Goal: Transaction & Acquisition: Purchase product/service

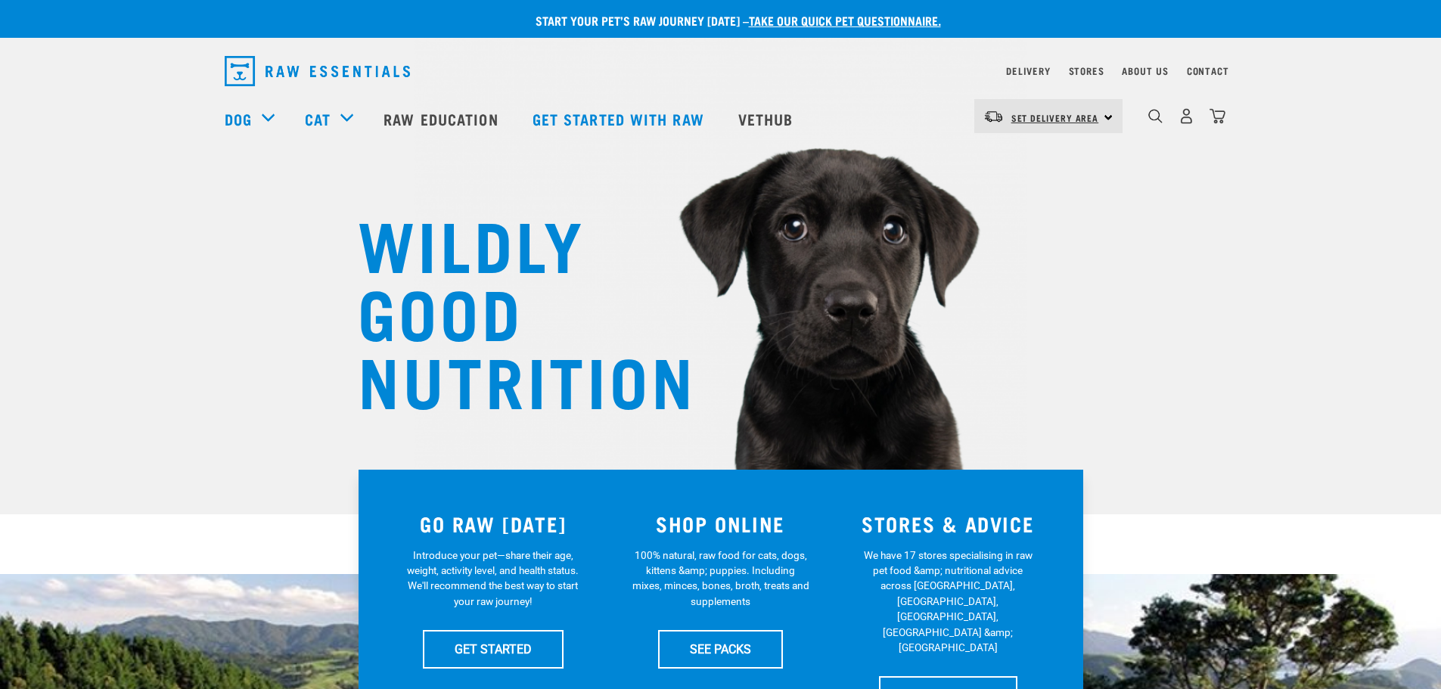
click at [1090, 126] on link "Set Delivery Area" at bounding box center [1055, 118] width 88 height 24
click at [1059, 149] on link "[GEOGRAPHIC_DATA]" at bounding box center [1046, 158] width 145 height 33
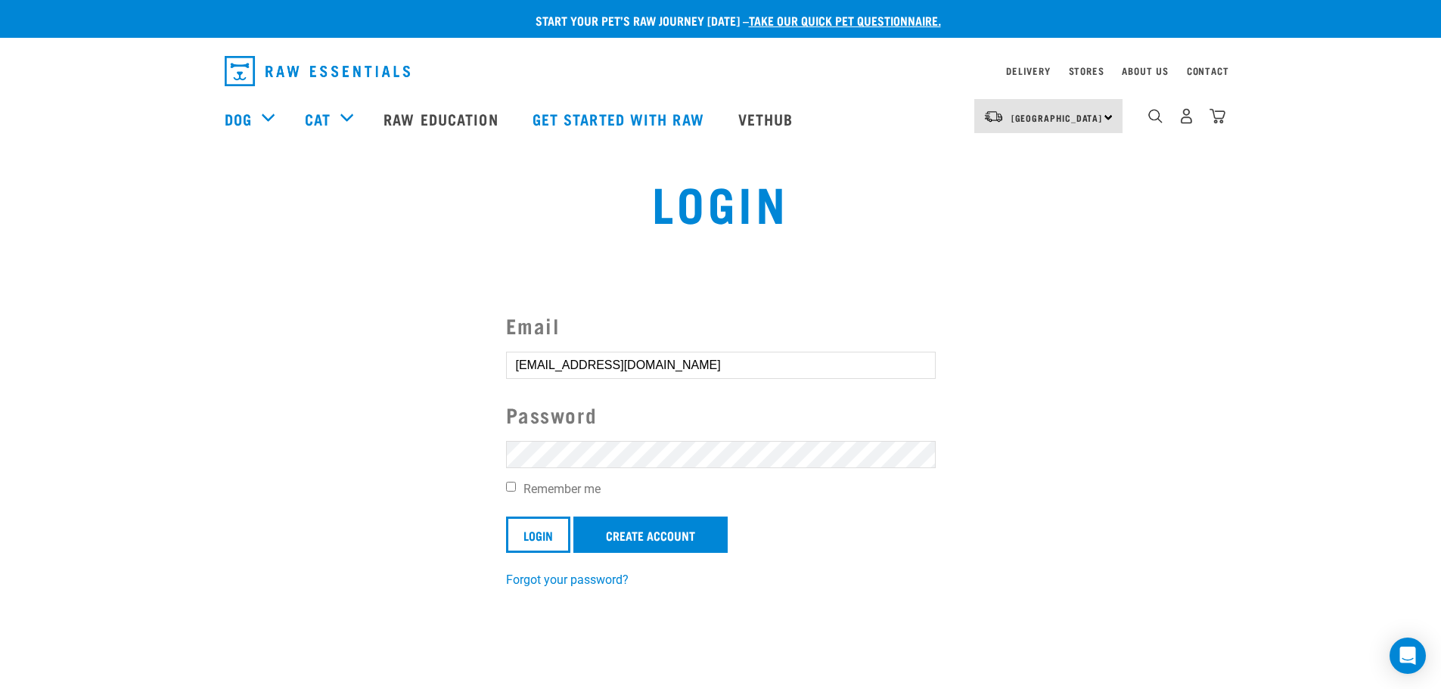
click at [506, 516] on input "Login" at bounding box center [538, 534] width 64 height 36
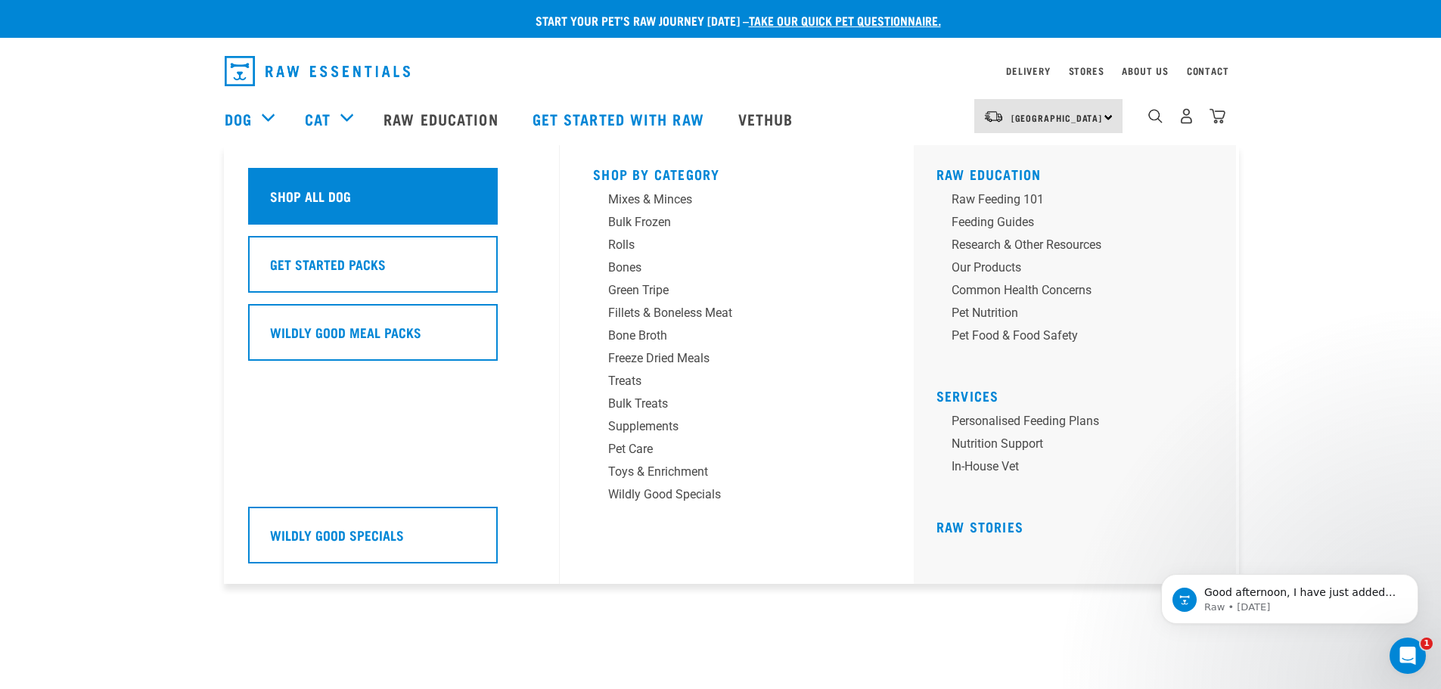
click at [287, 198] on h5 "Shop All Dog" at bounding box center [310, 196] width 81 height 20
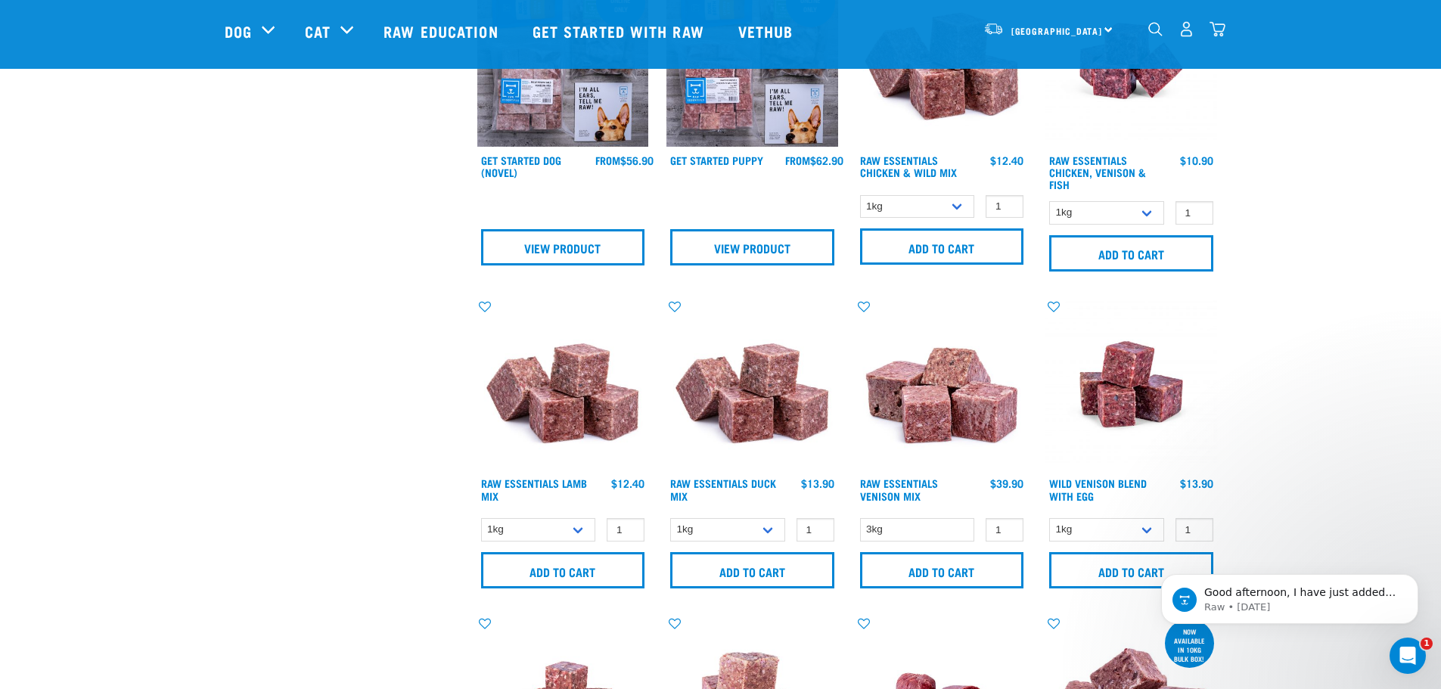
scroll to position [907, 0]
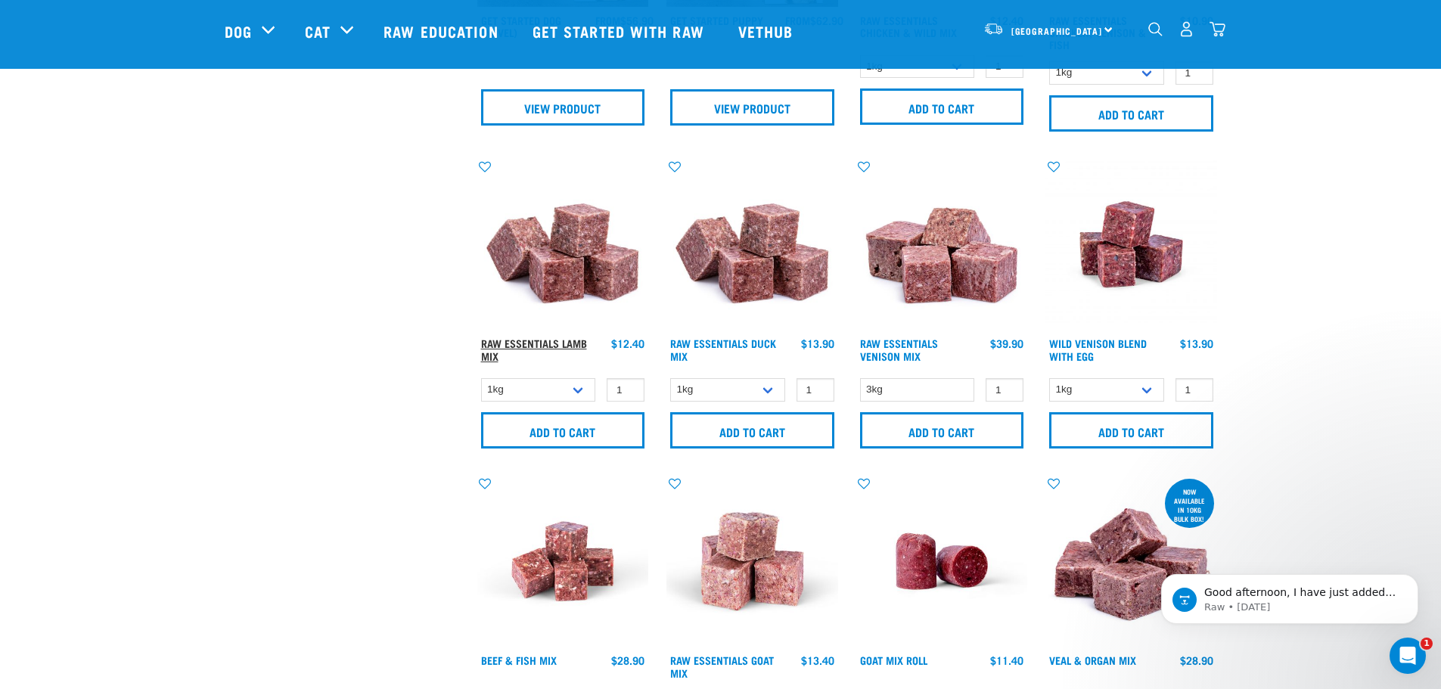
click at [571, 340] on link "Raw Essentials Lamb Mix" at bounding box center [534, 348] width 106 height 17
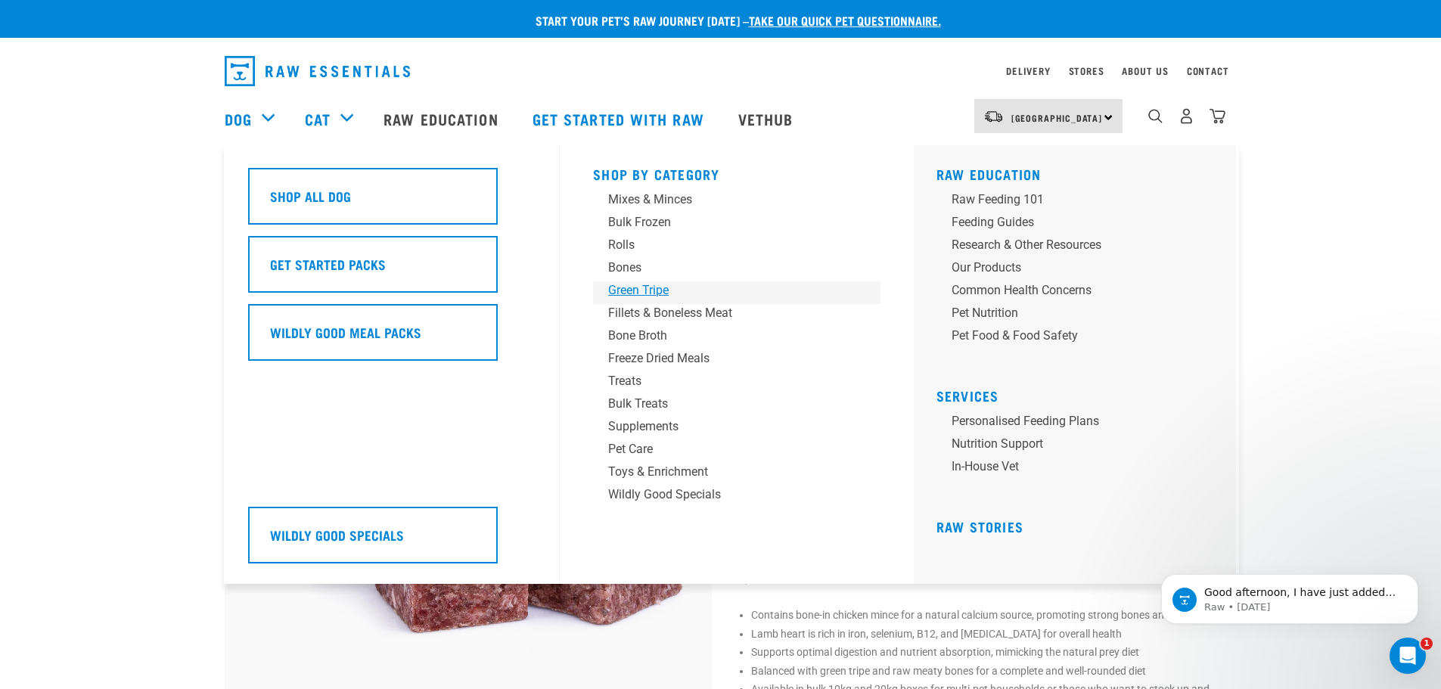
click at [637, 284] on div "Green Tripe" at bounding box center [726, 290] width 236 height 18
click at [631, 293] on div "Green Tripe" at bounding box center [726, 290] width 236 height 18
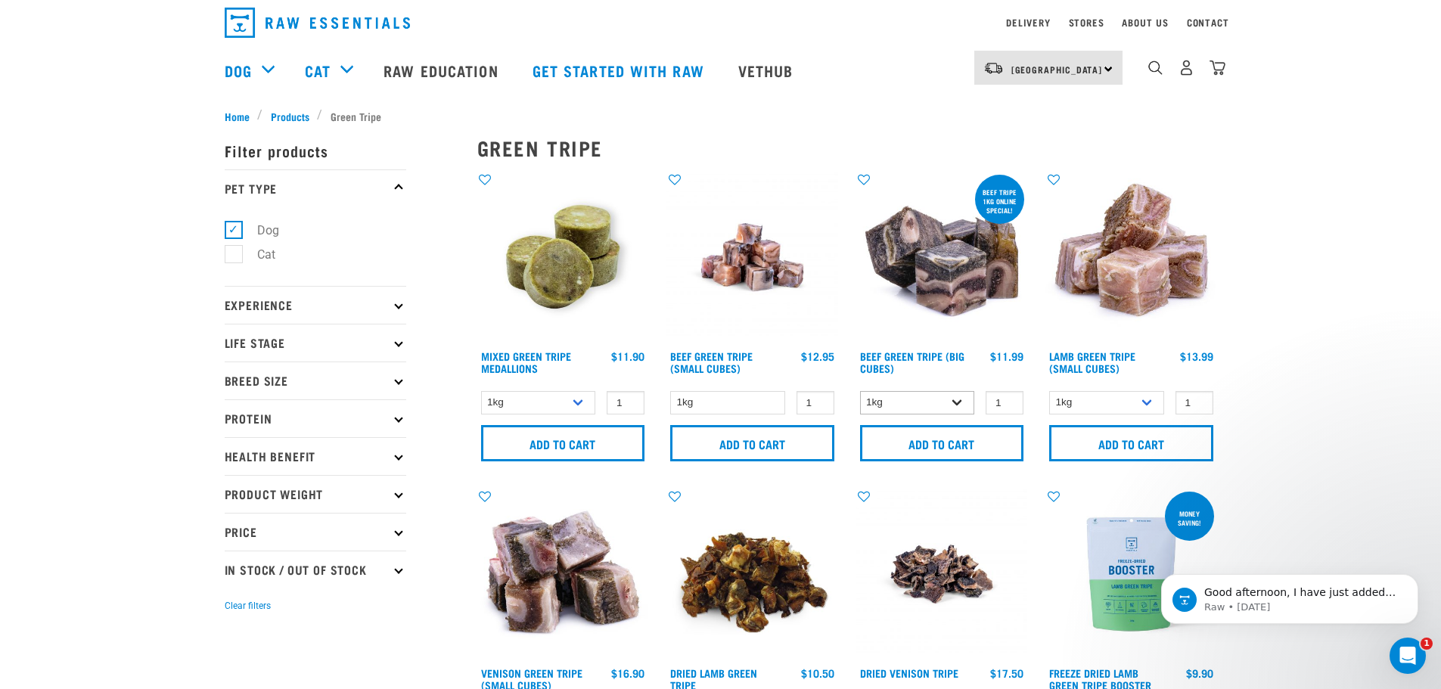
scroll to position [76, 0]
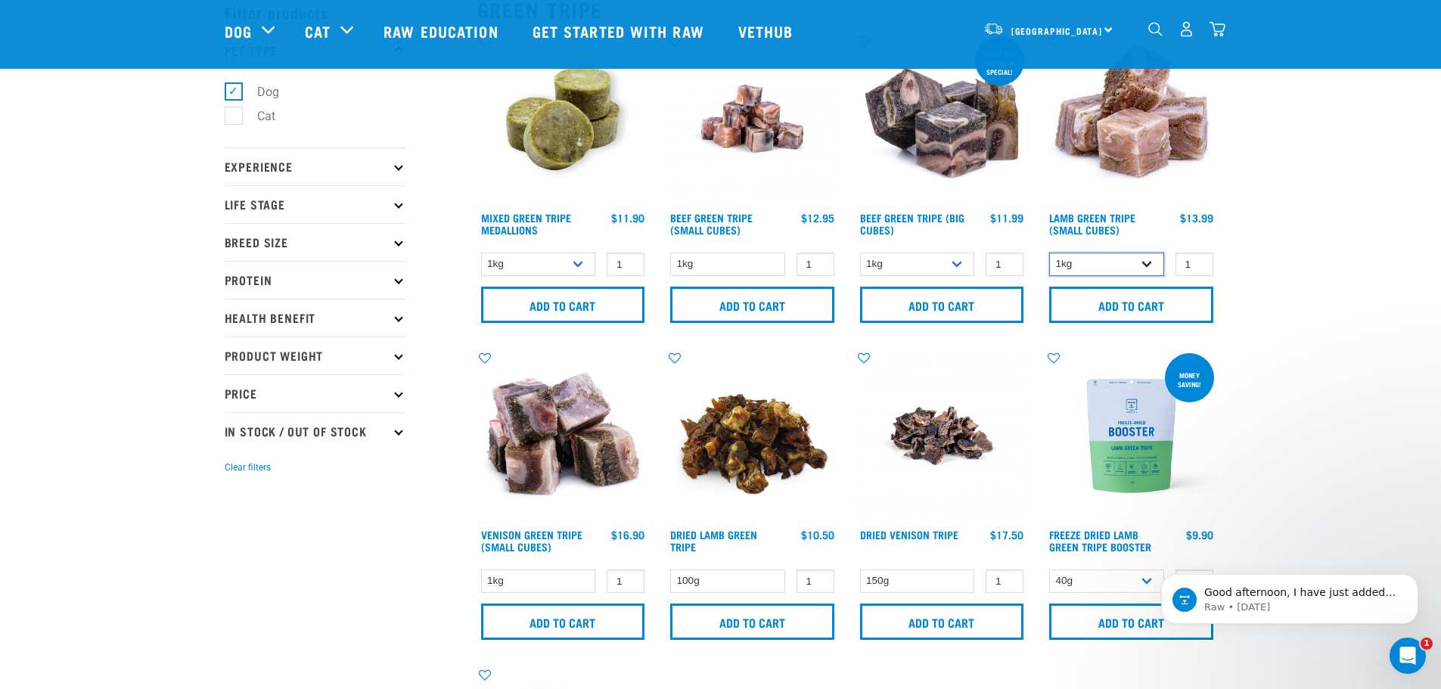
click at [1151, 267] on select "1kg 3kg" at bounding box center [1106, 264] width 115 height 23
click at [955, 271] on select "1kg 3kg" at bounding box center [917, 264] width 115 height 23
click at [860, 253] on select "1kg 3kg" at bounding box center [917, 264] width 115 height 23
click at [955, 265] on select "1kg 3kg" at bounding box center [917, 264] width 115 height 23
select select "345"
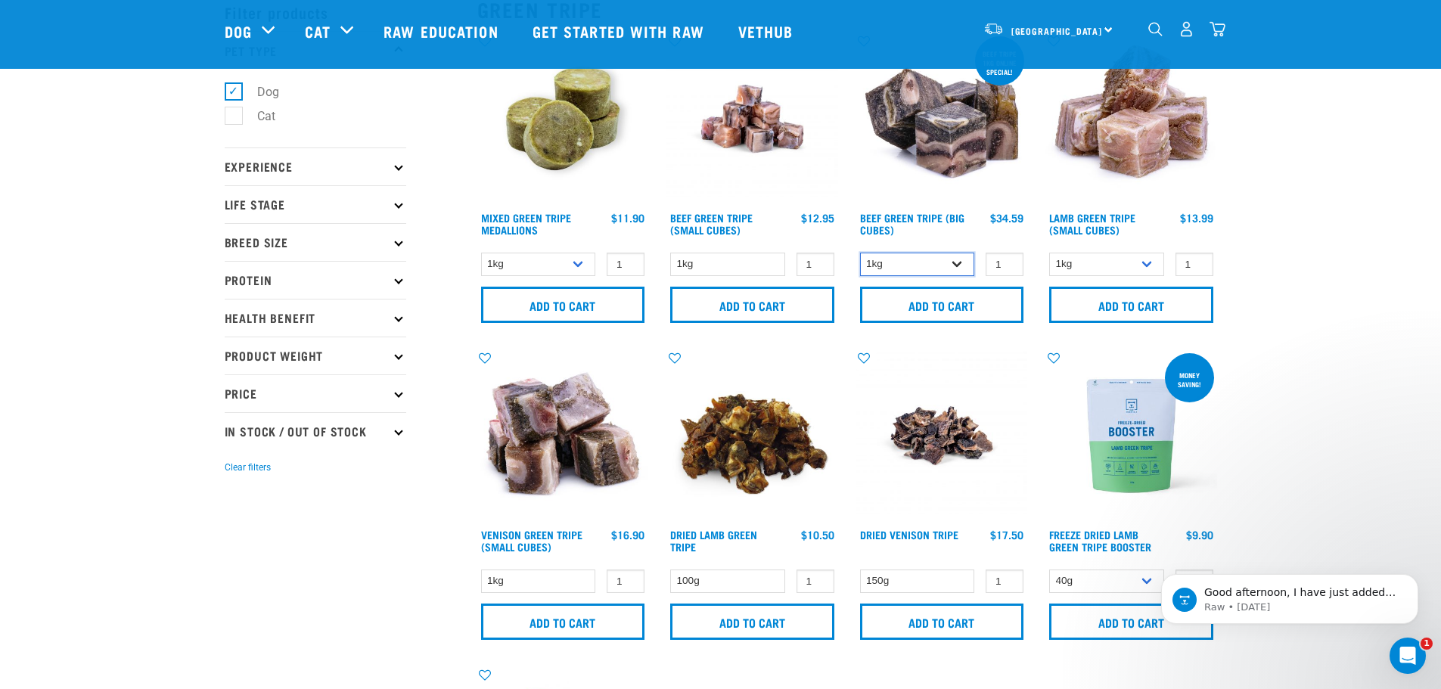
click at [860, 253] on select "1kg 3kg" at bounding box center [917, 264] width 115 height 23
click at [960, 258] on select "1kg 3kg" at bounding box center [917, 264] width 115 height 23
click at [1149, 265] on select "1kg 3kg" at bounding box center [1106, 264] width 115 height 23
select select "344959"
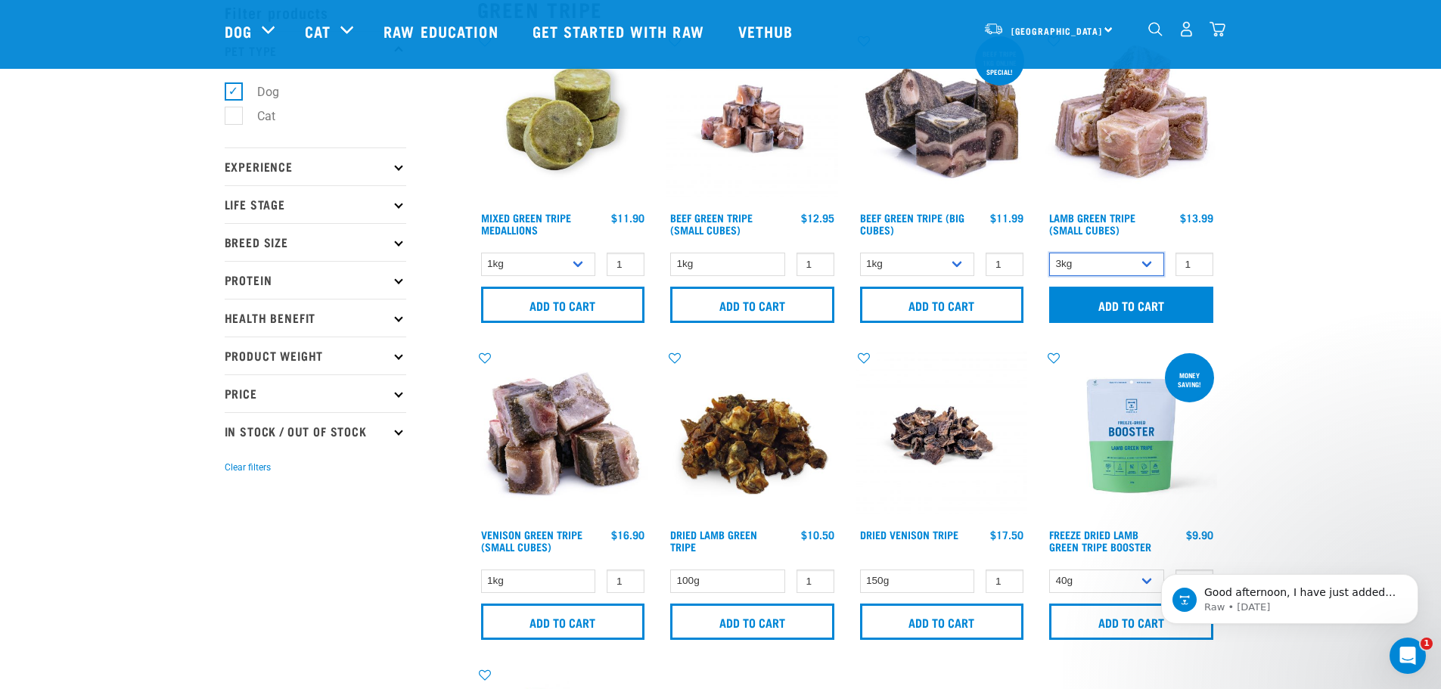
click at [1049, 253] on select "1kg 3kg" at bounding box center [1106, 264] width 115 height 23
type input "2"
click at [1199, 262] on input "2" at bounding box center [1194, 264] width 38 height 23
click at [1148, 309] on input "Add to cart" at bounding box center [1131, 305] width 164 height 36
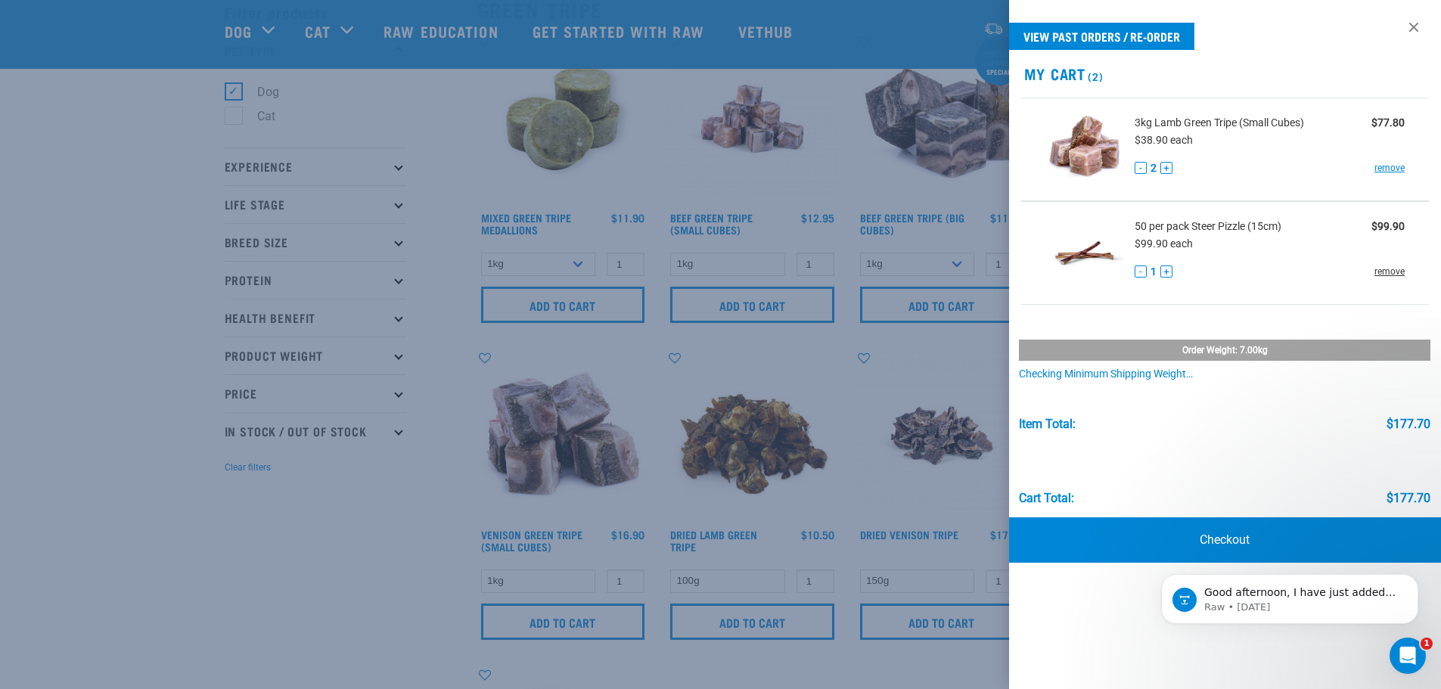
click at [1385, 271] on link "remove" at bounding box center [1389, 272] width 30 height 14
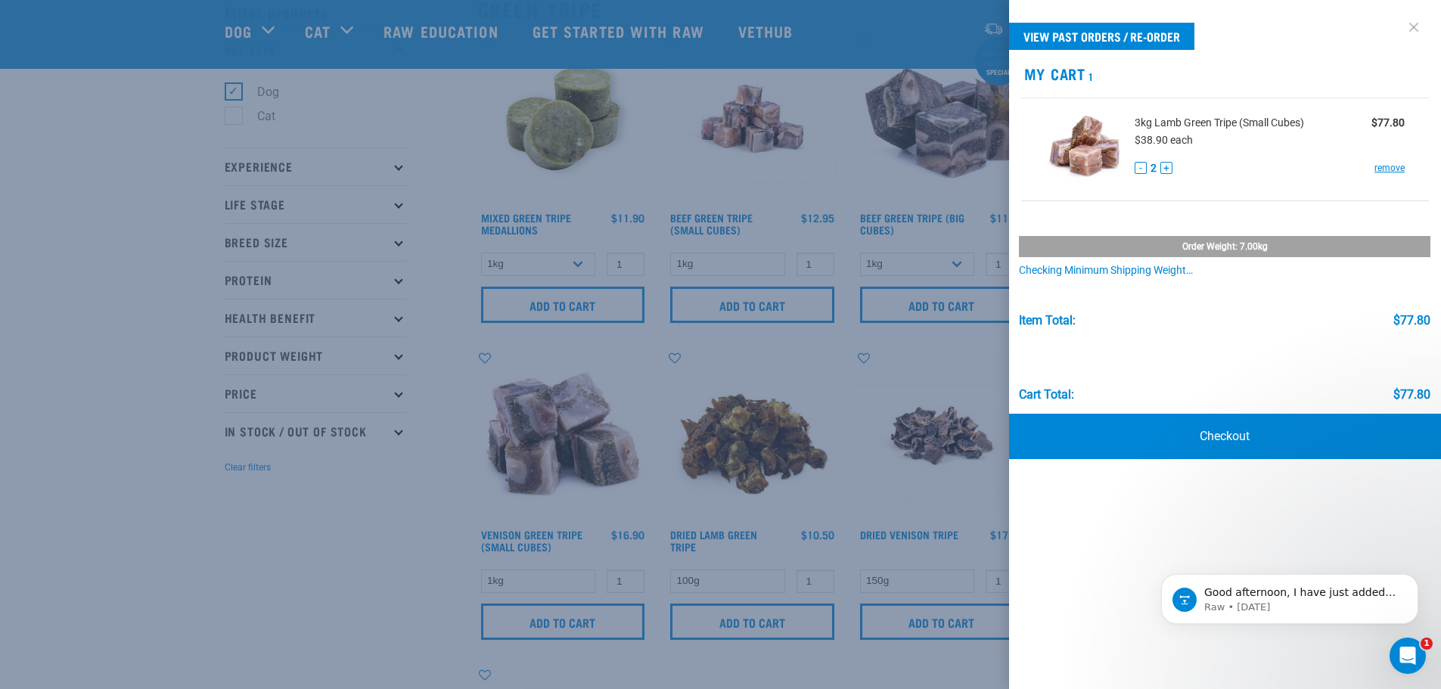
click at [1413, 29] on link at bounding box center [1413, 27] width 24 height 24
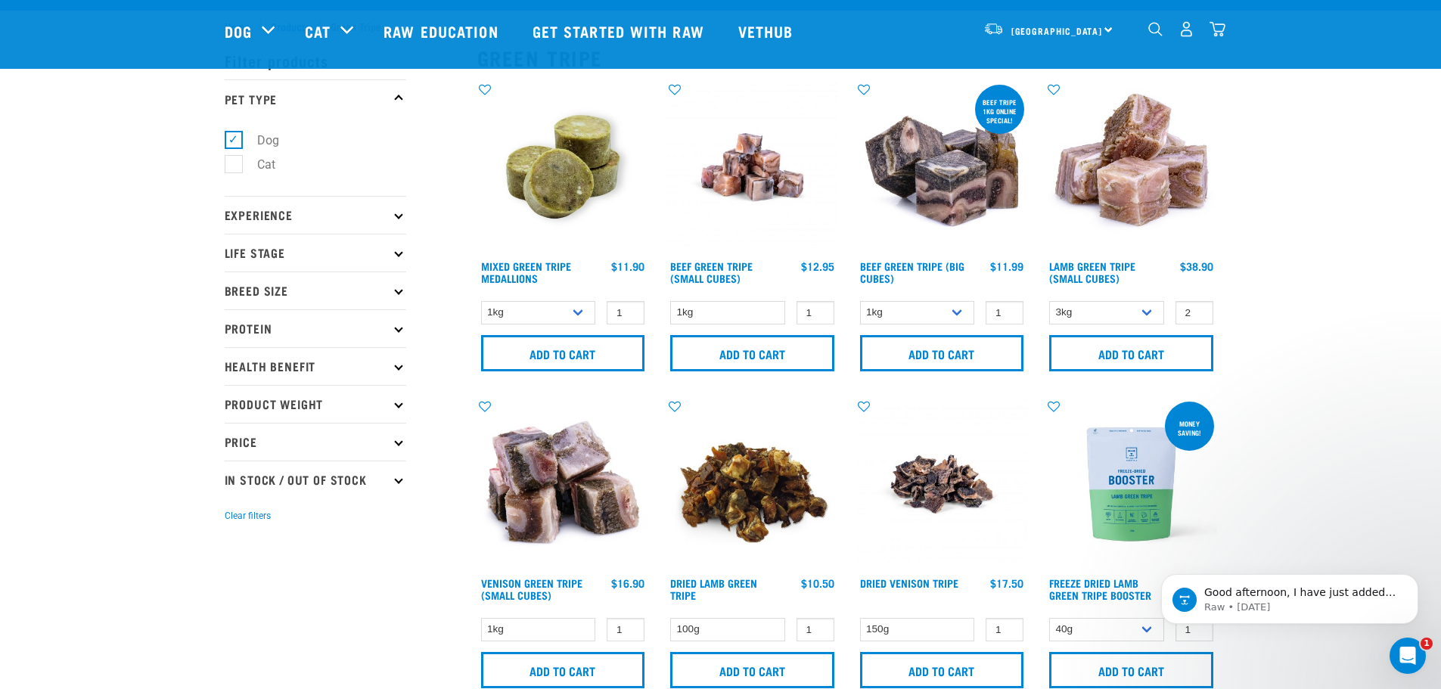
scroll to position [0, 0]
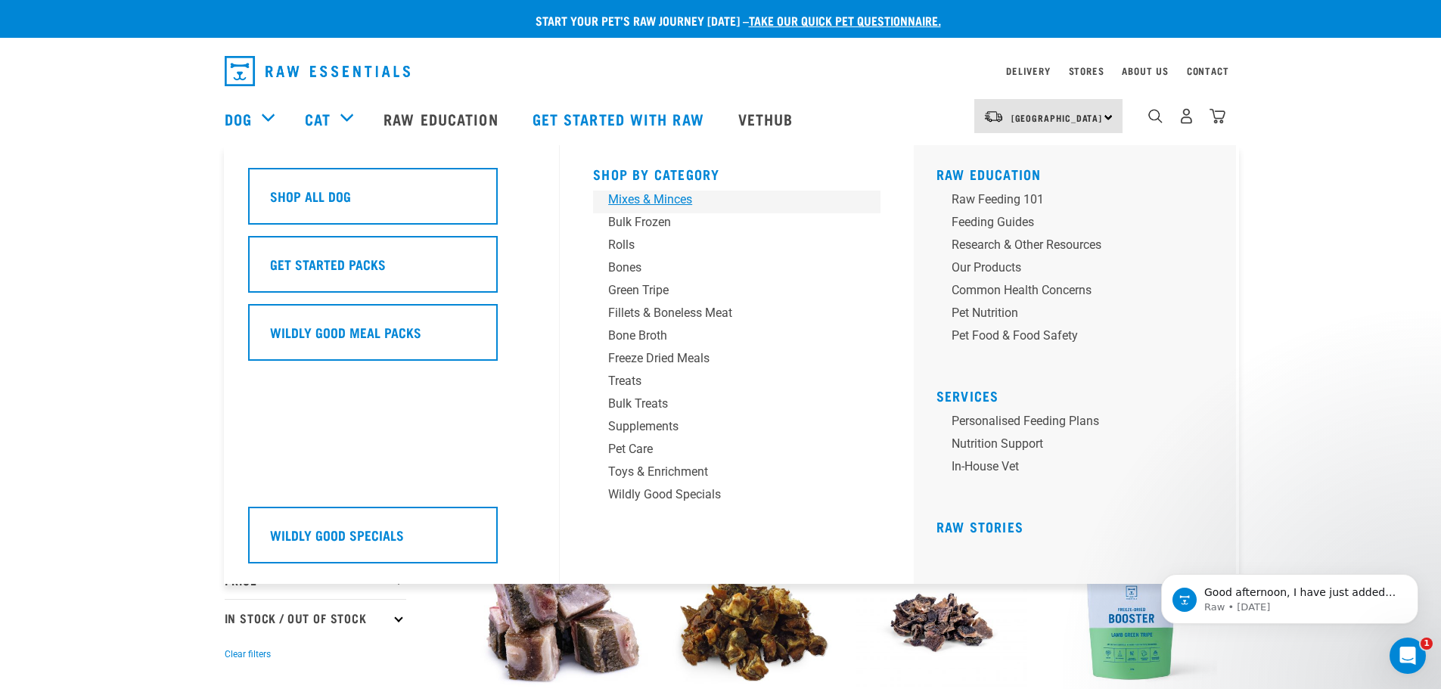
click at [635, 199] on div "Mixes & Minces" at bounding box center [726, 200] width 236 height 18
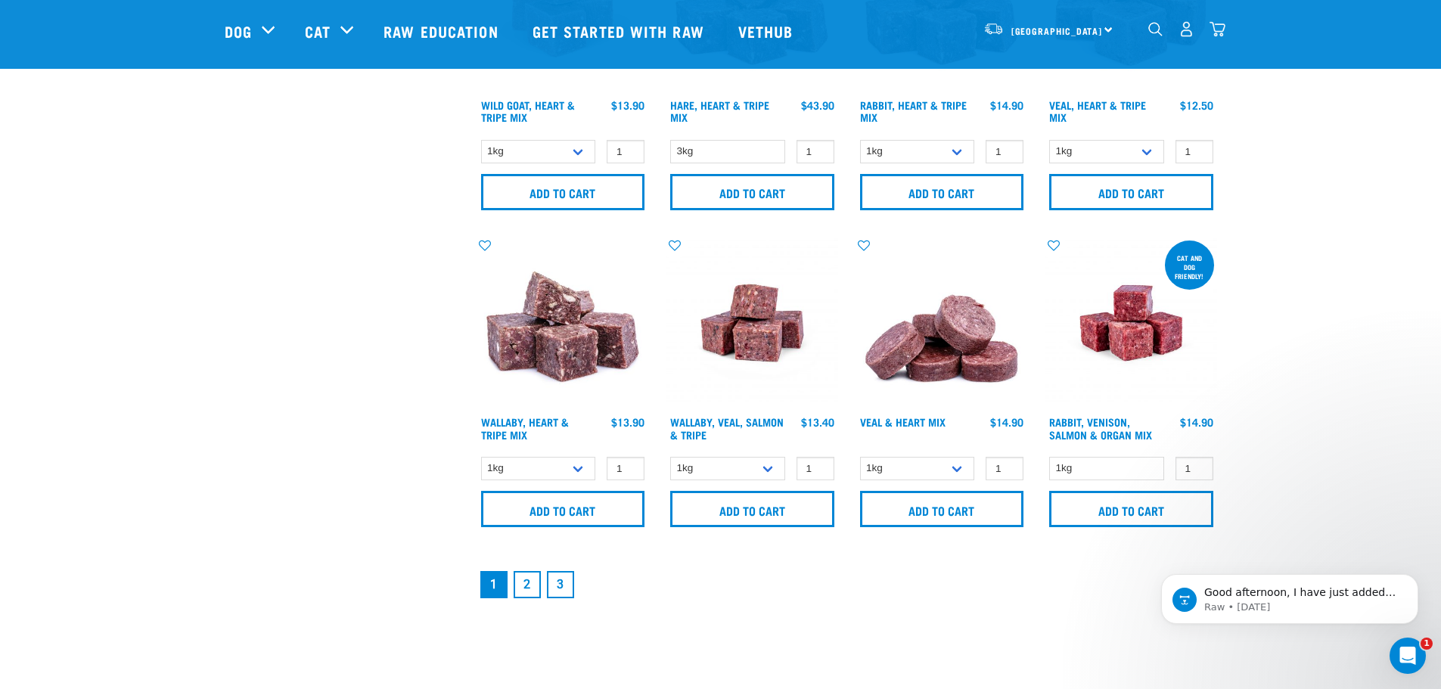
scroll to position [2117, 0]
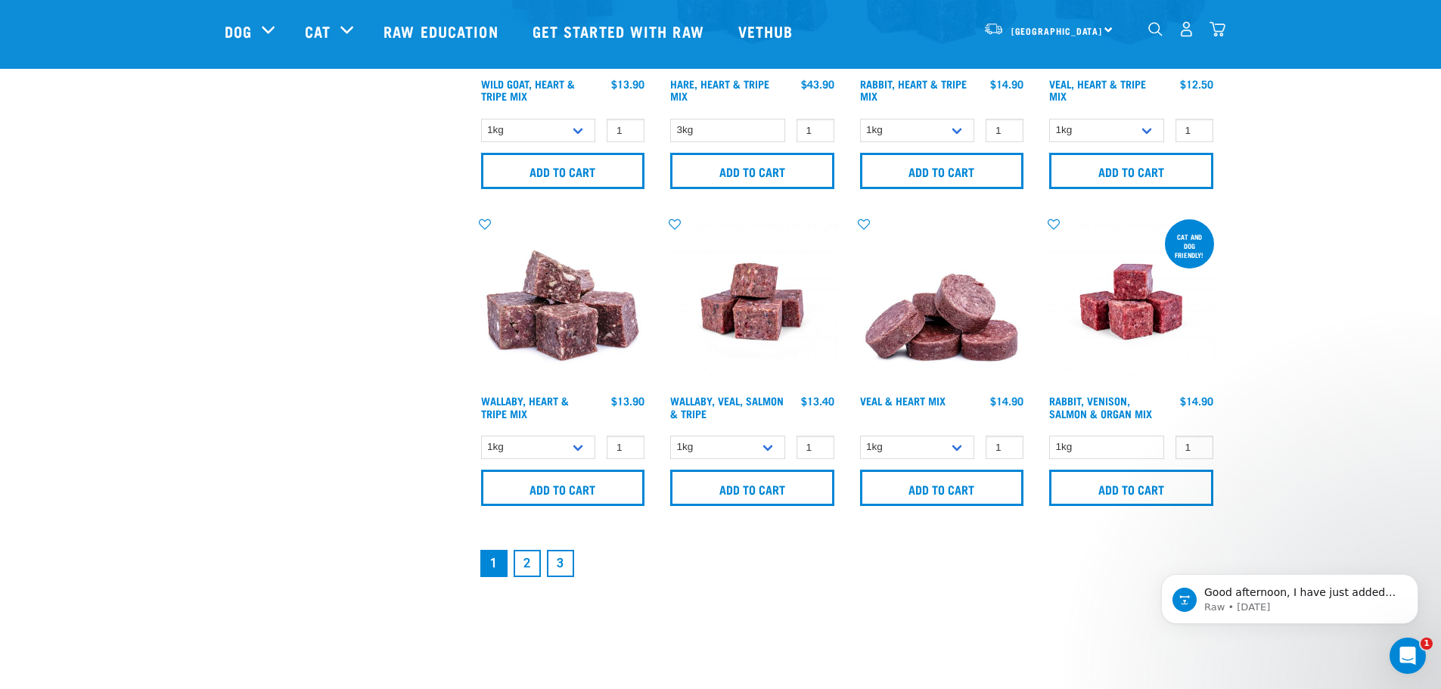
click at [525, 567] on link "2" at bounding box center [526, 563] width 27 height 27
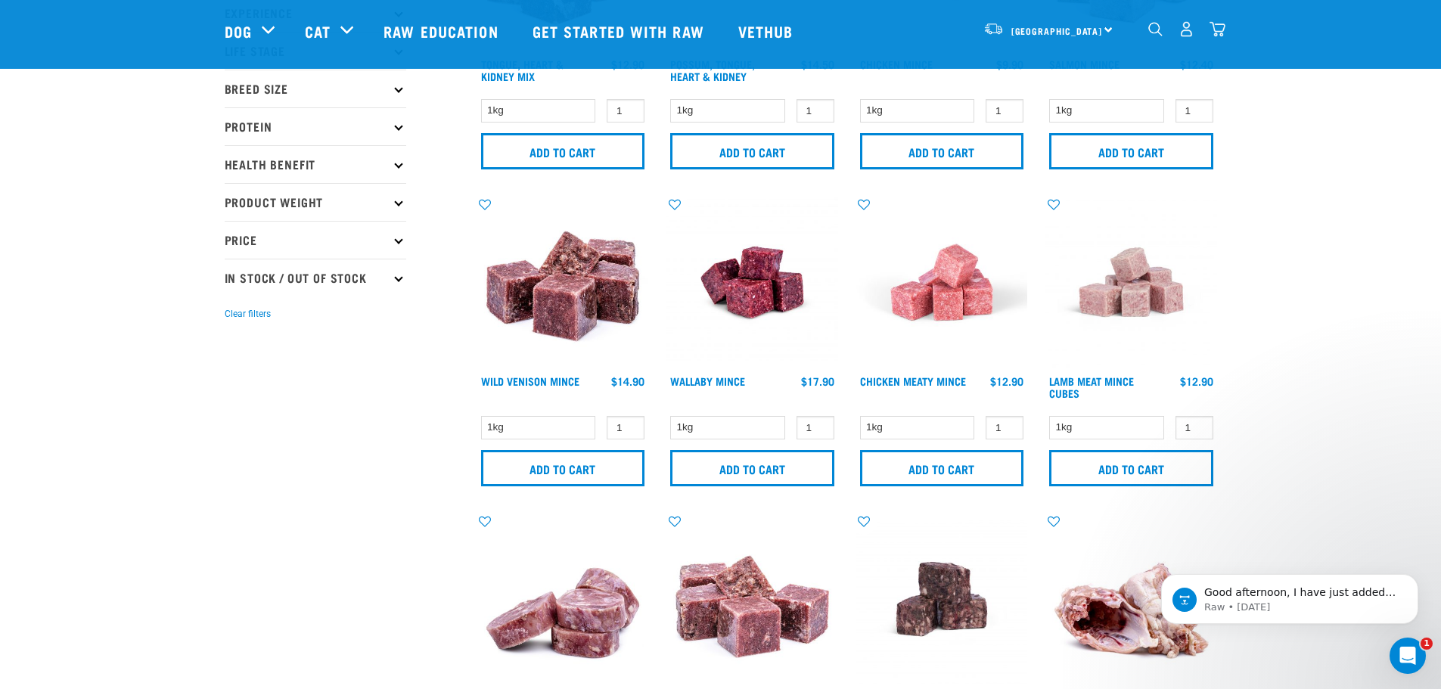
scroll to position [302, 0]
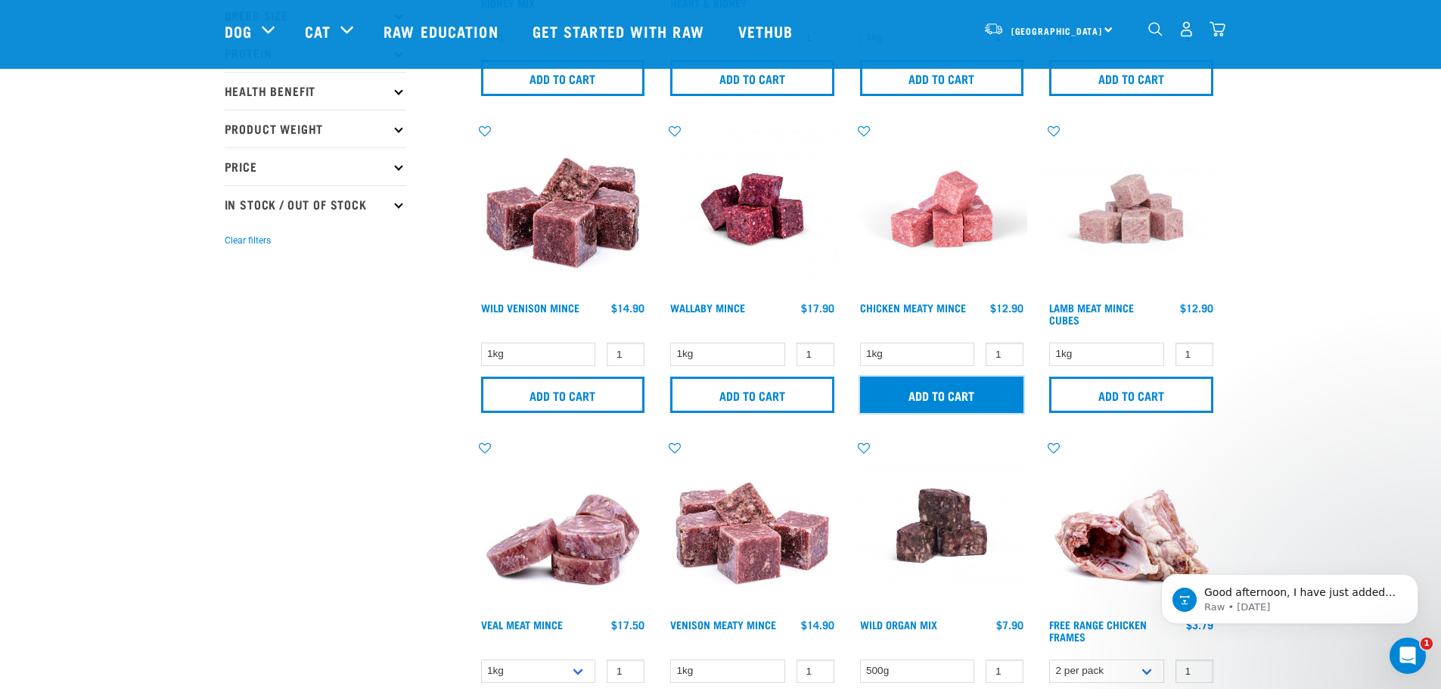
click at [955, 402] on input "Add to cart" at bounding box center [942, 395] width 164 height 36
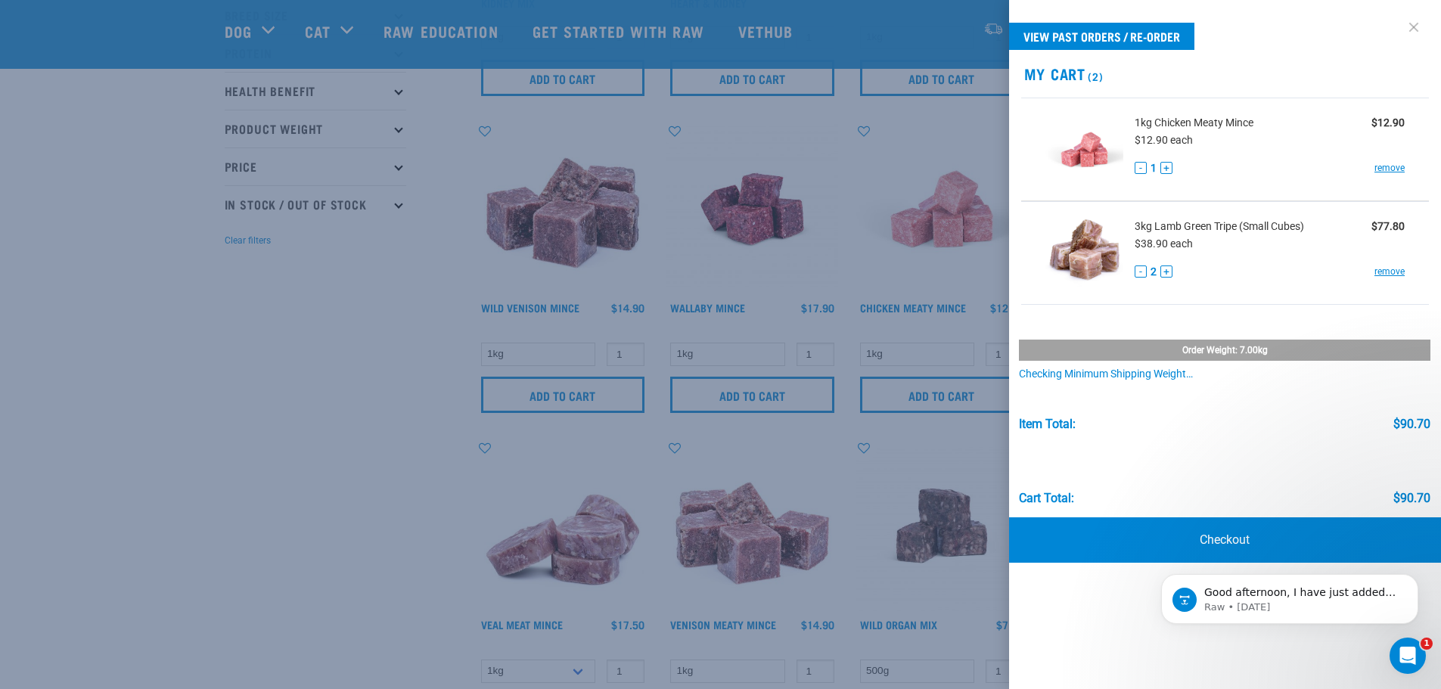
click at [1413, 24] on link at bounding box center [1413, 27] width 24 height 24
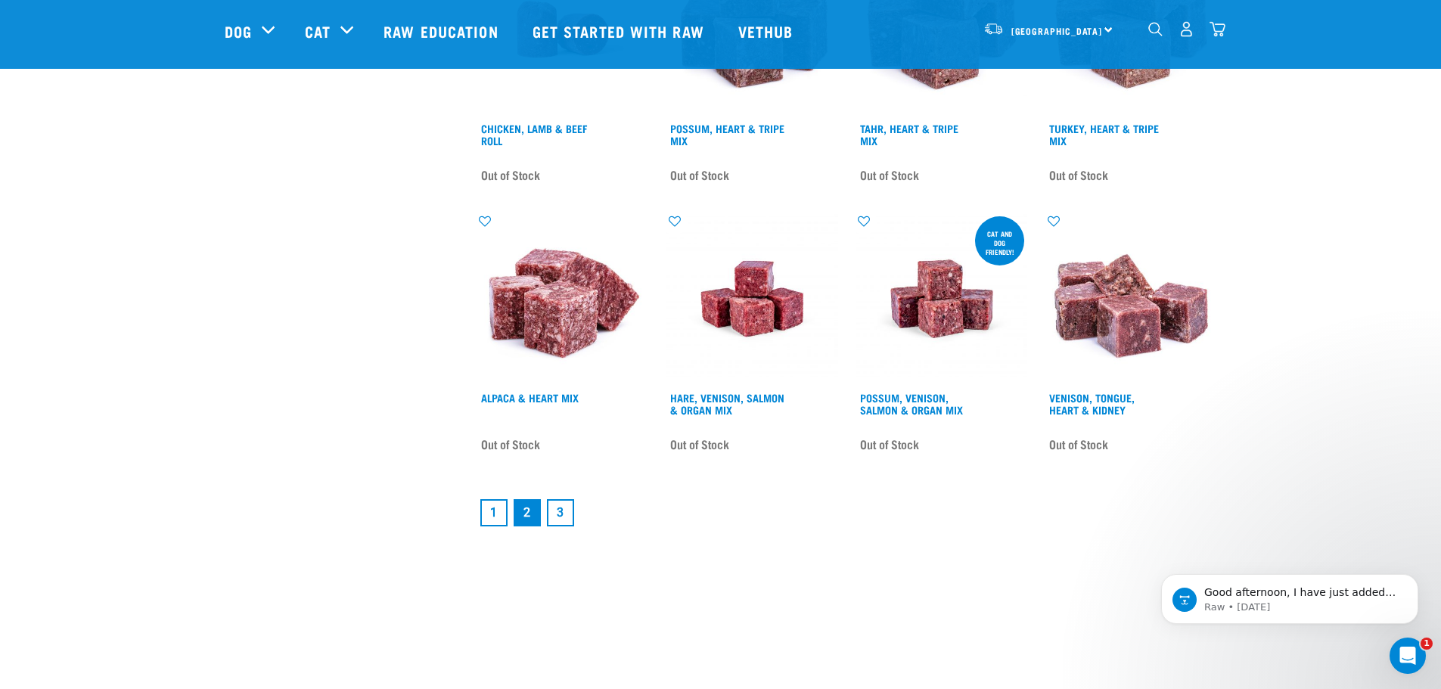
scroll to position [2117, 0]
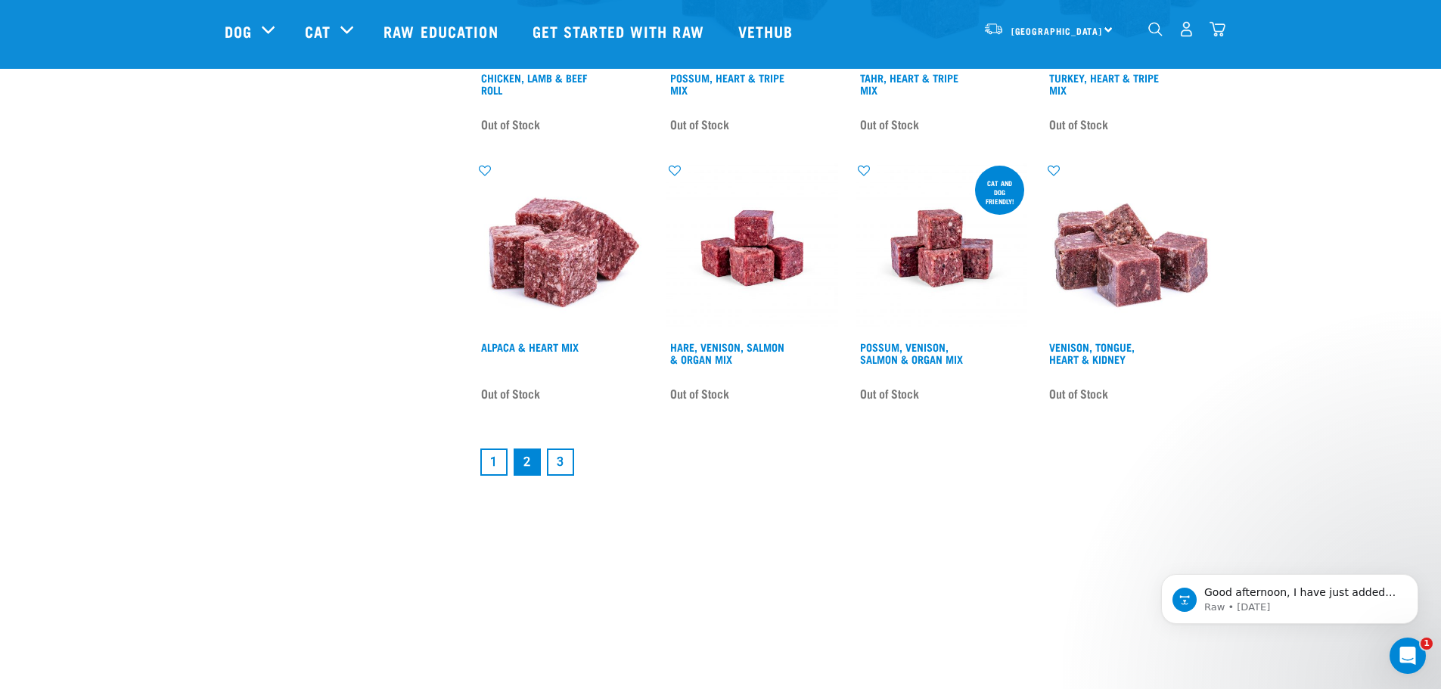
click at [564, 466] on link "3" at bounding box center [560, 461] width 27 height 27
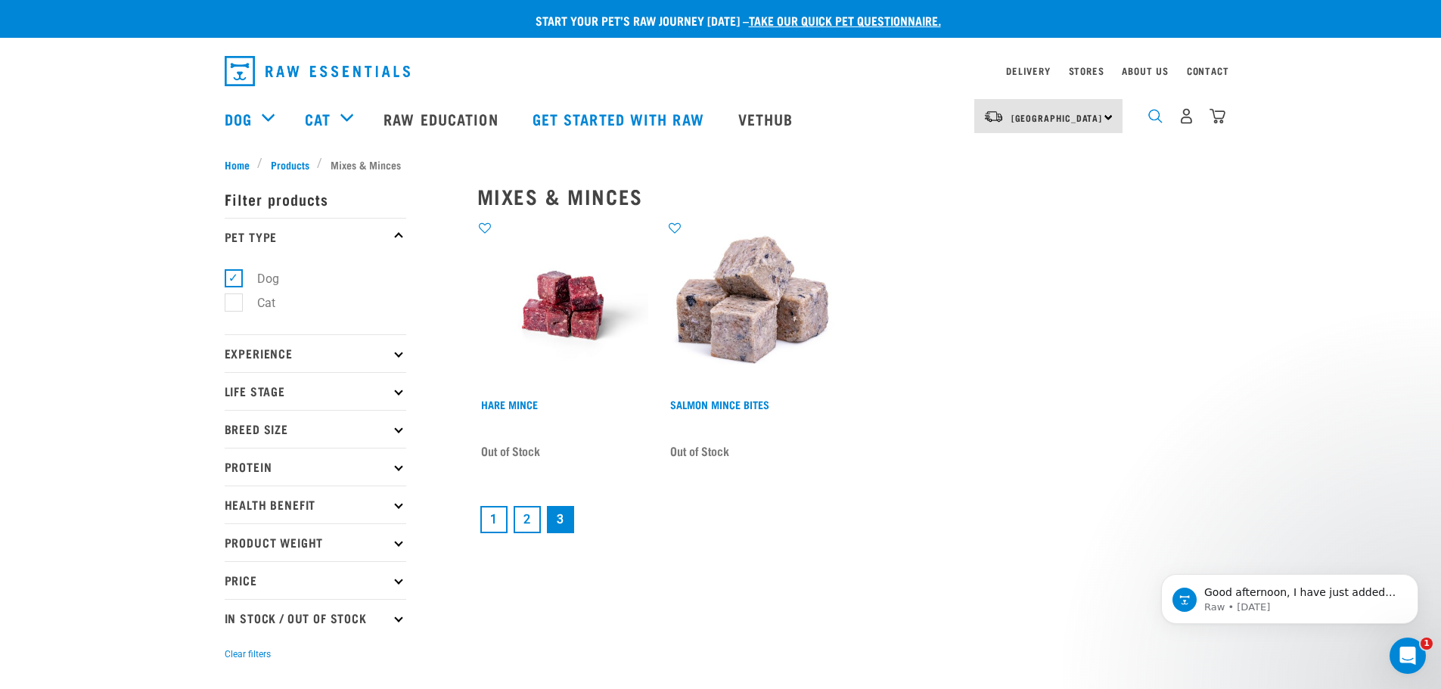
click at [1150, 119] on img "dropdown navigation" at bounding box center [1155, 116] width 14 height 14
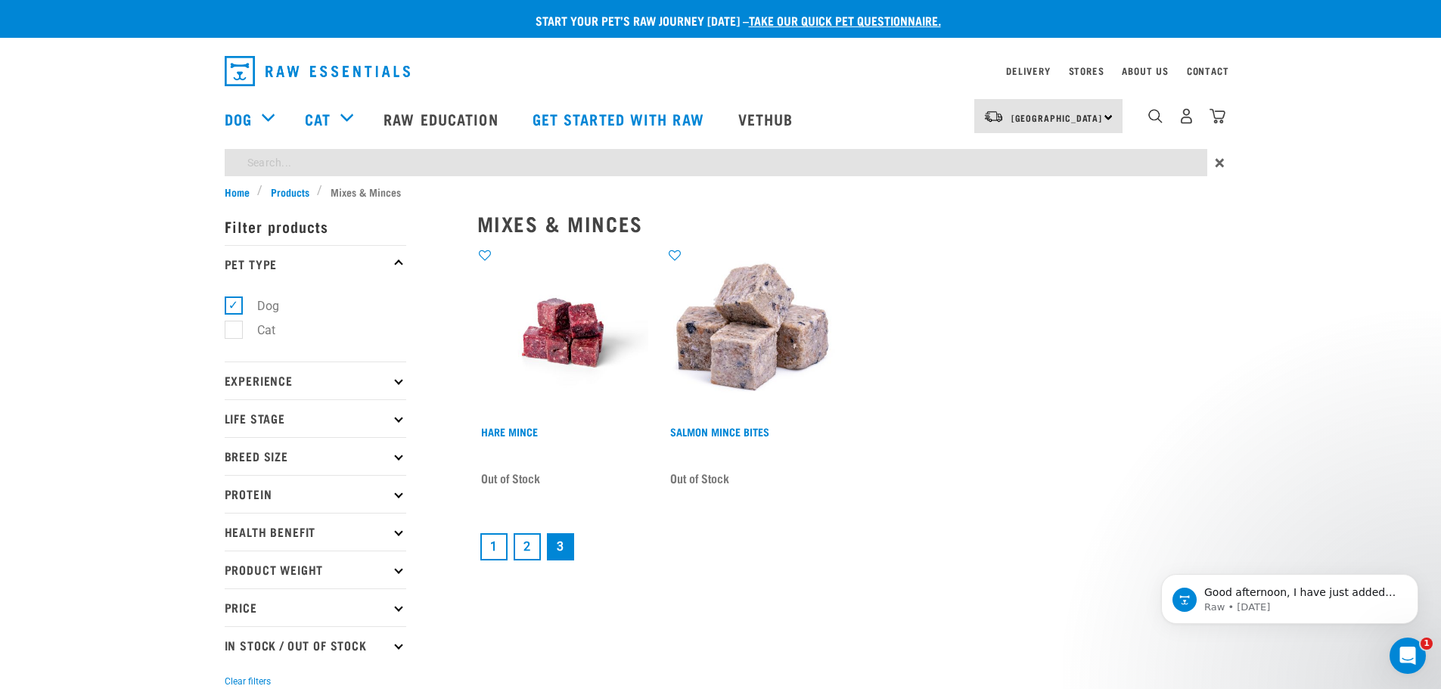
click at [624, 166] on input "search" at bounding box center [716, 162] width 982 height 27
type input "lamb"
click at [524, 541] on link "2" at bounding box center [526, 546] width 27 height 27
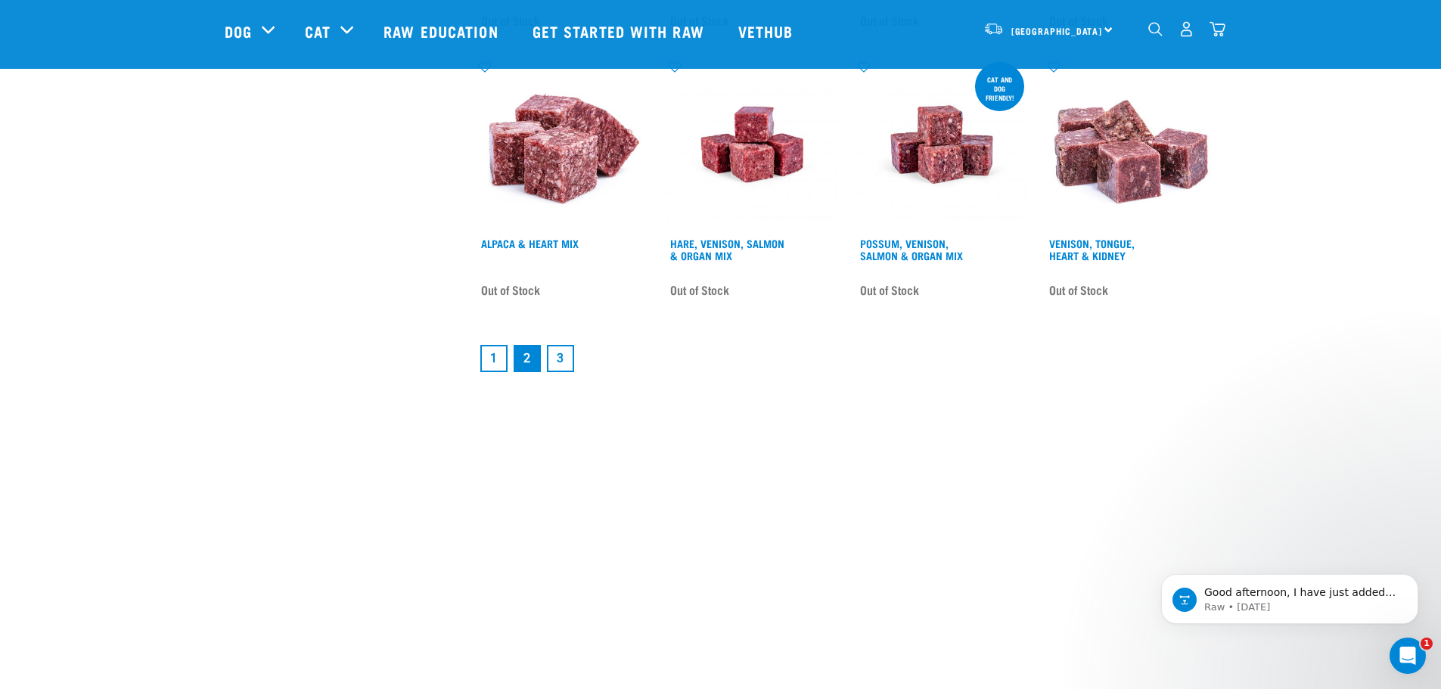
scroll to position [2193, 0]
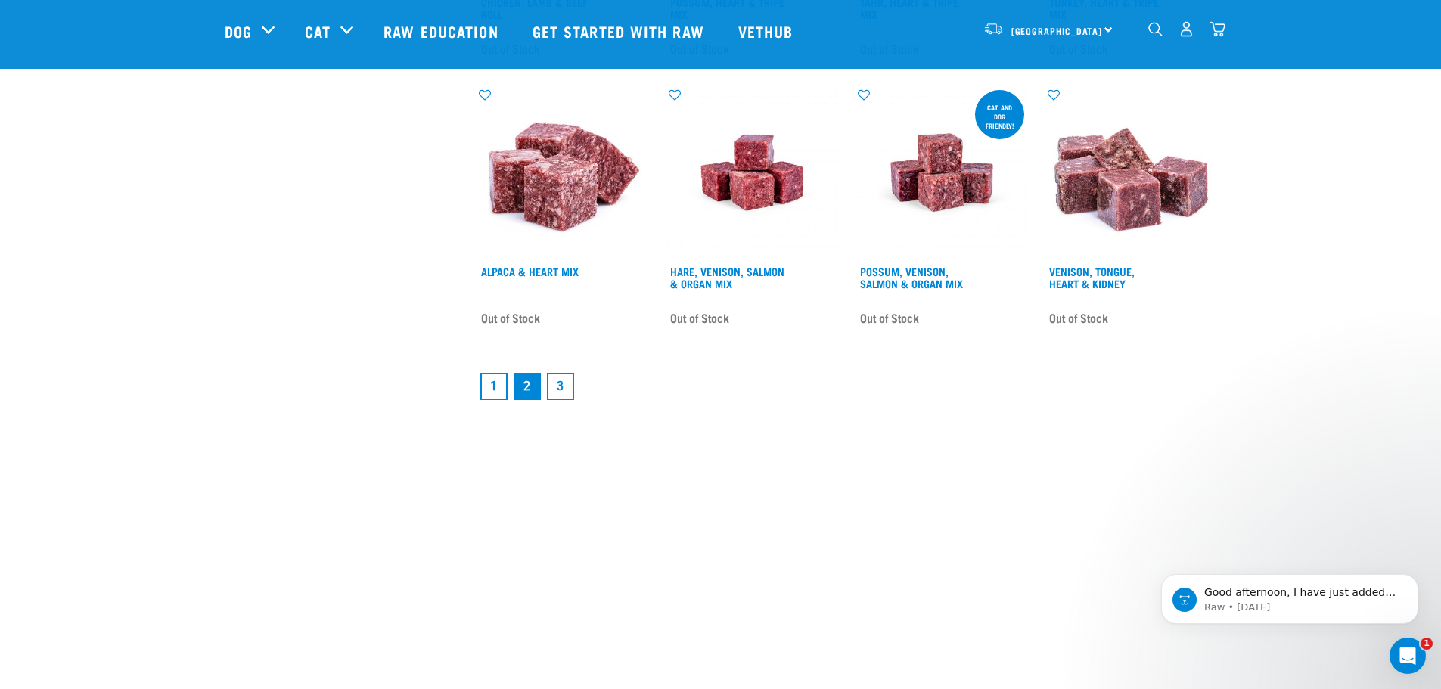
click at [495, 383] on link "1" at bounding box center [493, 386] width 27 height 27
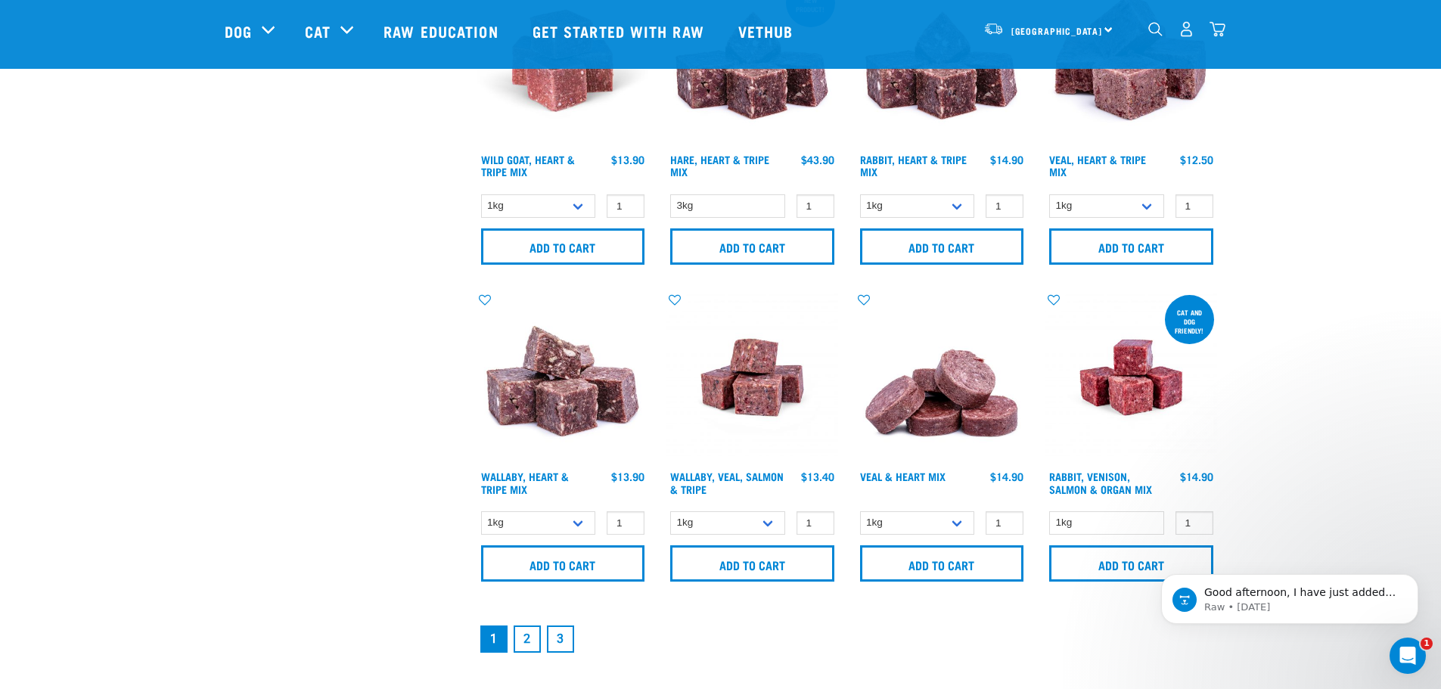
scroll to position [2117, 0]
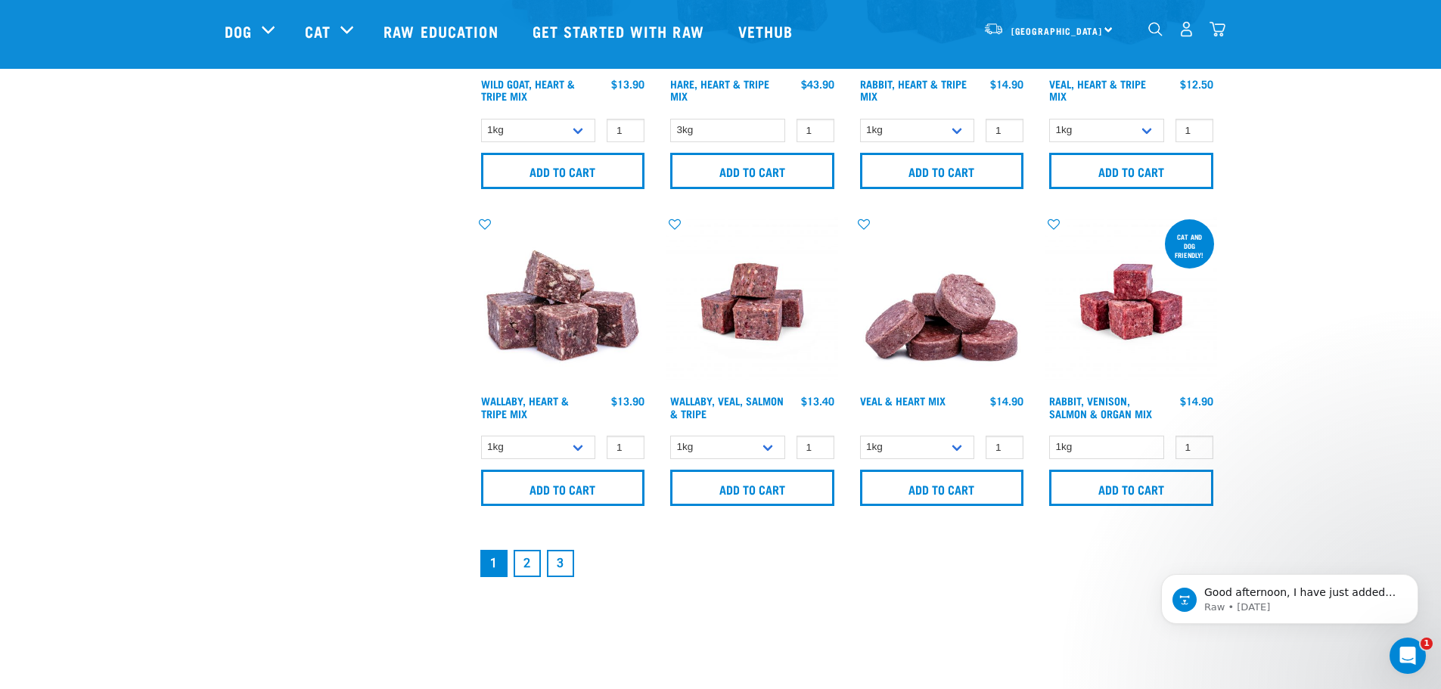
click at [526, 563] on link "2" at bounding box center [526, 563] width 27 height 27
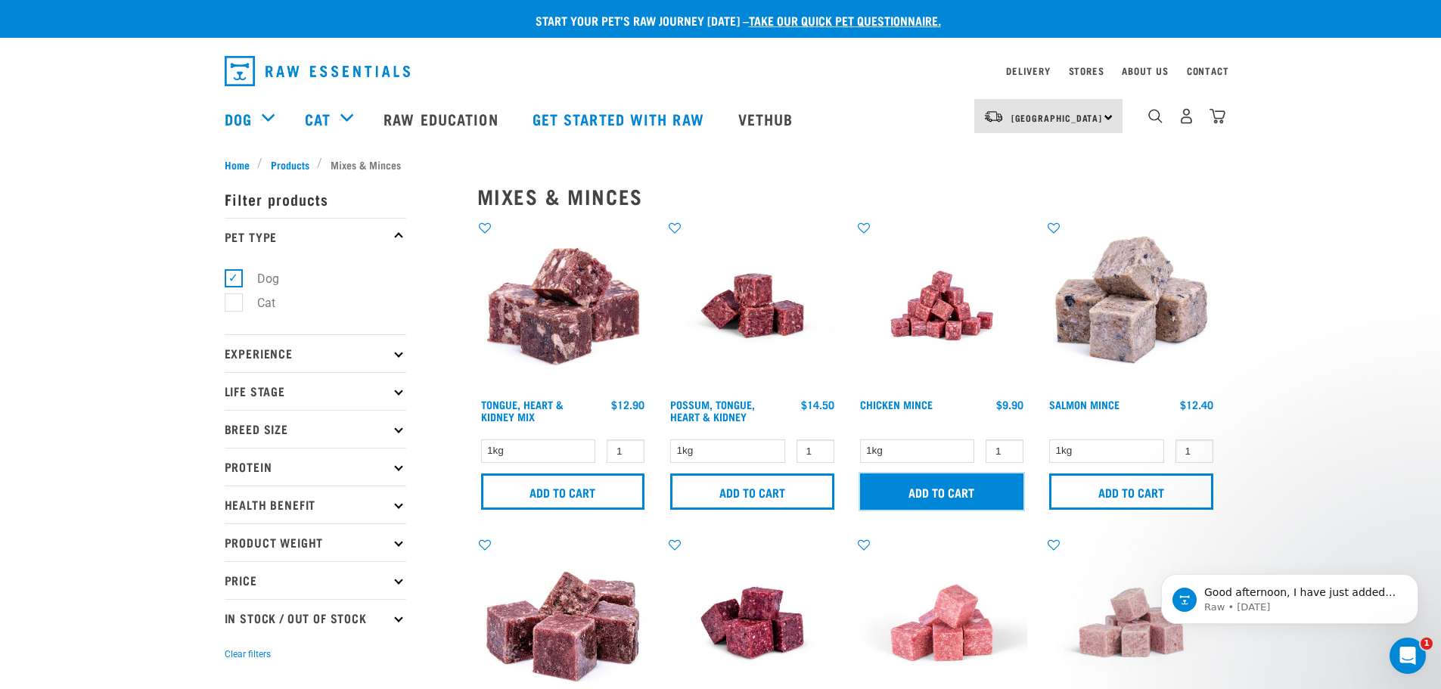
click at [930, 495] on input "Add to cart" at bounding box center [942, 491] width 164 height 36
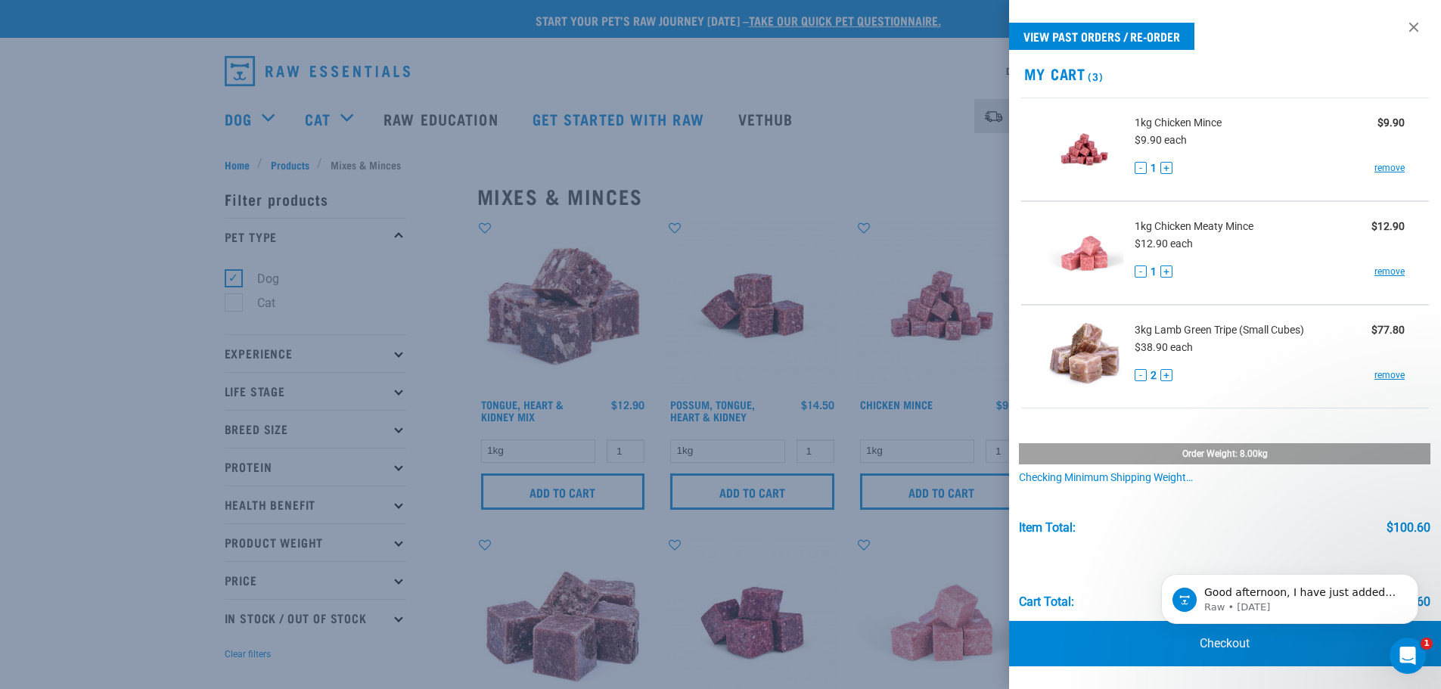
click at [898, 239] on div at bounding box center [720, 344] width 1441 height 689
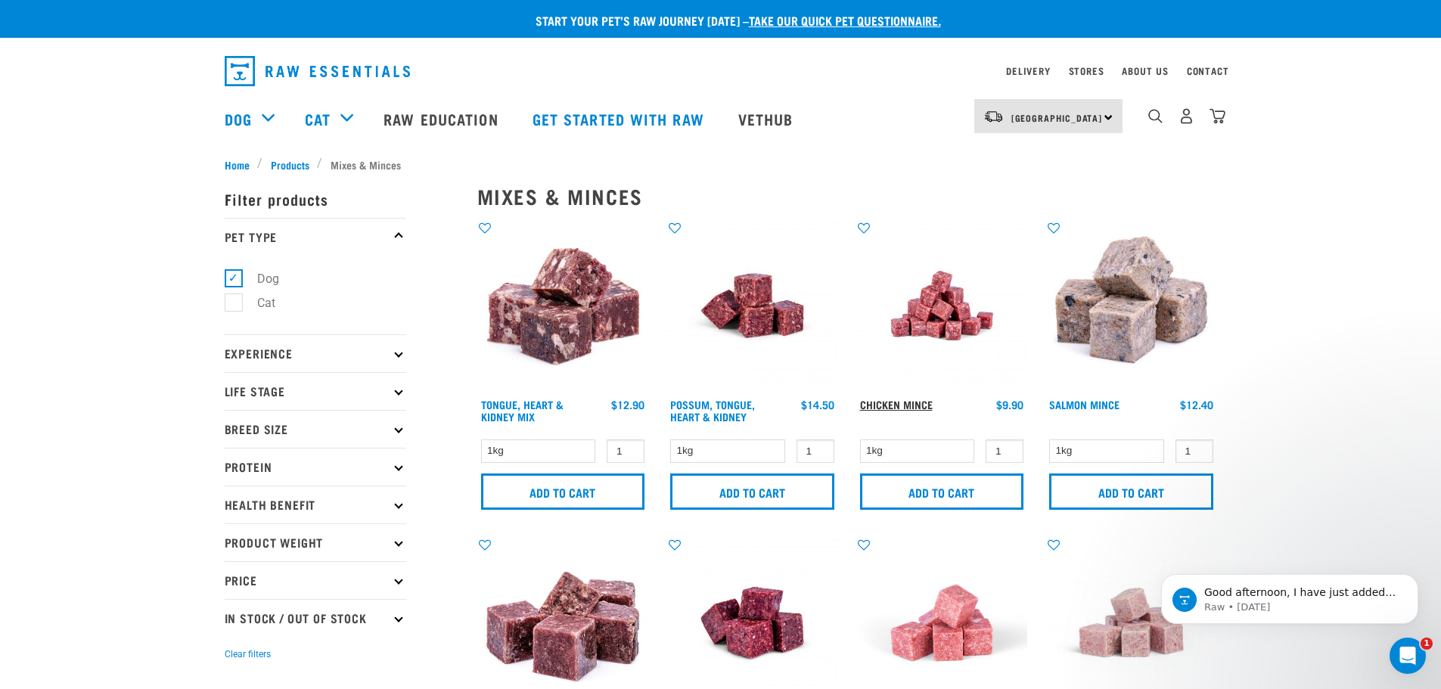
click at [904, 407] on link "Chicken Mince" at bounding box center [896, 404] width 73 height 5
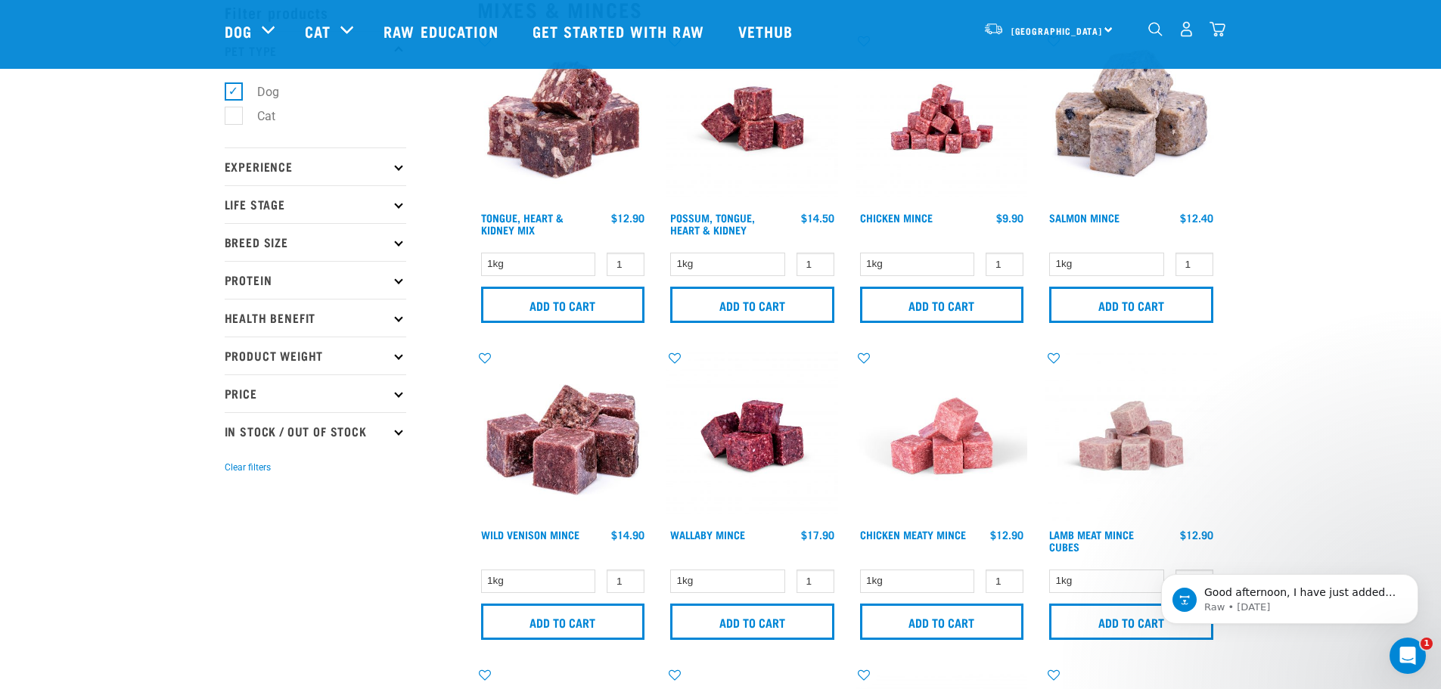
drag, startPoint x: 0, startPoint y: 0, endPoint x: 943, endPoint y: 439, distance: 1040.0
click at [943, 439] on img at bounding box center [942, 436] width 172 height 172
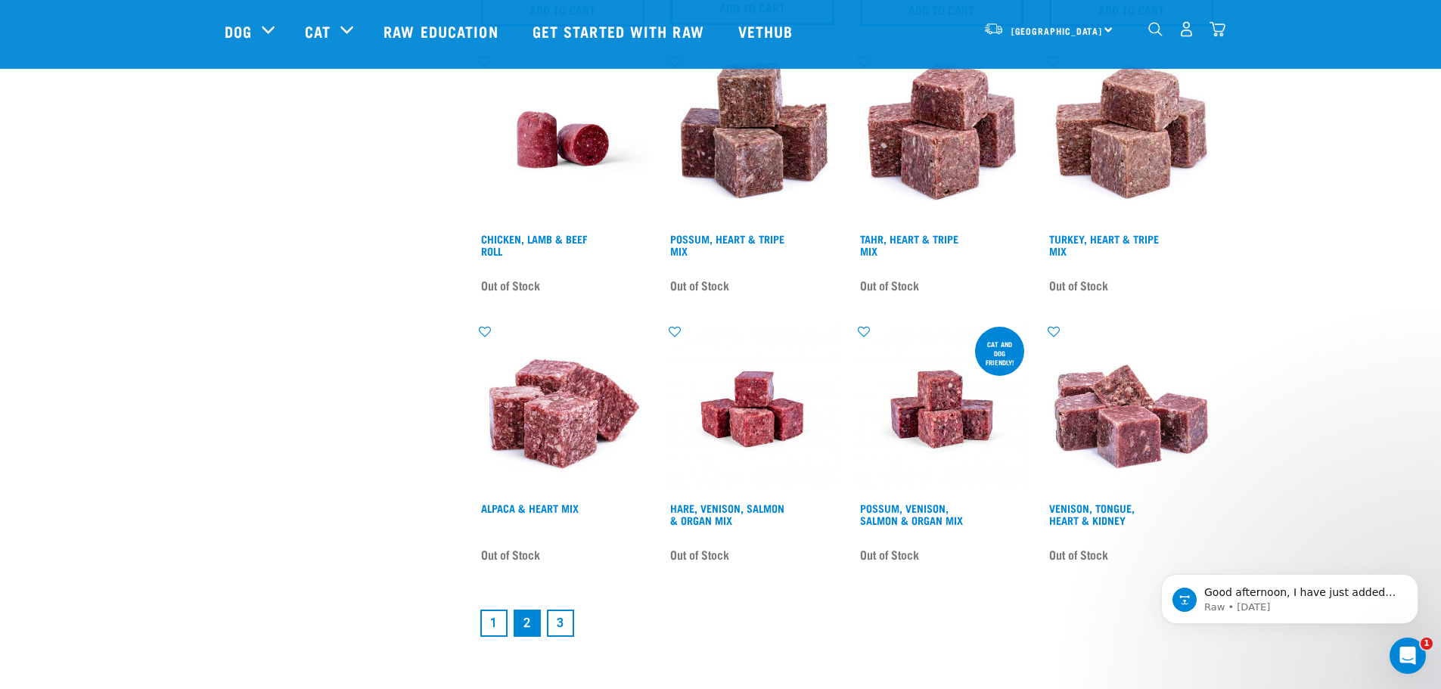
scroll to position [1992, 0]
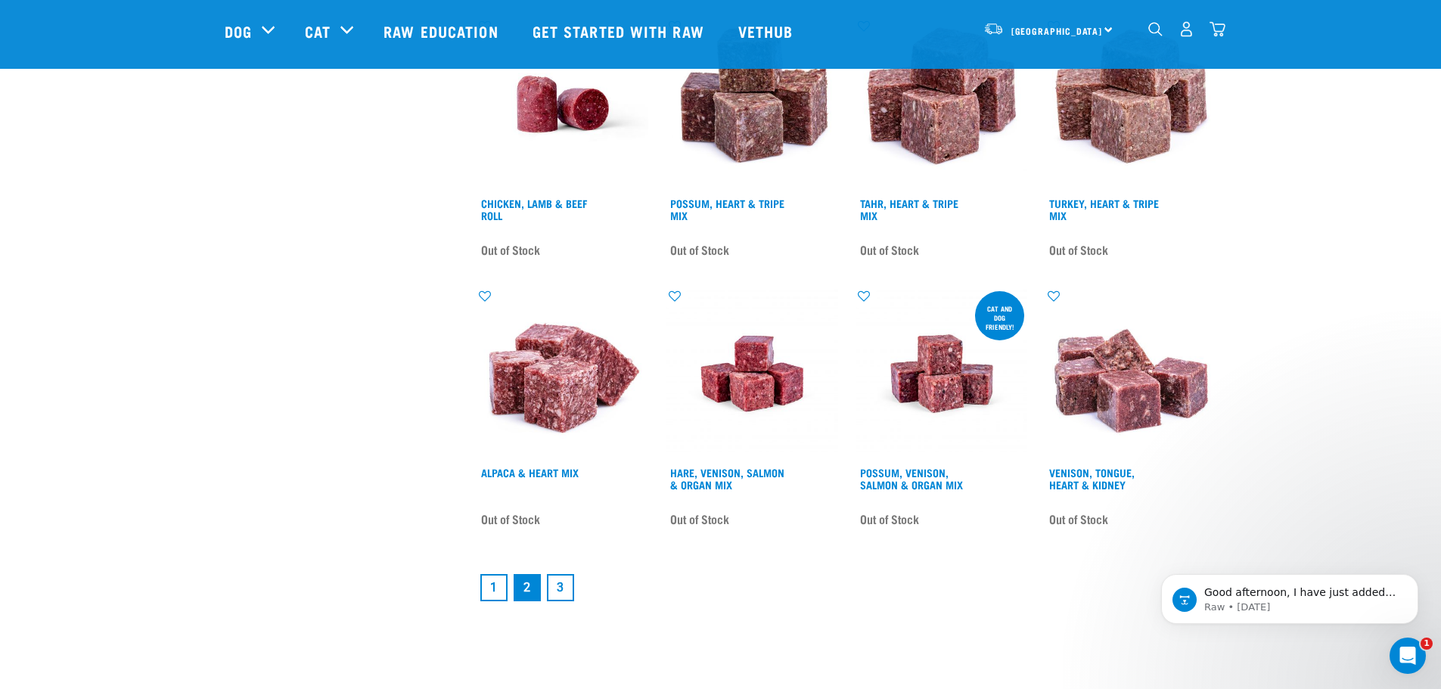
click at [498, 579] on link "1" at bounding box center [493, 587] width 27 height 27
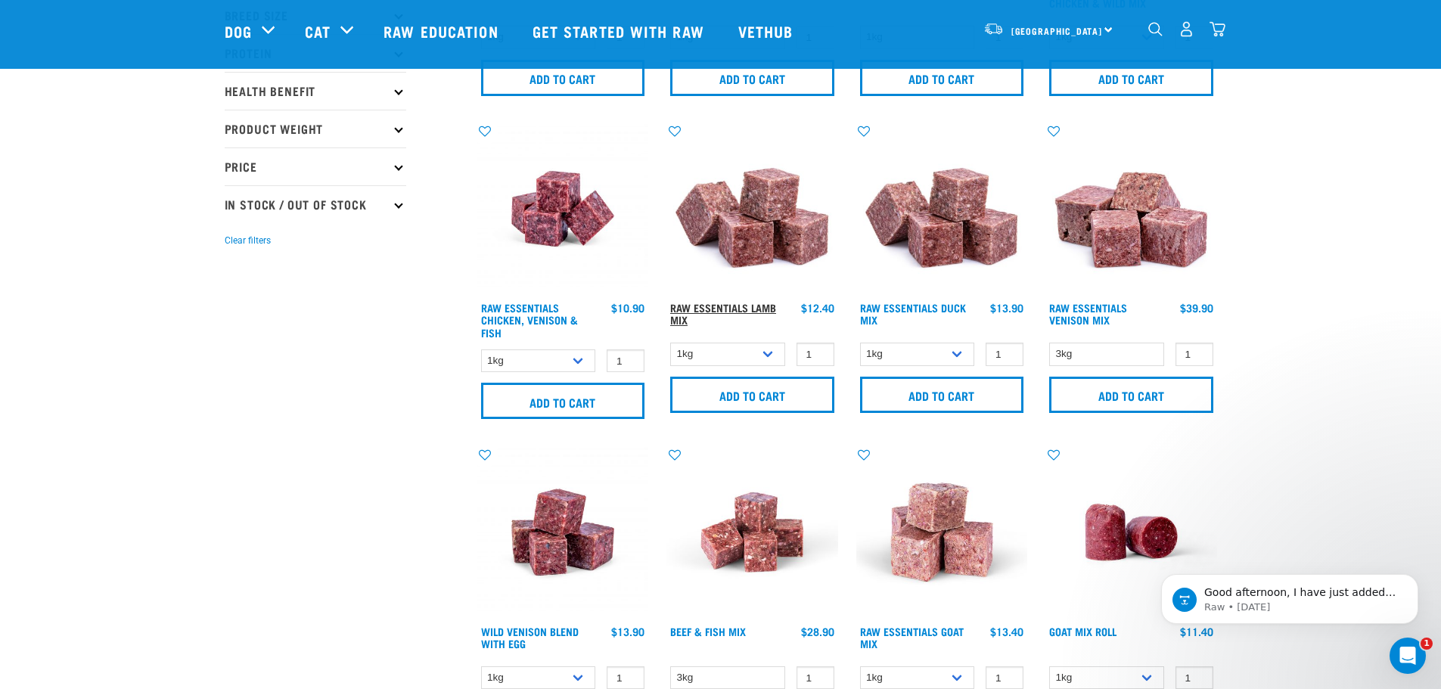
click at [731, 305] on link "Raw Essentials Lamb Mix" at bounding box center [723, 313] width 106 height 17
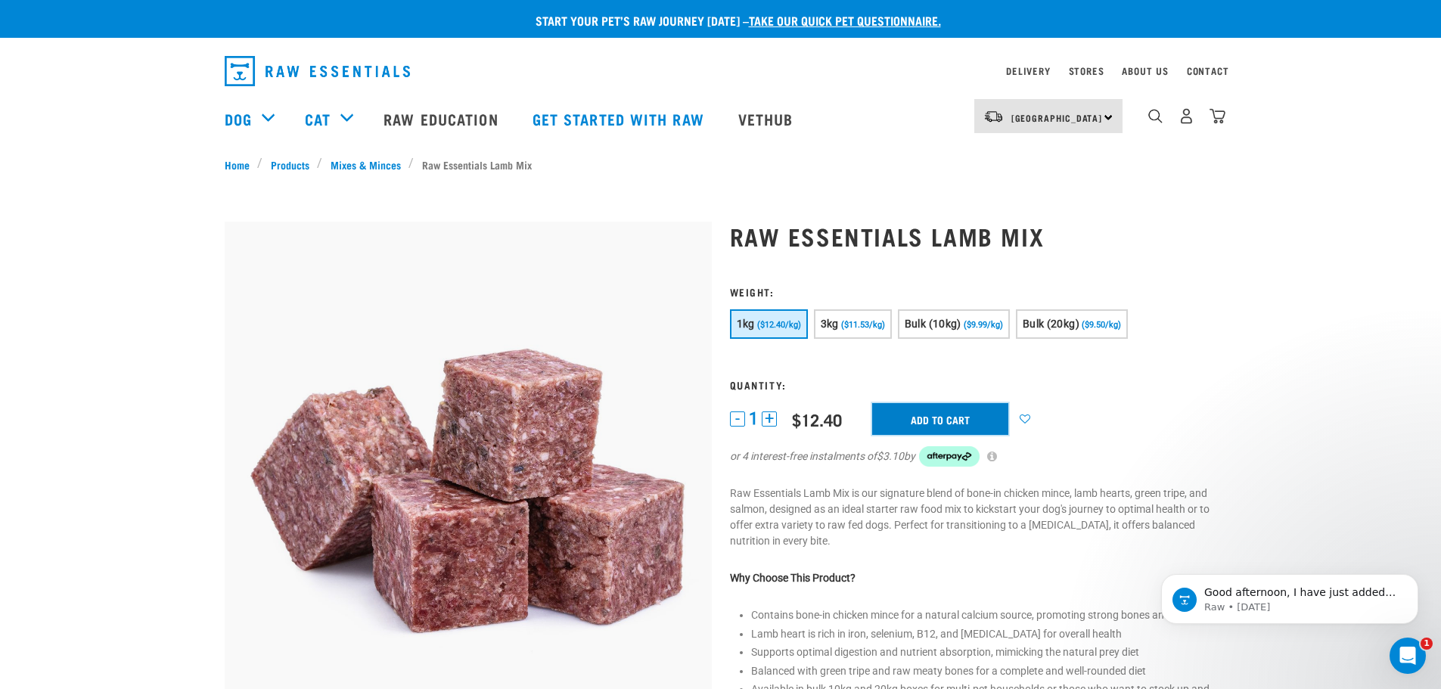
click at [923, 420] on input "Add to cart" at bounding box center [940, 419] width 136 height 32
click at [367, 166] on link "Mixes & Minces" at bounding box center [365, 165] width 86 height 16
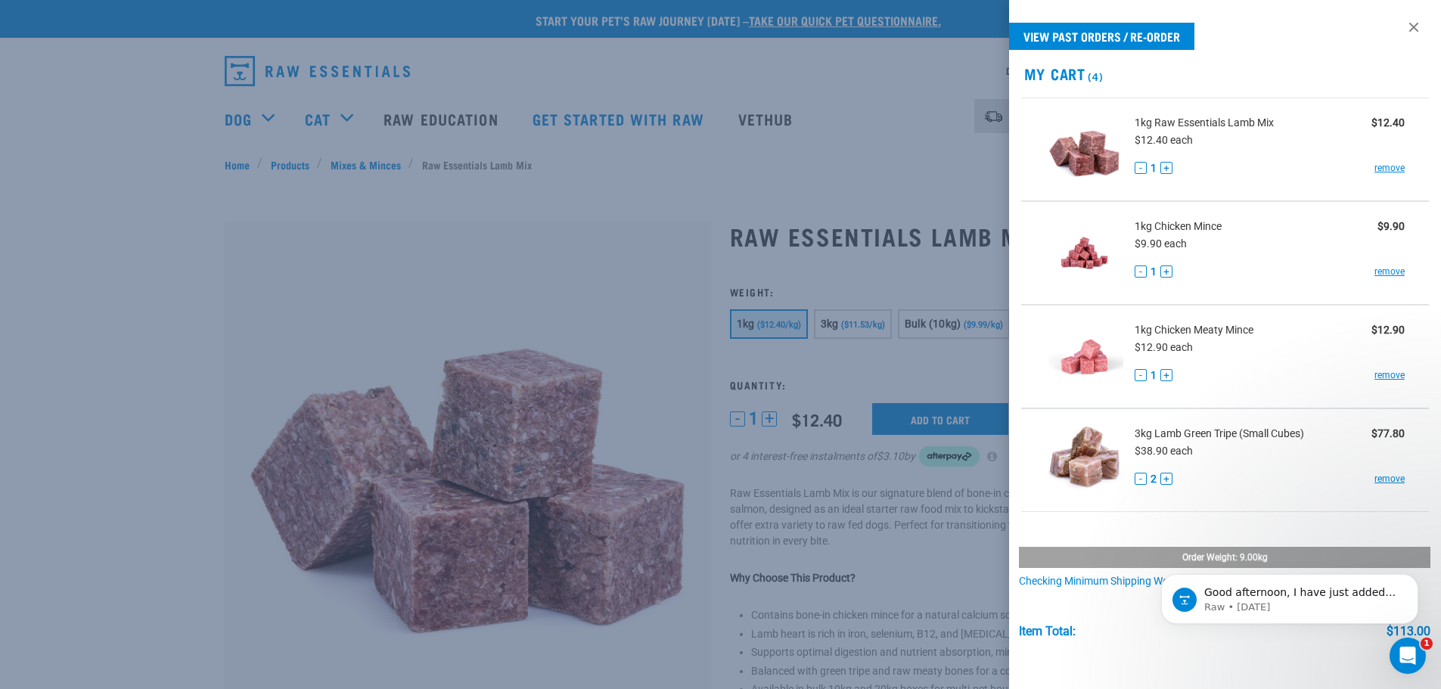
click at [665, 199] on div at bounding box center [720, 344] width 1441 height 689
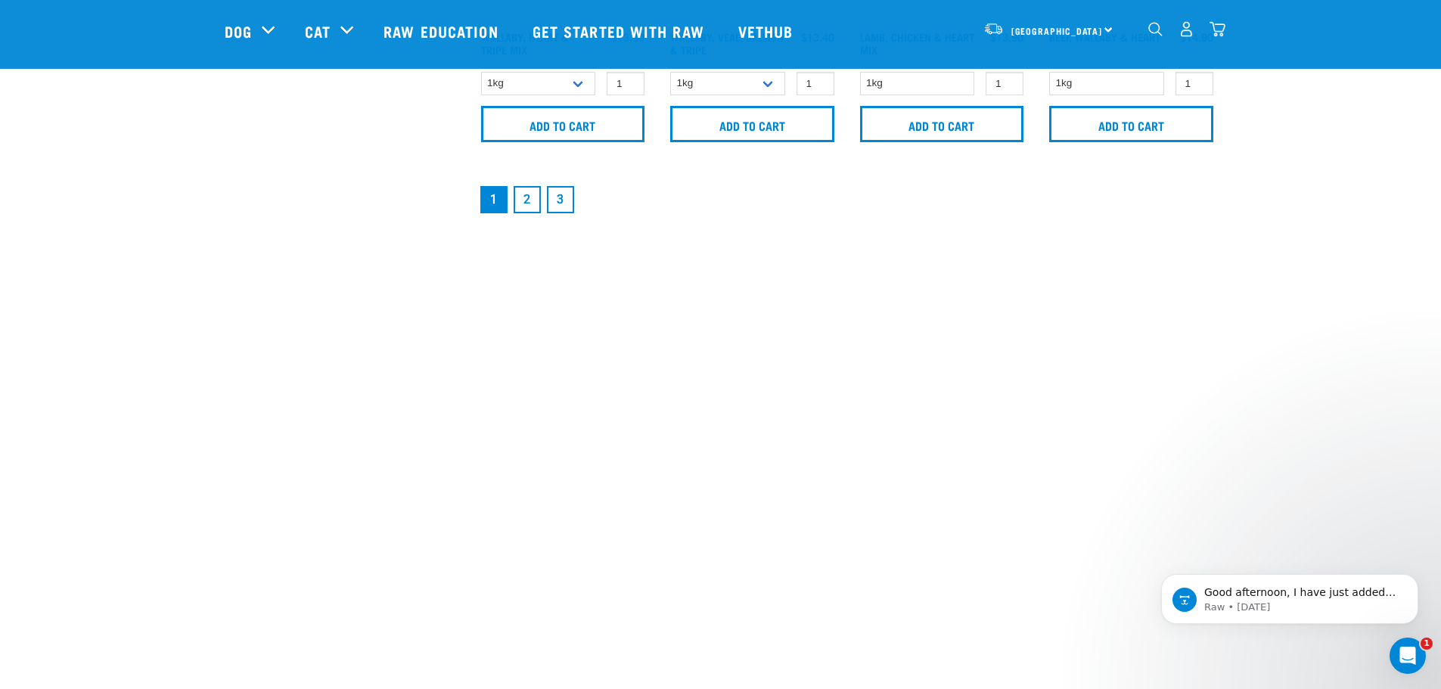
scroll to position [2420, 0]
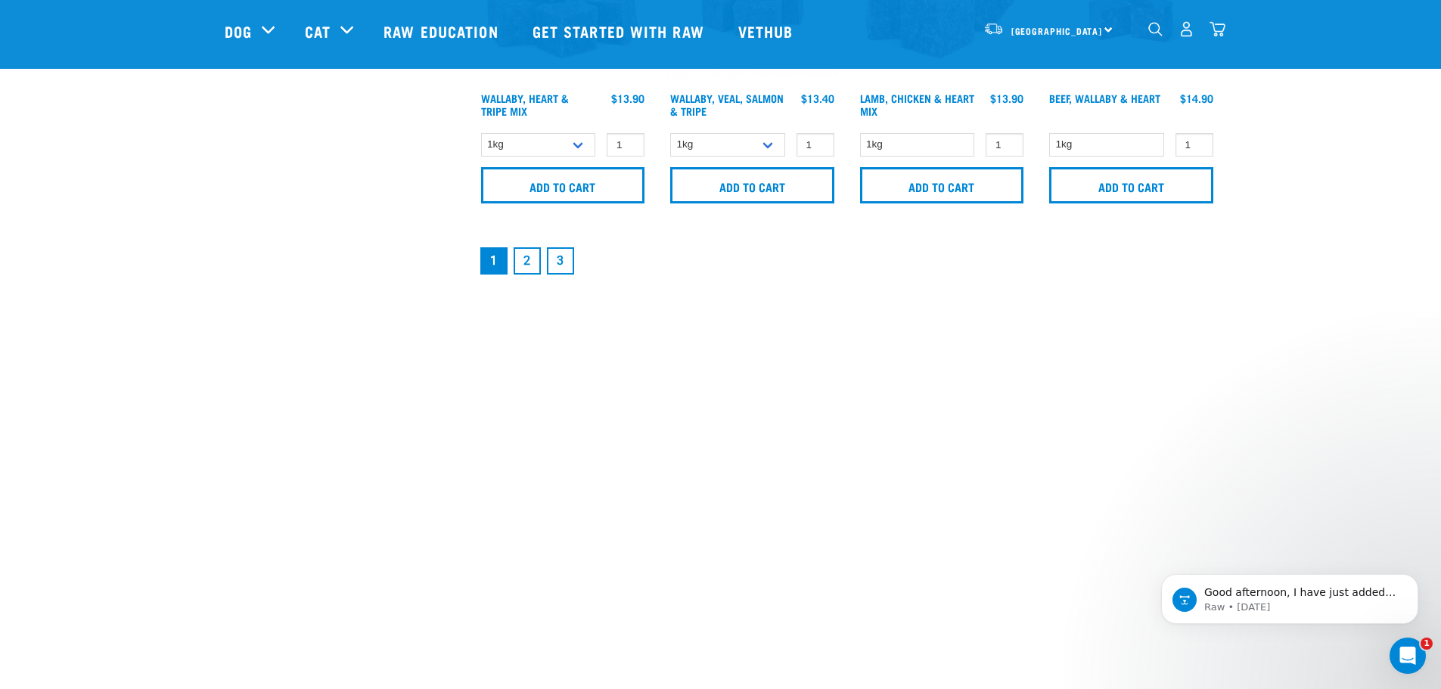
click at [565, 264] on link "3" at bounding box center [560, 260] width 27 height 27
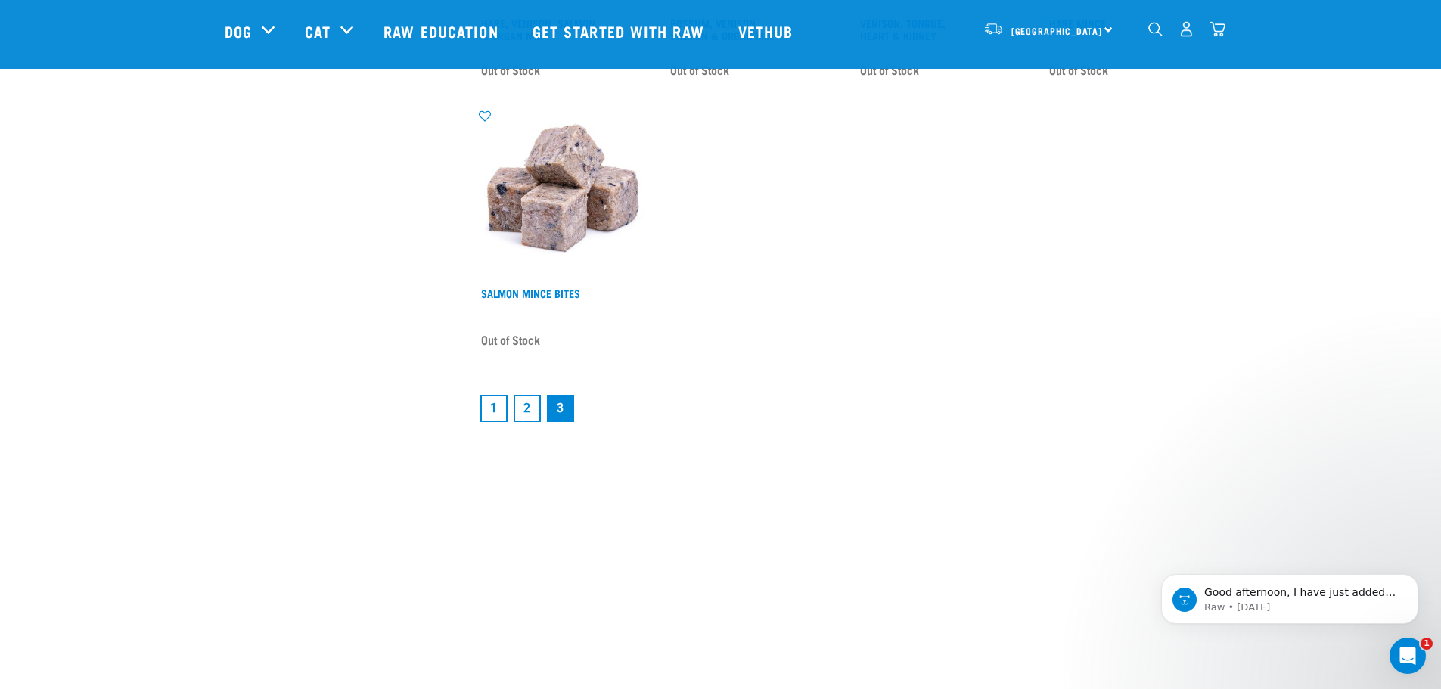
scroll to position [832, 0]
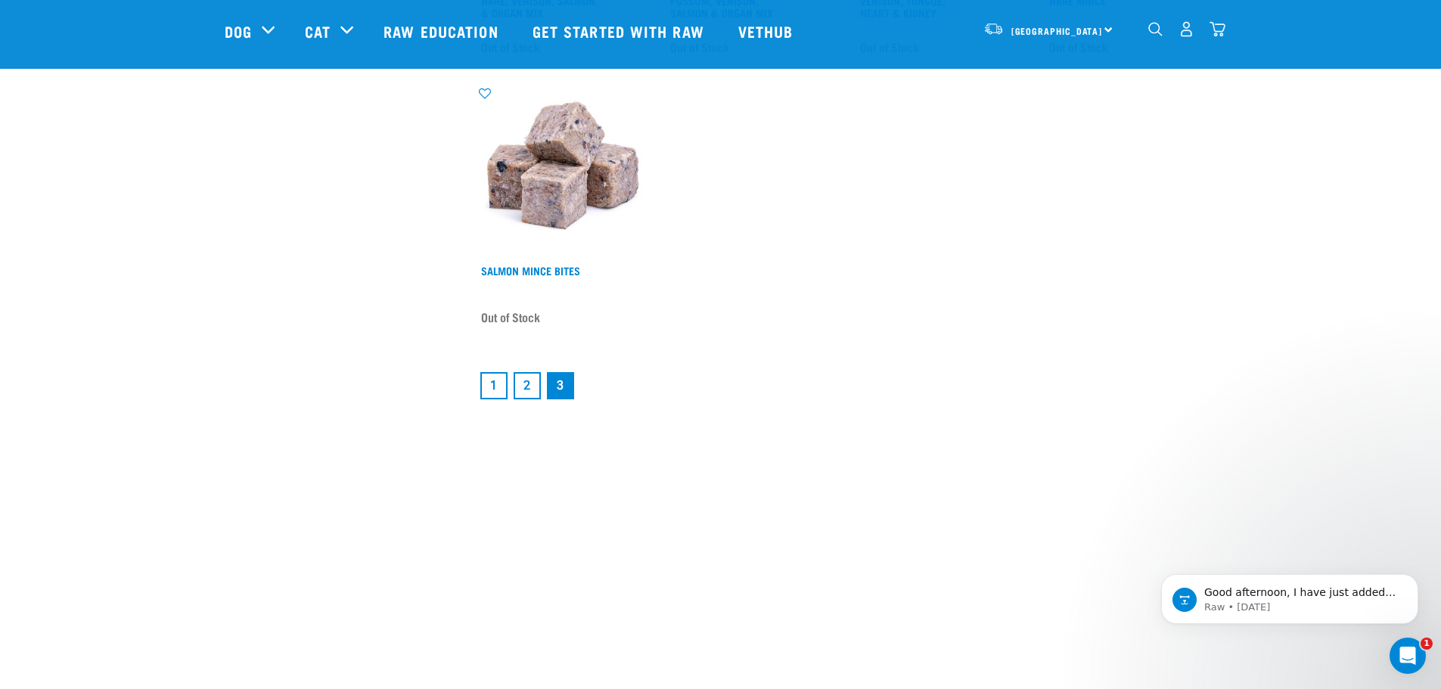
click at [532, 386] on link "2" at bounding box center [526, 385] width 27 height 27
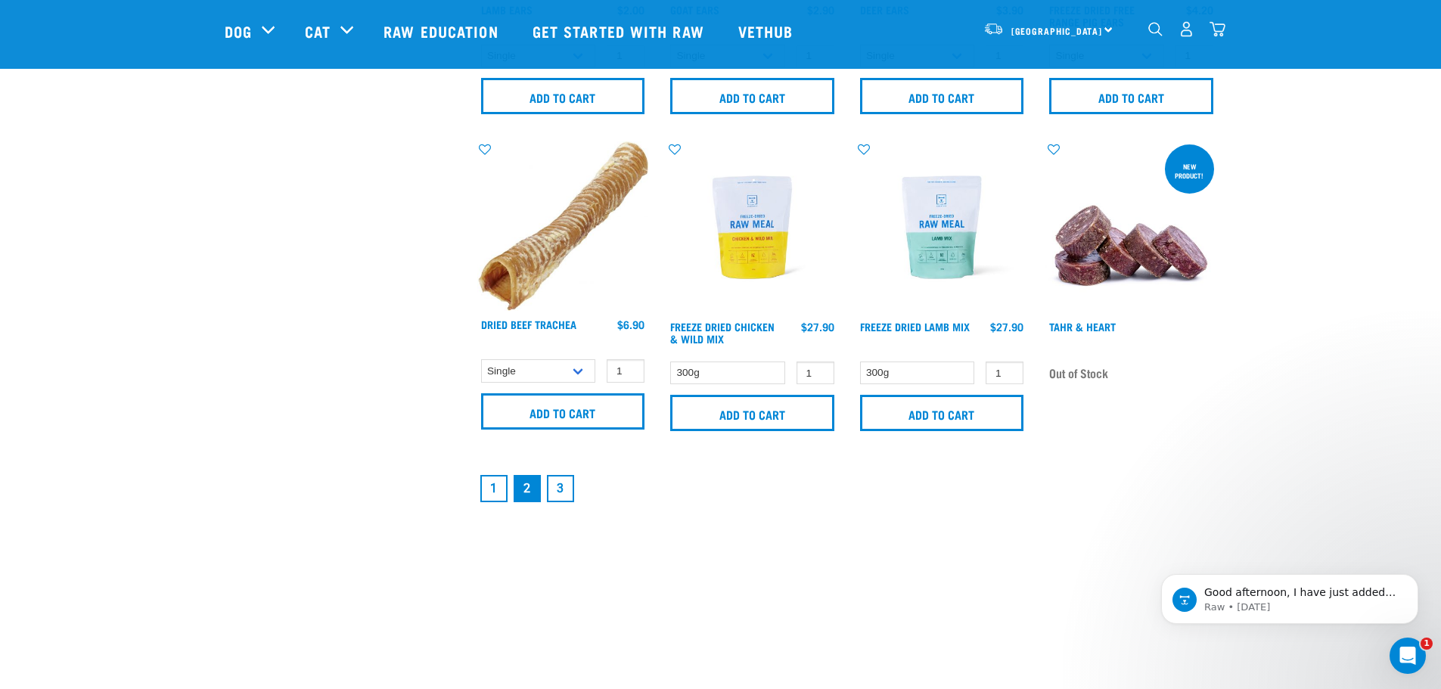
scroll to position [2193, 0]
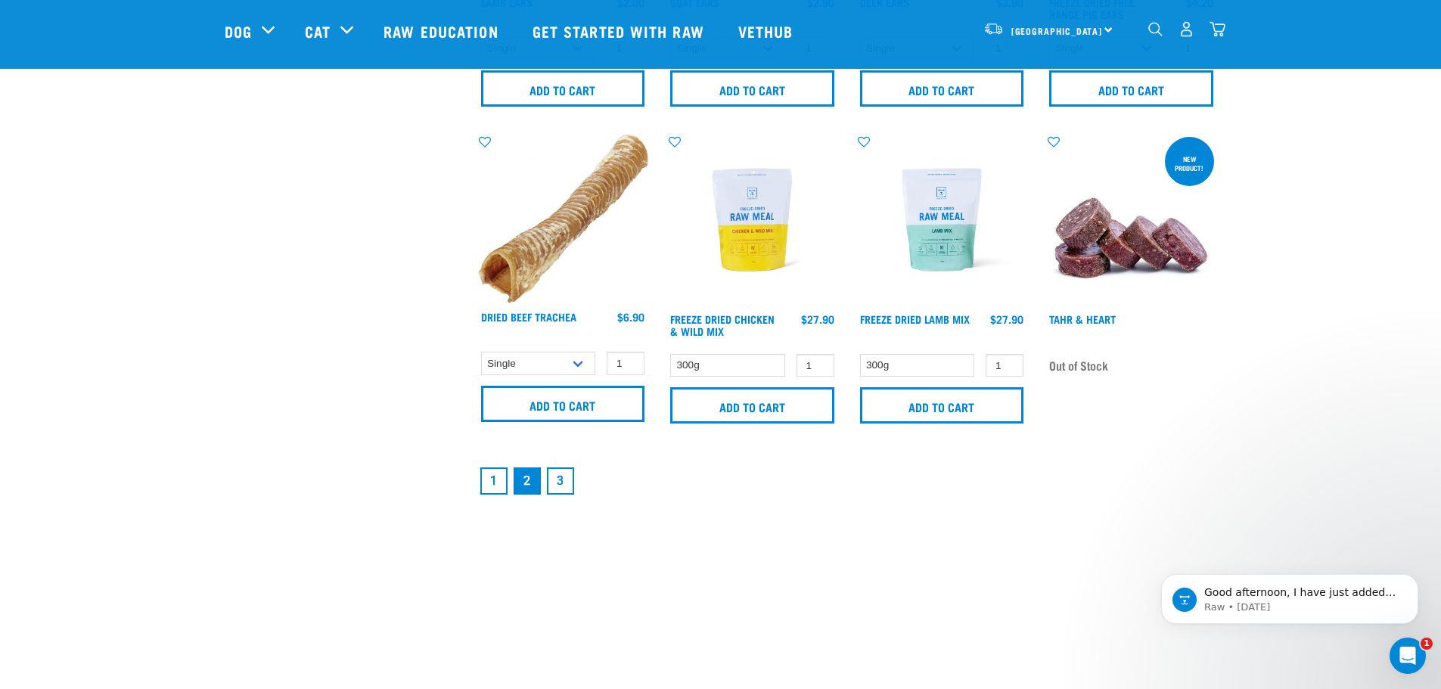
click at [492, 480] on link "1" at bounding box center [493, 480] width 27 height 27
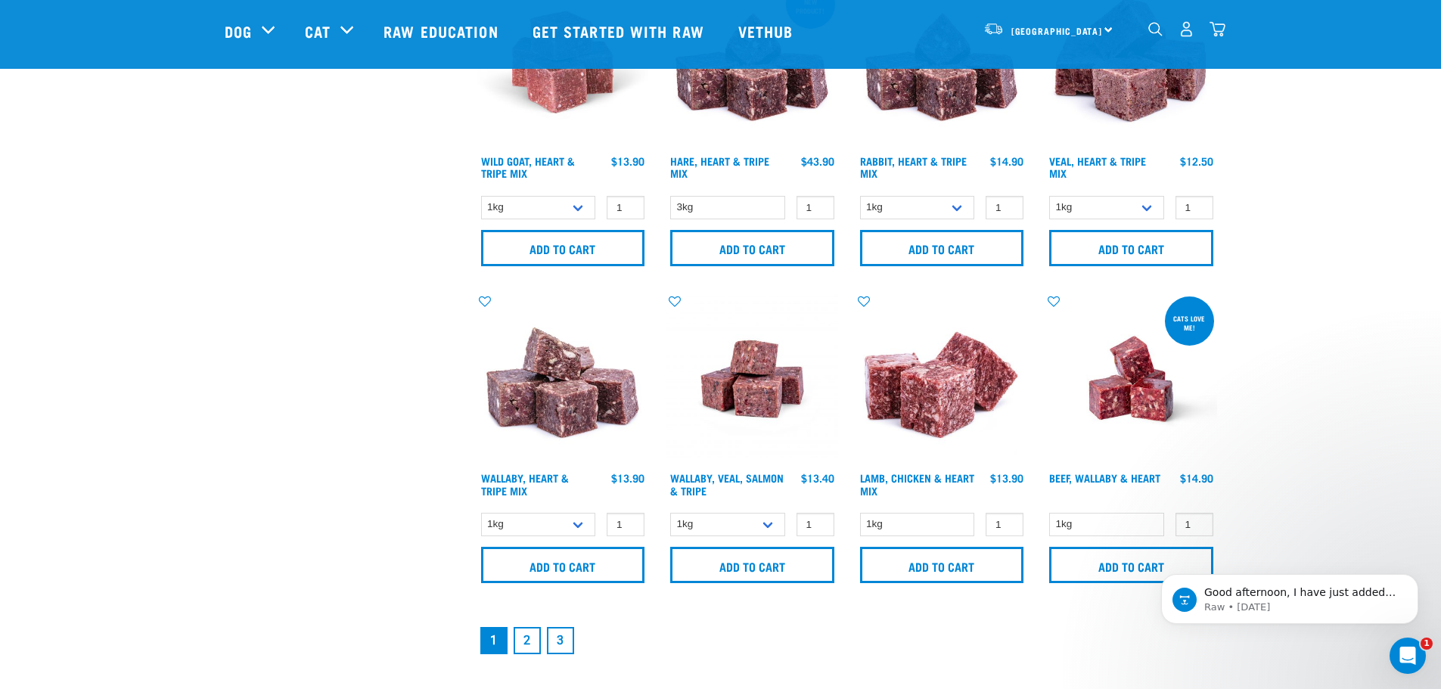
scroll to position [2042, 0]
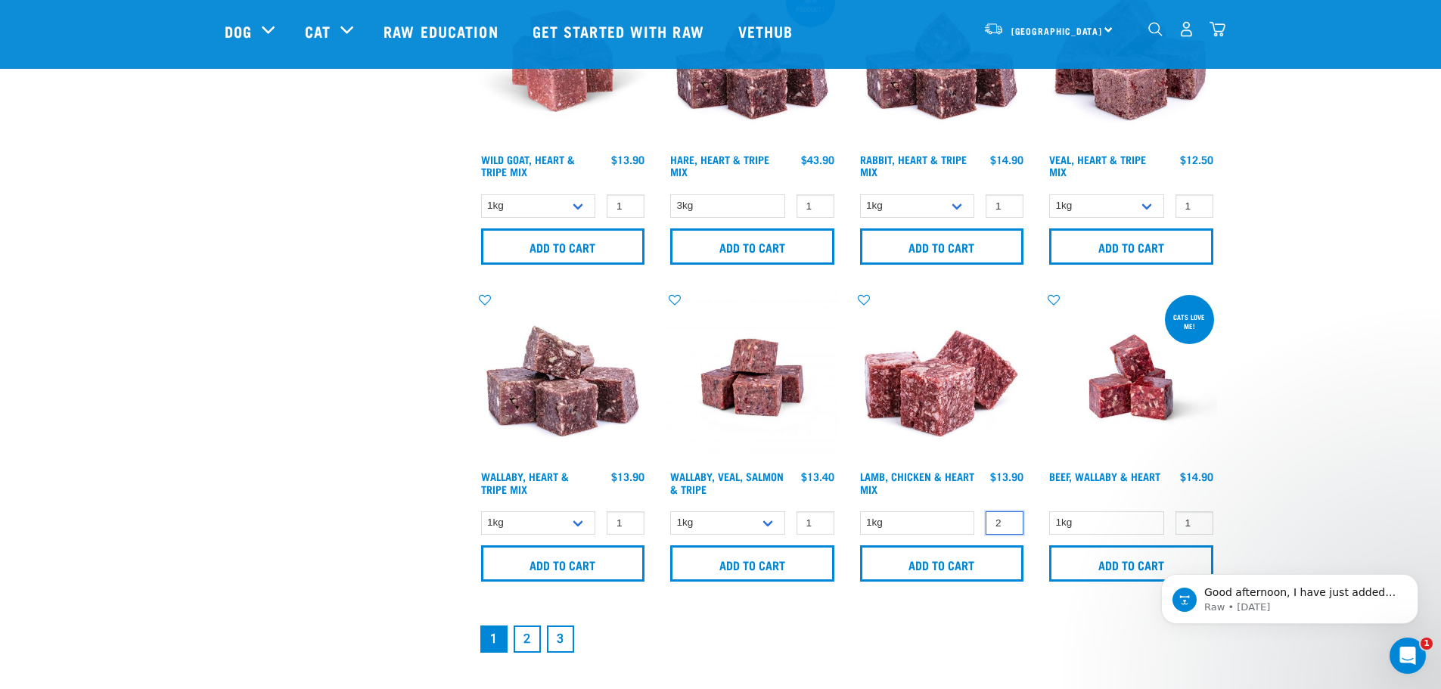
type input "2"
click at [1008, 519] on input "2" at bounding box center [1004, 522] width 38 height 23
click at [969, 569] on input "Add to cart" at bounding box center [942, 563] width 164 height 36
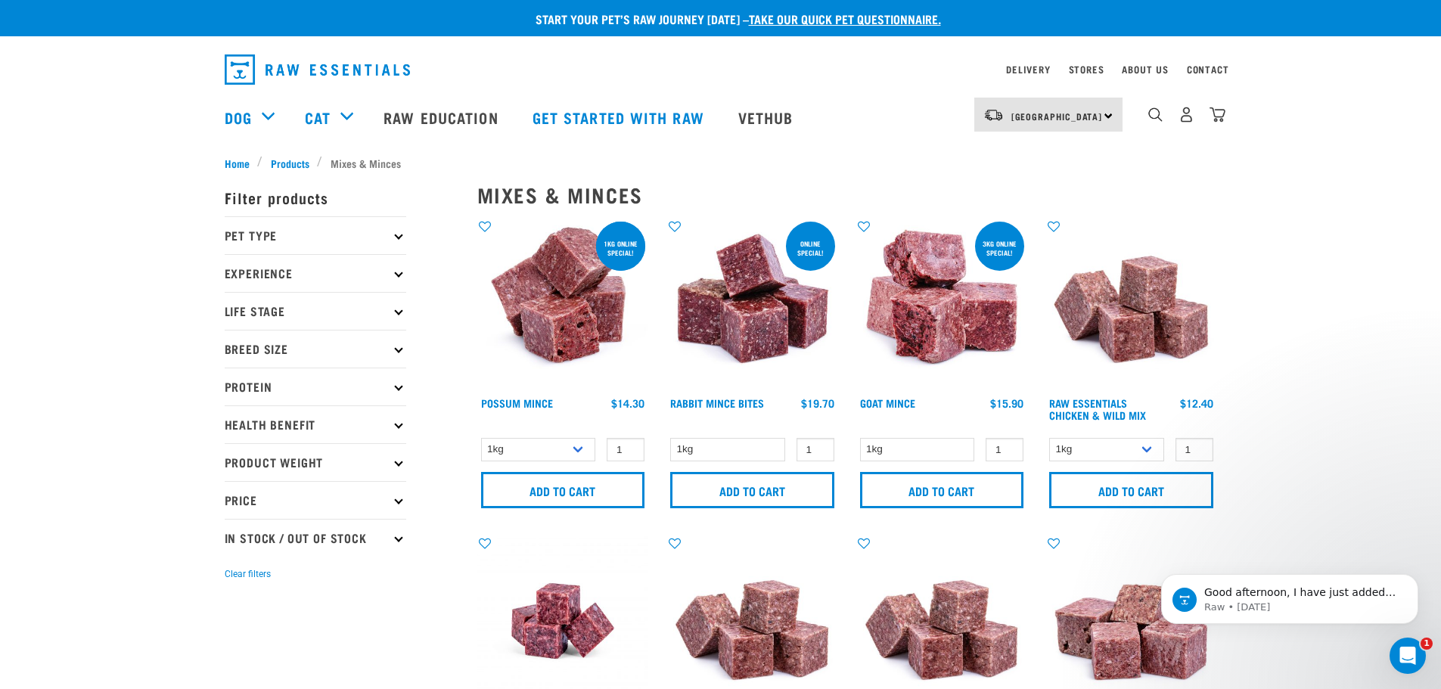
scroll to position [0, 0]
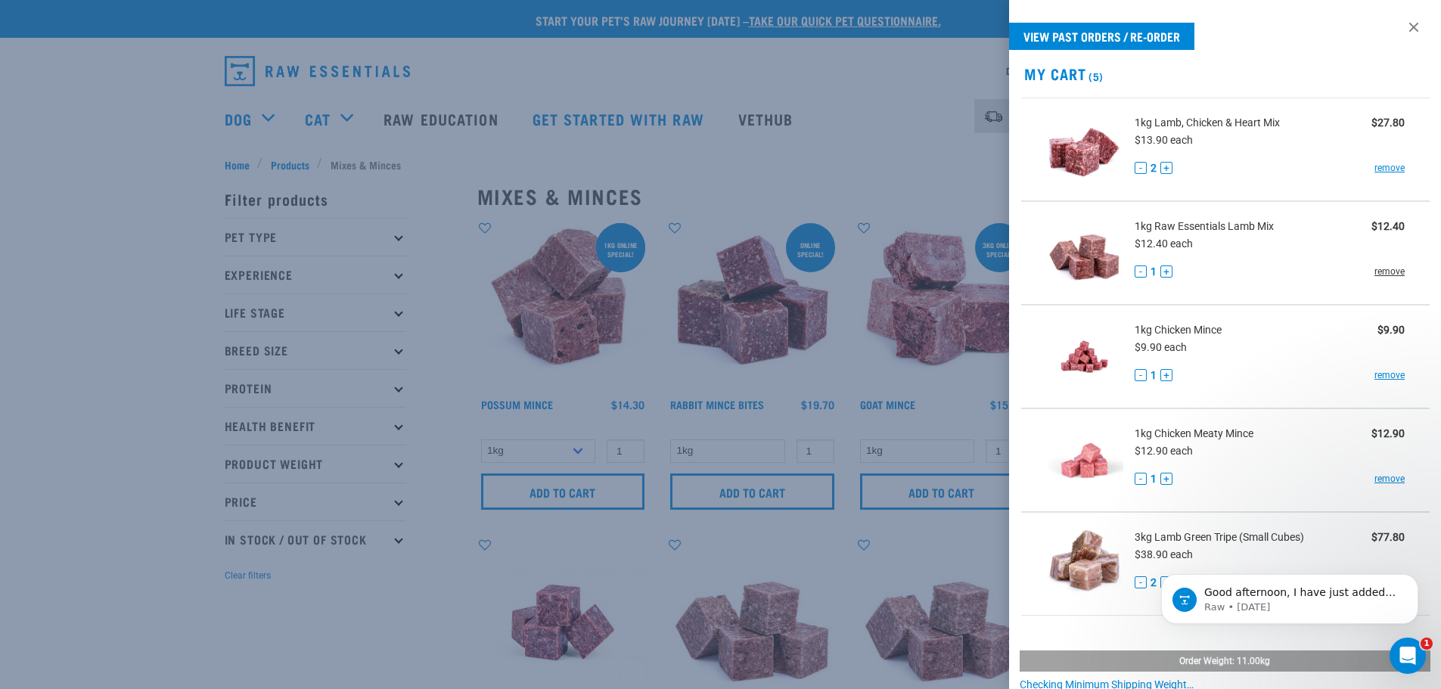
click at [1376, 275] on link "remove" at bounding box center [1389, 272] width 30 height 14
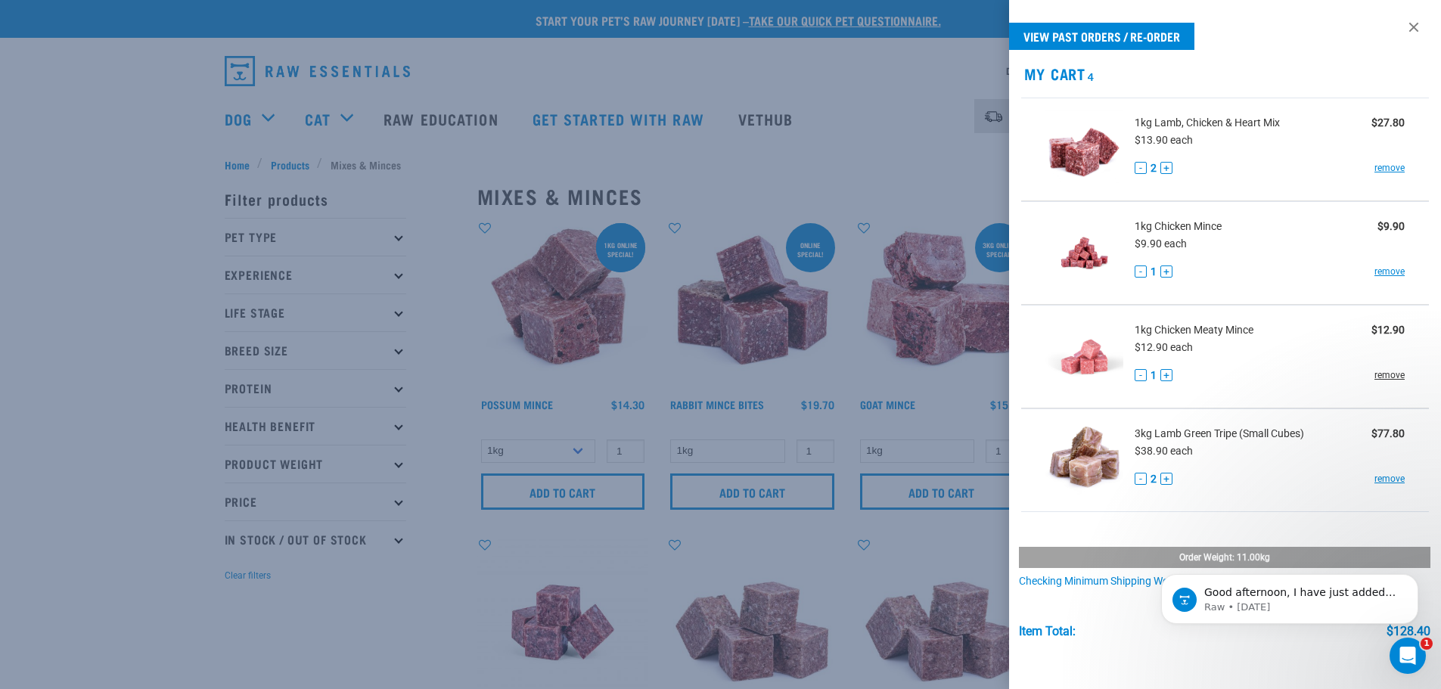
click at [1379, 370] on link "remove" at bounding box center [1389, 375] width 30 height 14
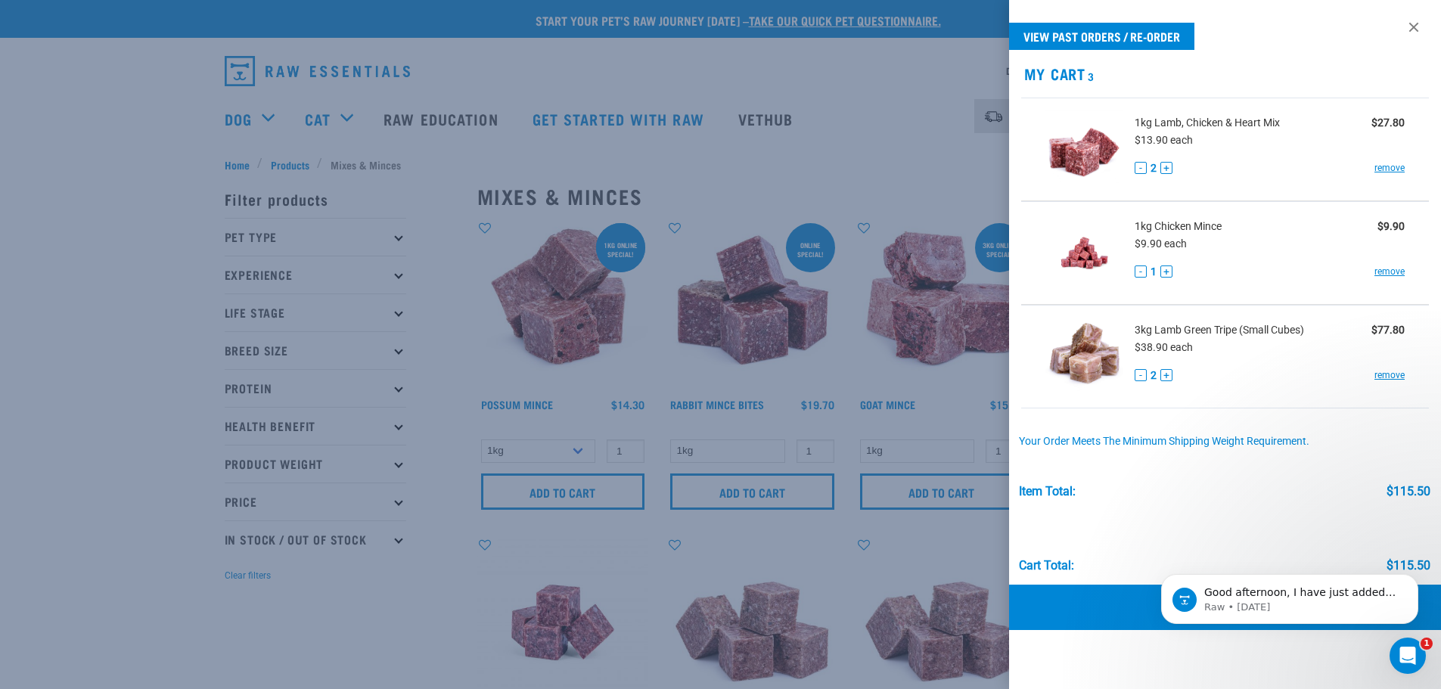
click at [1130, 619] on link "Checkout" at bounding box center [1225, 607] width 433 height 45
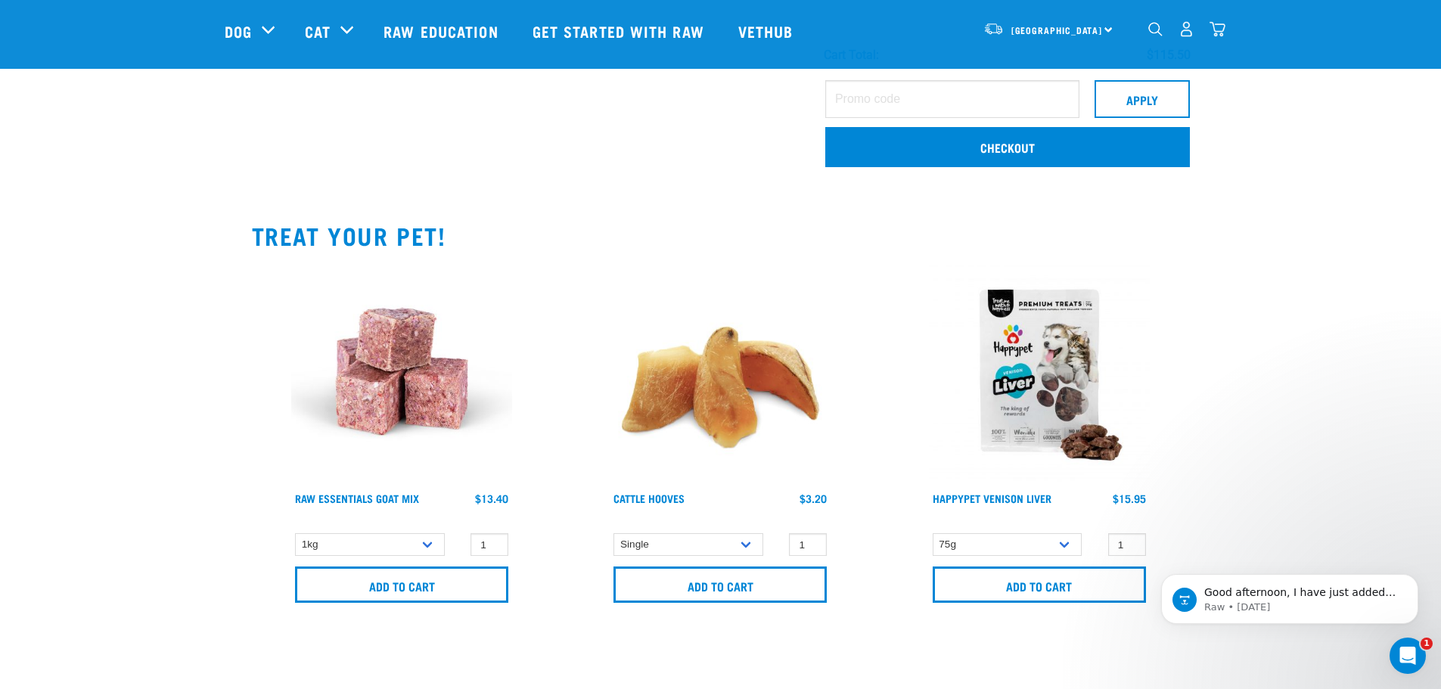
scroll to position [378, 0]
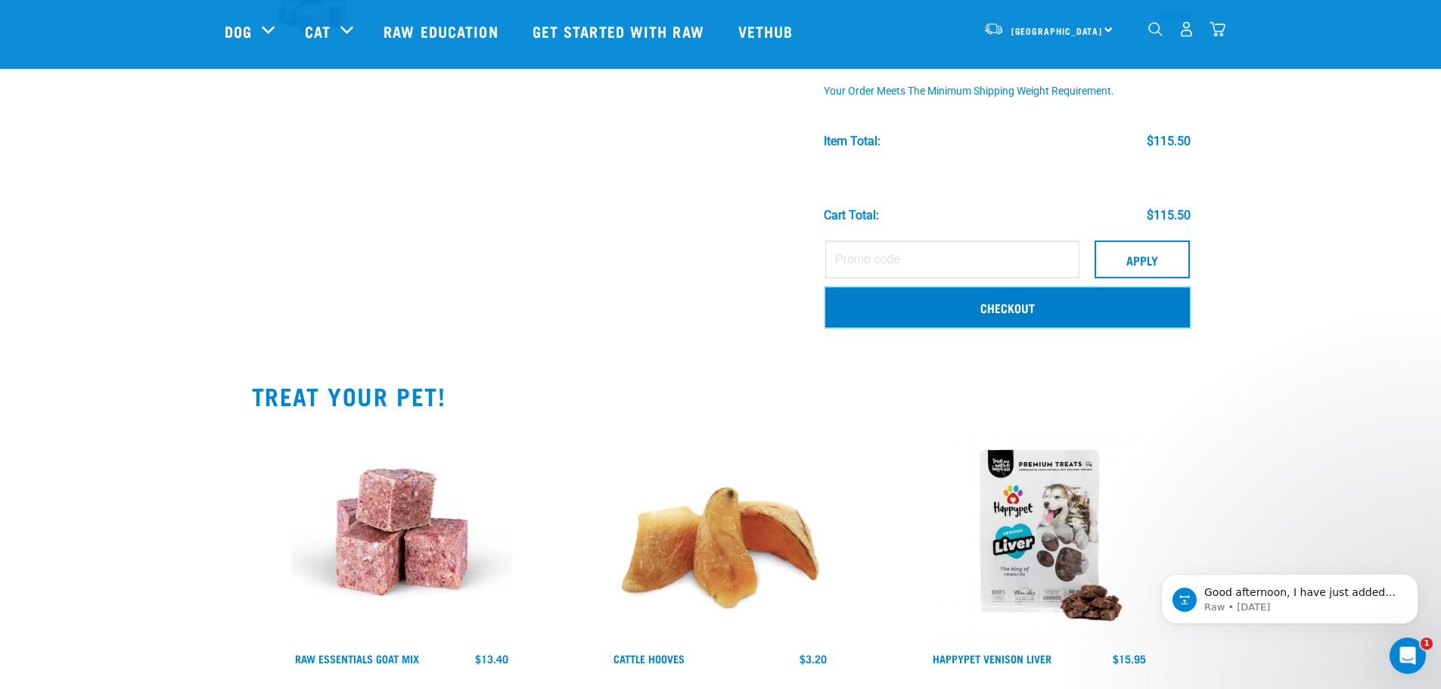
click at [999, 305] on link "Checkout" at bounding box center [1007, 306] width 364 height 39
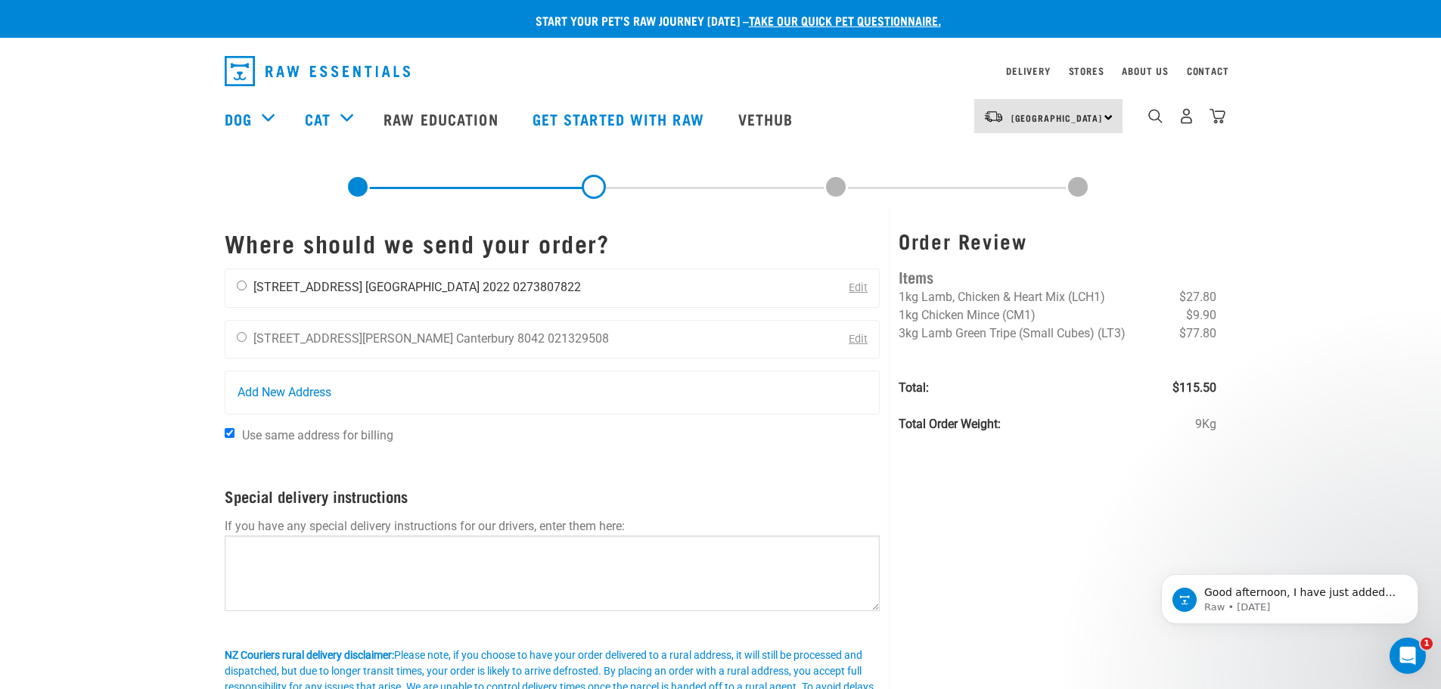
click at [241, 284] on input "radio" at bounding box center [242, 286] width 10 height 10
radio input "true"
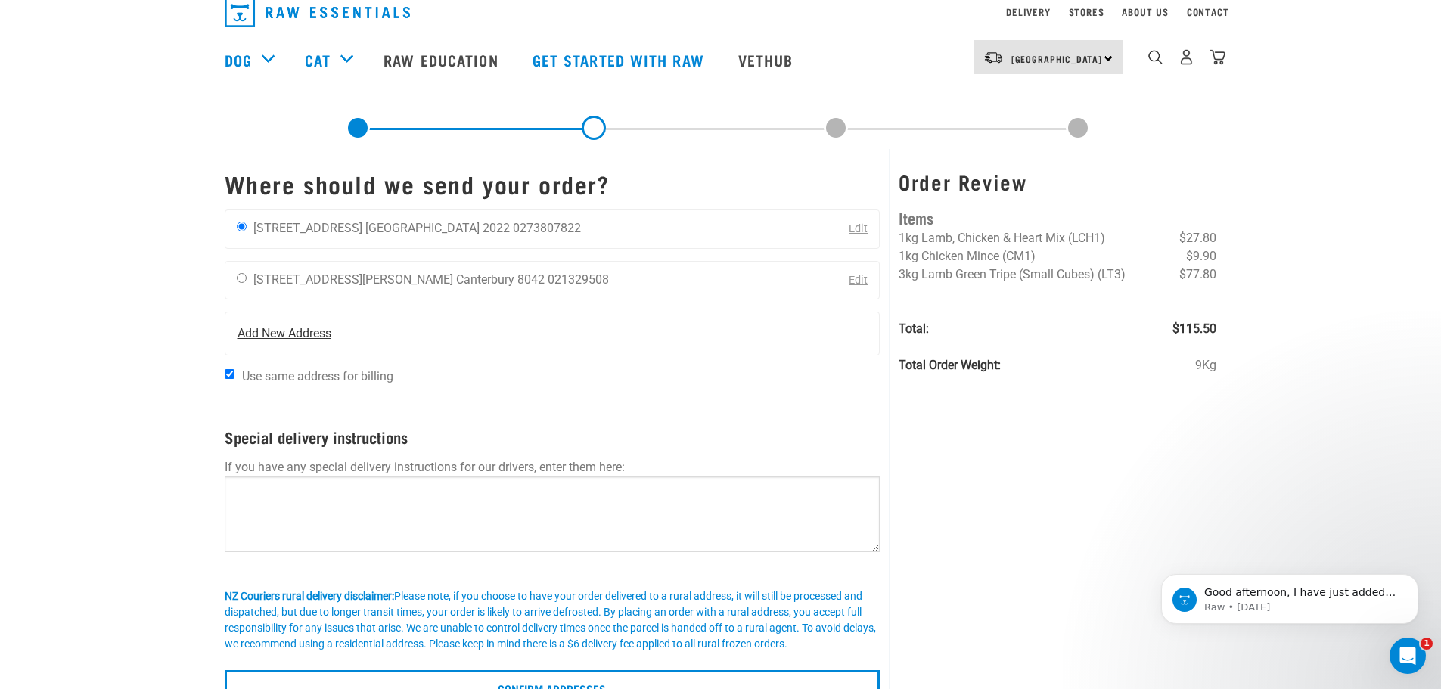
scroll to position [302, 0]
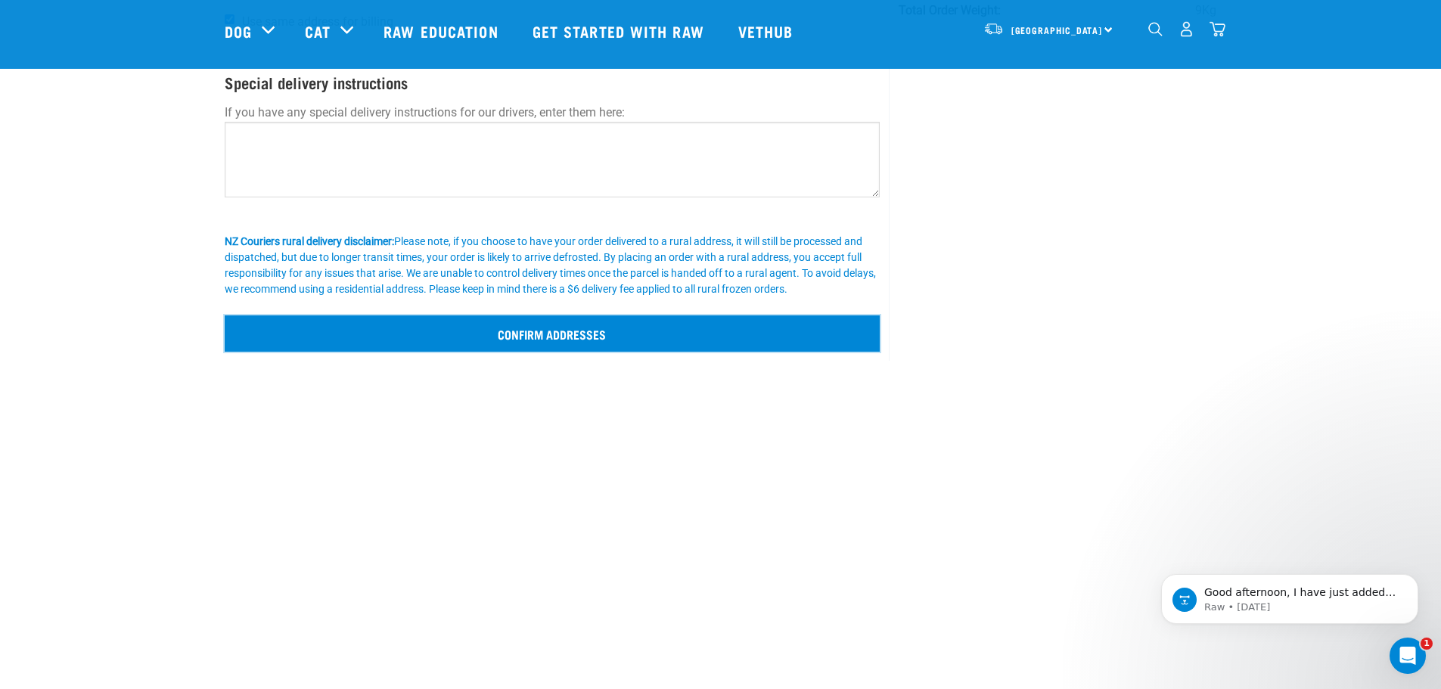
click at [566, 339] on input "Confirm addresses" at bounding box center [553, 333] width 656 height 36
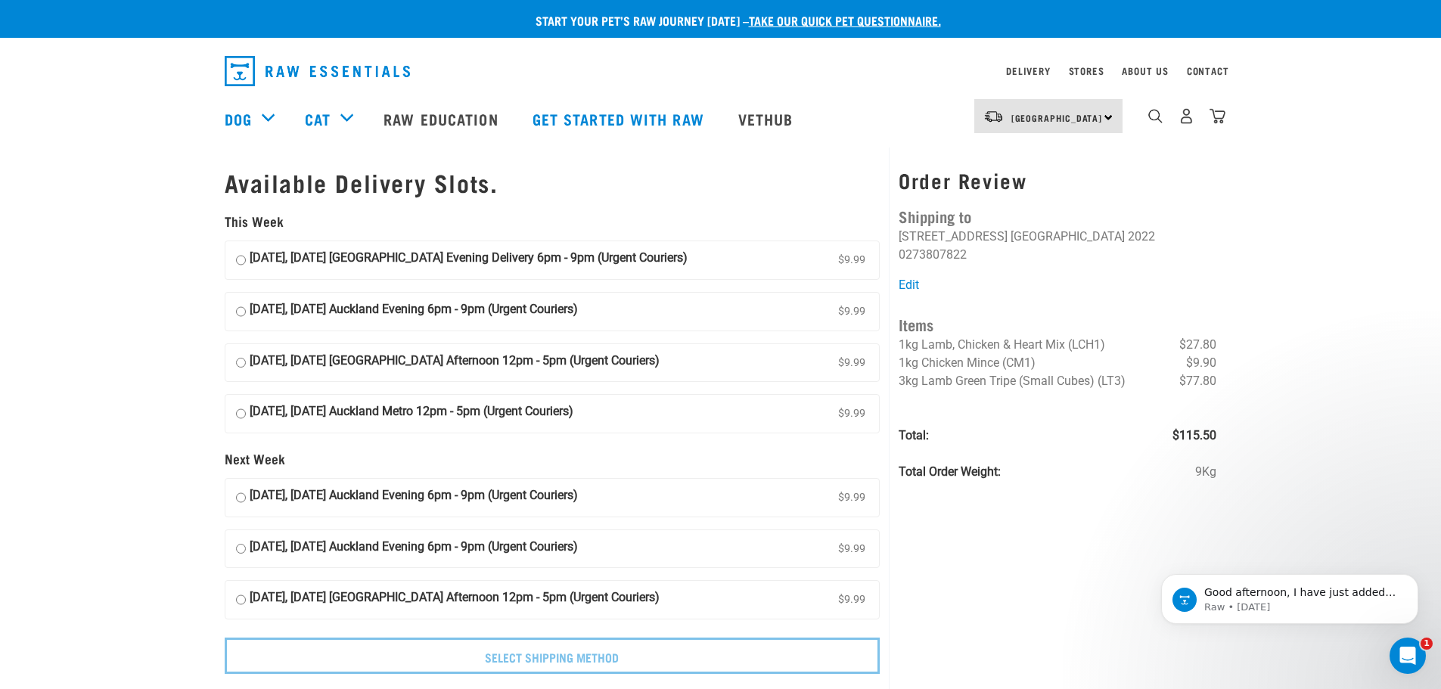
click at [243, 363] on input "11 October, Saturday Auckland Afternoon 12pm - 5pm (Urgent Couriers) $9.99" at bounding box center [241, 363] width 10 height 23
radio input "true"
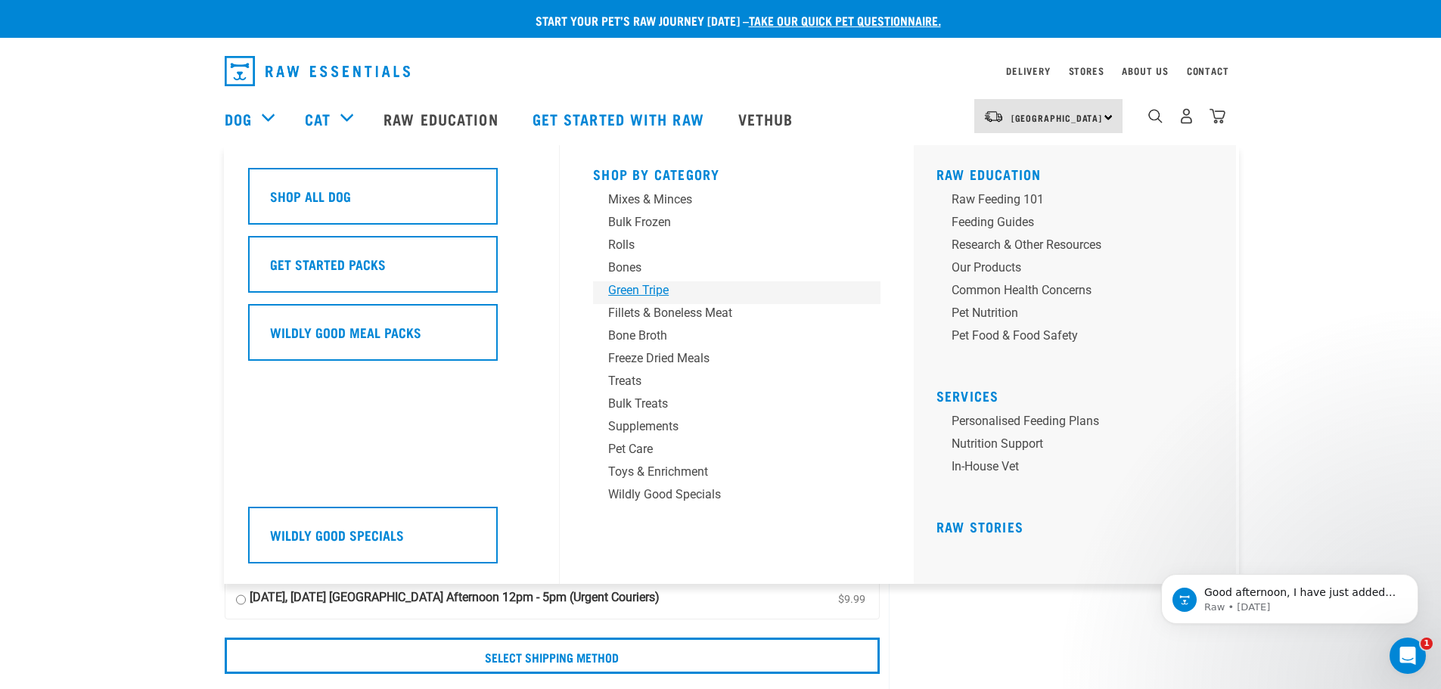
click at [630, 289] on div "Green Tripe" at bounding box center [726, 290] width 236 height 18
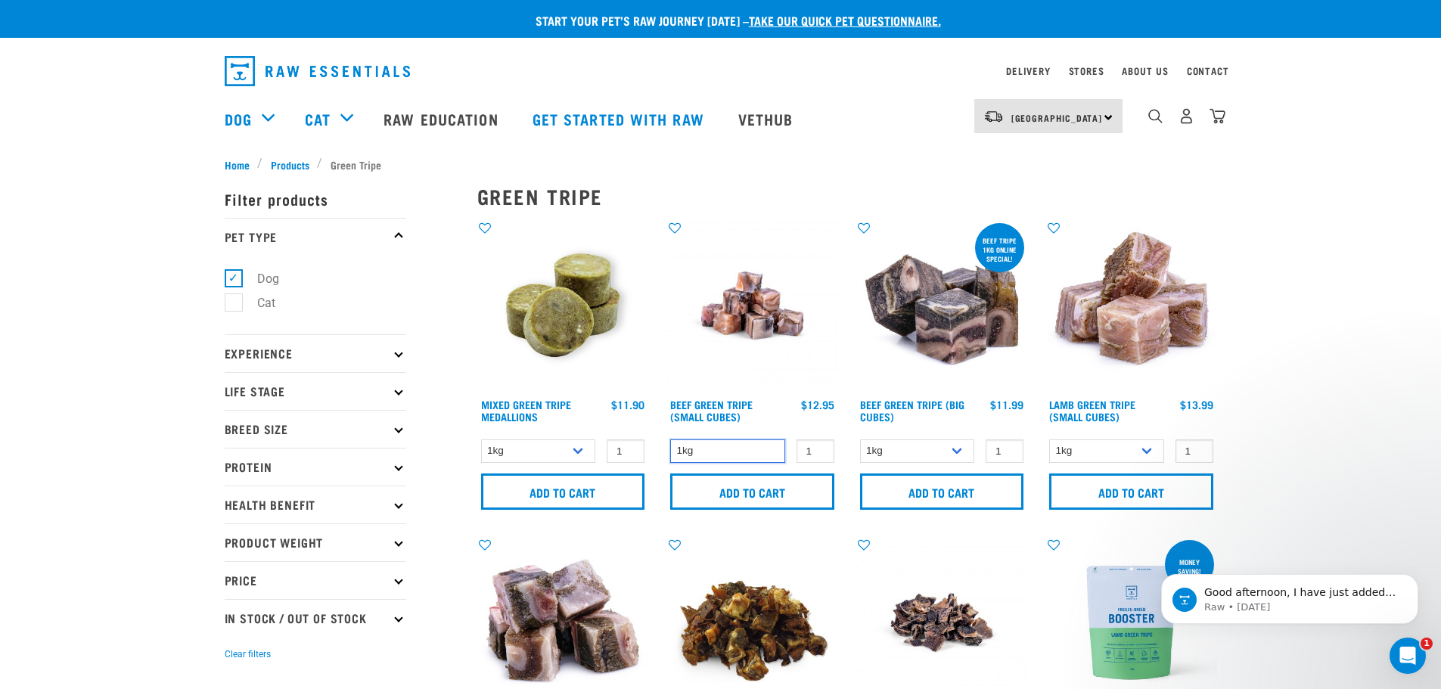
click at [749, 452] on select "1kg" at bounding box center [727, 450] width 115 height 23
click at [818, 445] on input "2" at bounding box center [815, 450] width 38 height 23
click at [818, 445] on input "3" at bounding box center [815, 450] width 38 height 23
click at [818, 445] on input "4" at bounding box center [815, 450] width 38 height 23
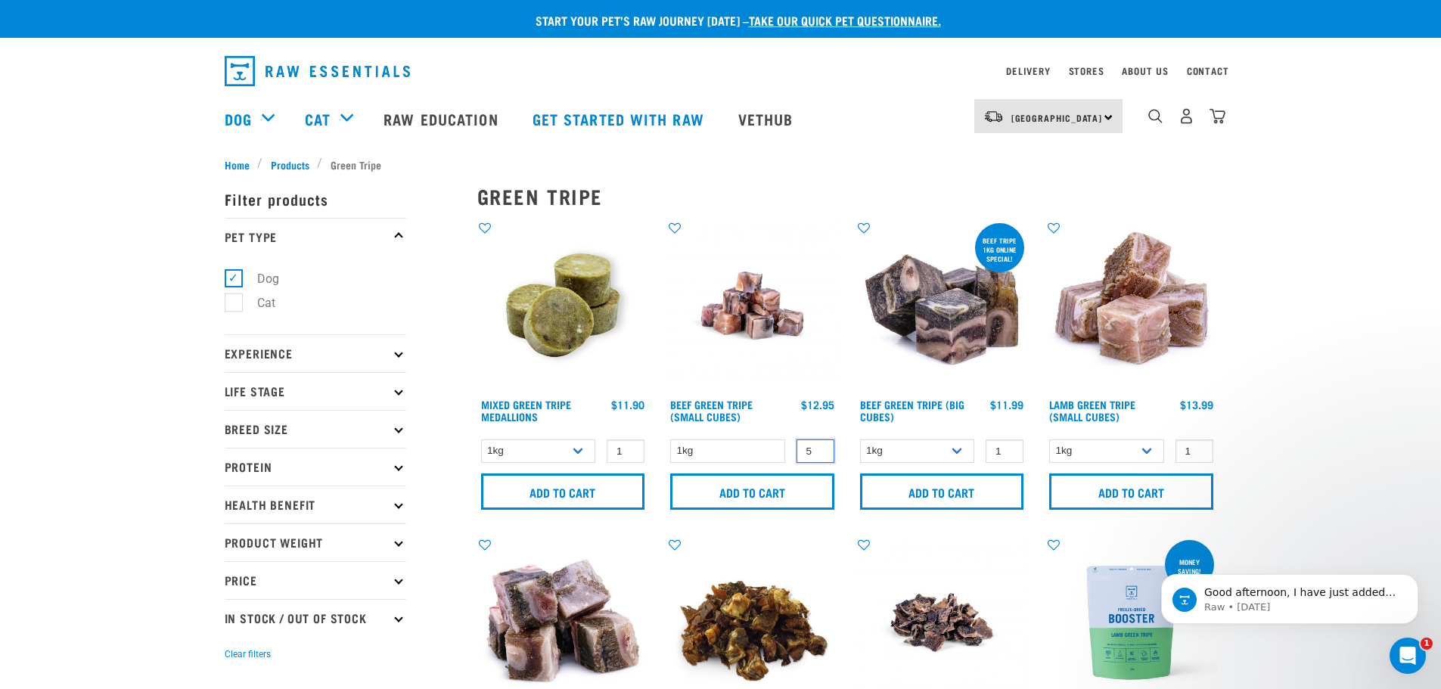
click at [818, 445] on input "5" at bounding box center [815, 450] width 38 height 23
click at [818, 445] on input "6" at bounding box center [815, 450] width 38 height 23
click at [768, 493] on input "Add to cart" at bounding box center [752, 491] width 164 height 36
click at [1213, 123] on img "dropdown navigation" at bounding box center [1217, 116] width 16 height 16
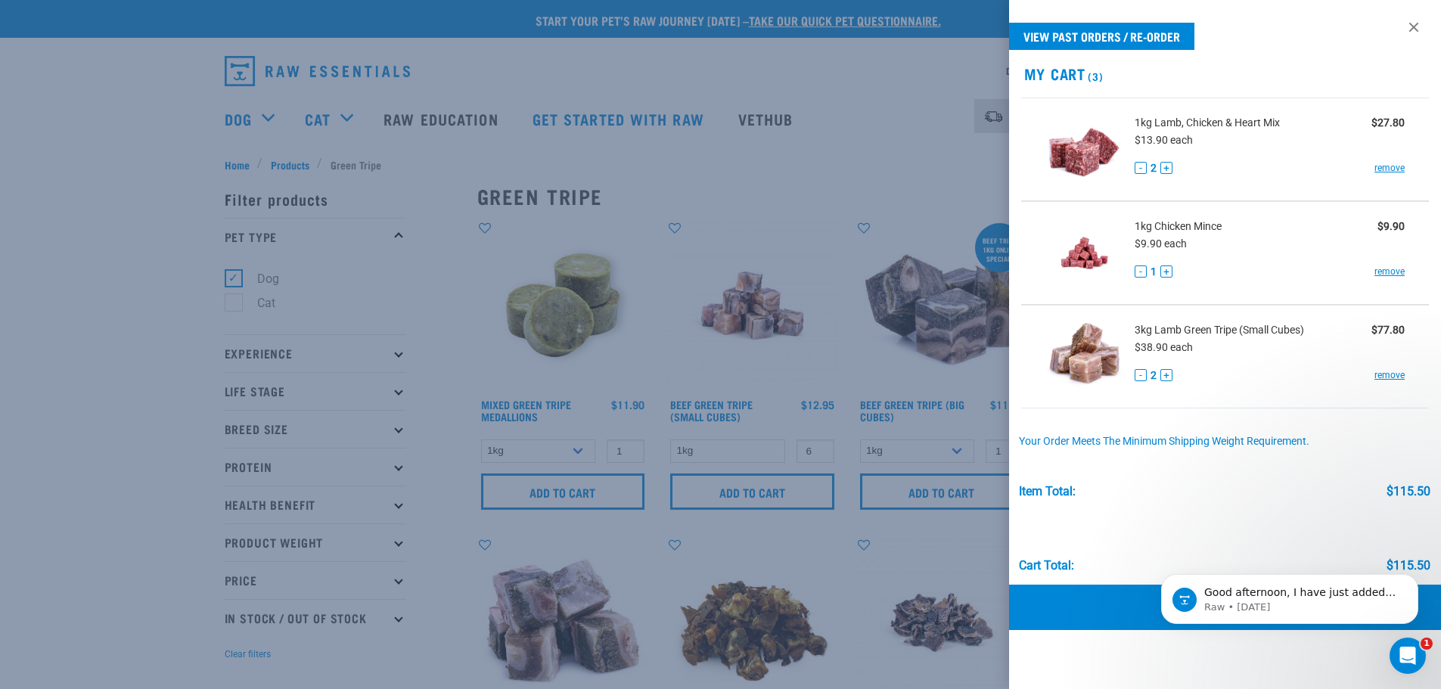
click at [702, 213] on div at bounding box center [720, 344] width 1441 height 689
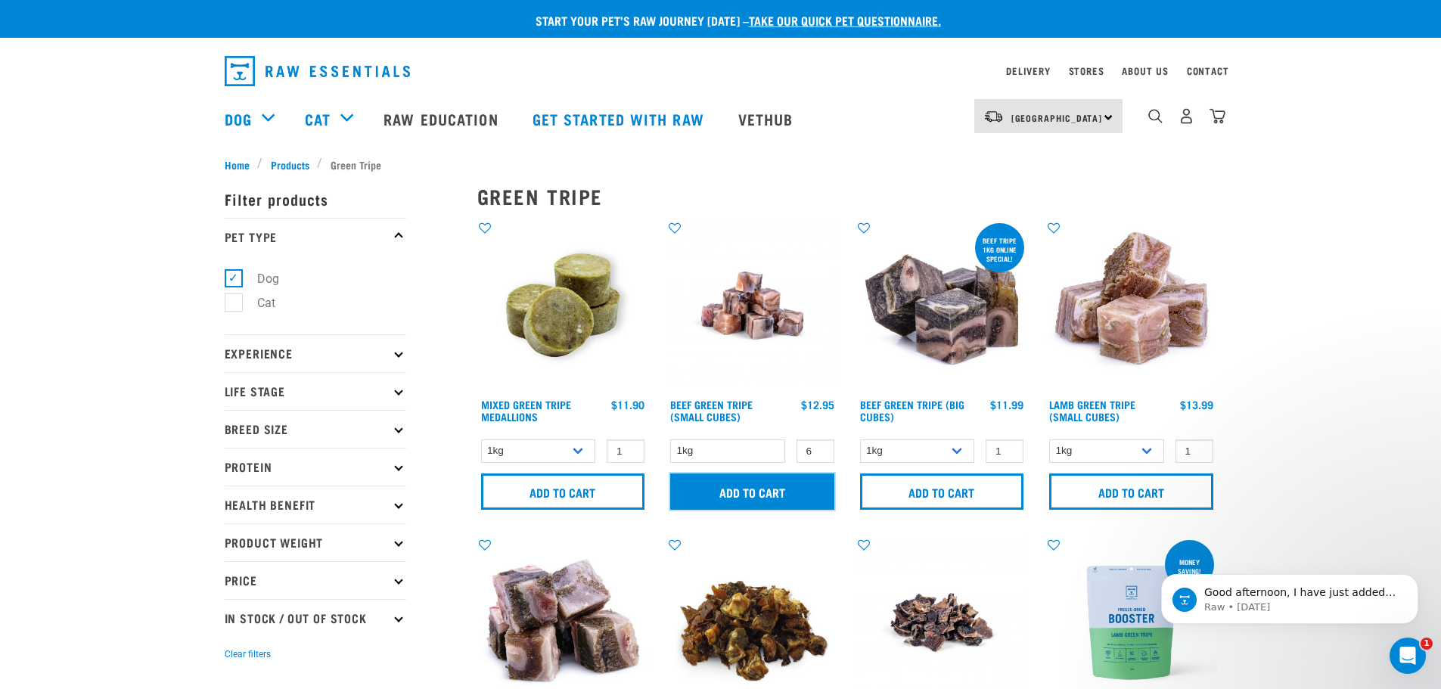
click at [778, 486] on input "Add to cart" at bounding box center [752, 491] width 164 height 36
click at [0, 289] on article "There are 5 items left in stock of Beef Green Tripe (Small Cubes), please remov…" at bounding box center [0, 344] width 0 height 689
type input "5"
click at [821, 454] on input "5" at bounding box center [815, 450] width 38 height 23
click at [786, 493] on input "Add to cart" at bounding box center [752, 491] width 164 height 36
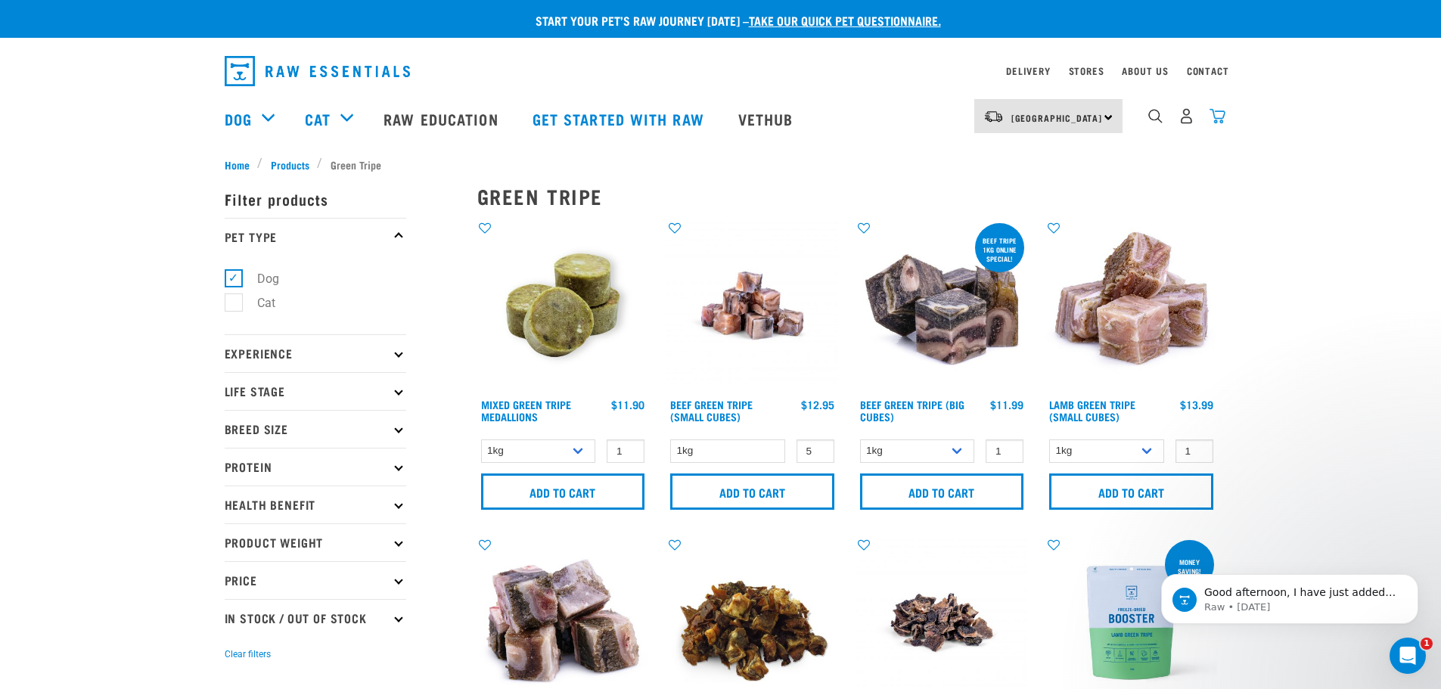
click at [1217, 117] on img "dropdown navigation" at bounding box center [1217, 116] width 16 height 16
click at [1216, 120] on img "dropdown navigation" at bounding box center [1217, 116] width 16 height 16
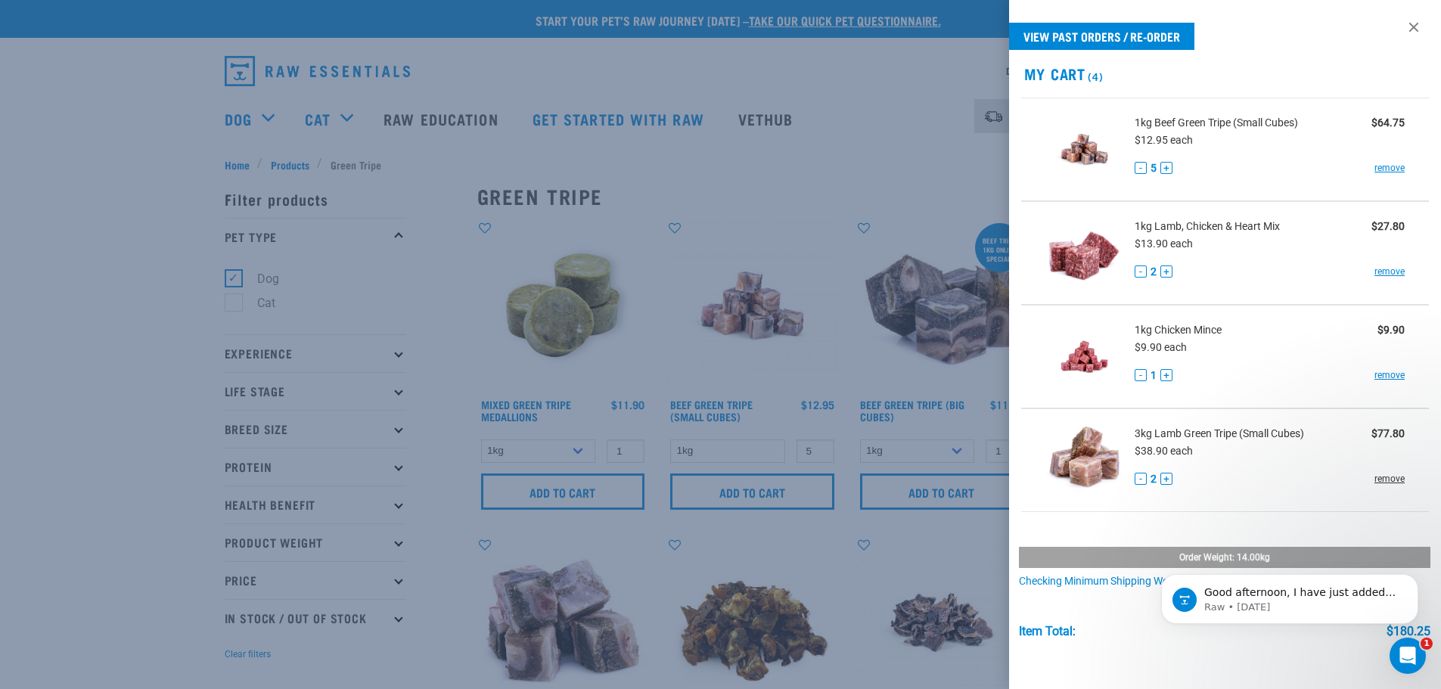
click at [1383, 477] on link "remove" at bounding box center [1389, 479] width 30 height 14
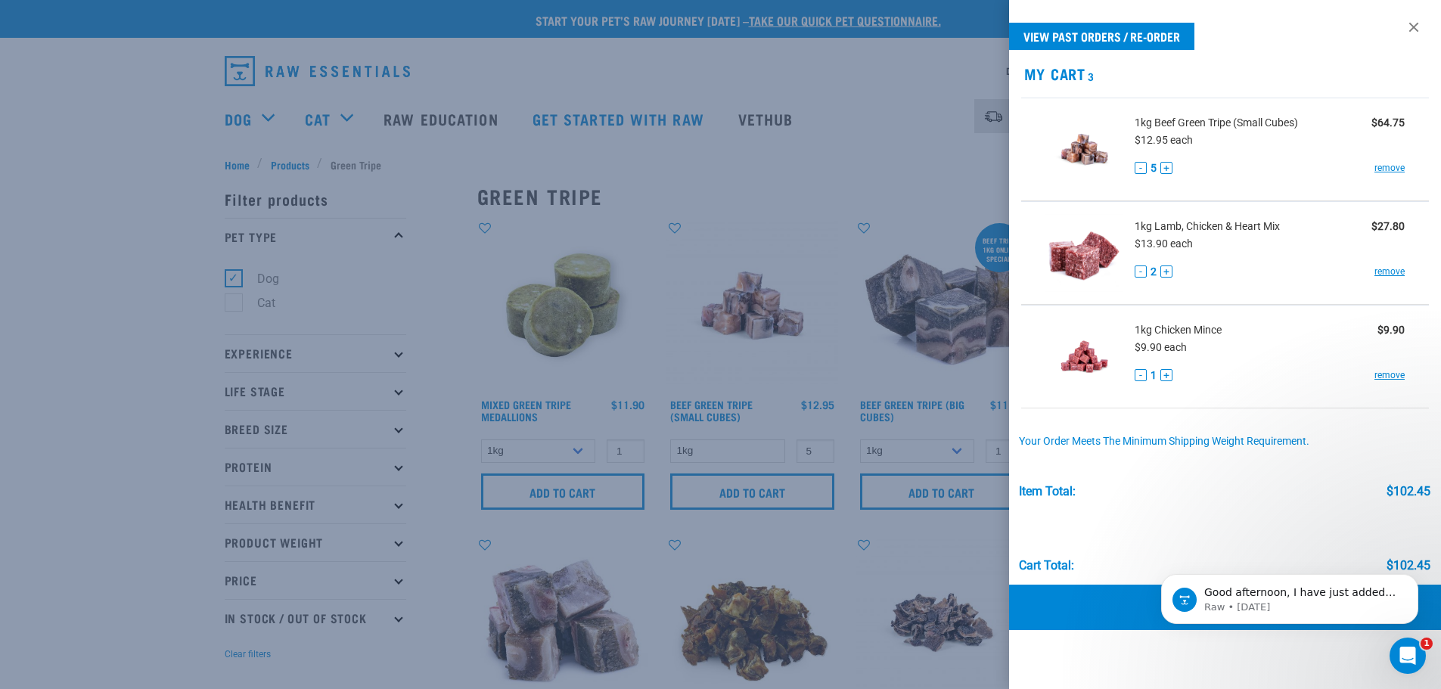
click at [1121, 613] on link "Checkout" at bounding box center [1225, 607] width 433 height 45
click at [1113, 600] on link "Checkout" at bounding box center [1225, 607] width 433 height 45
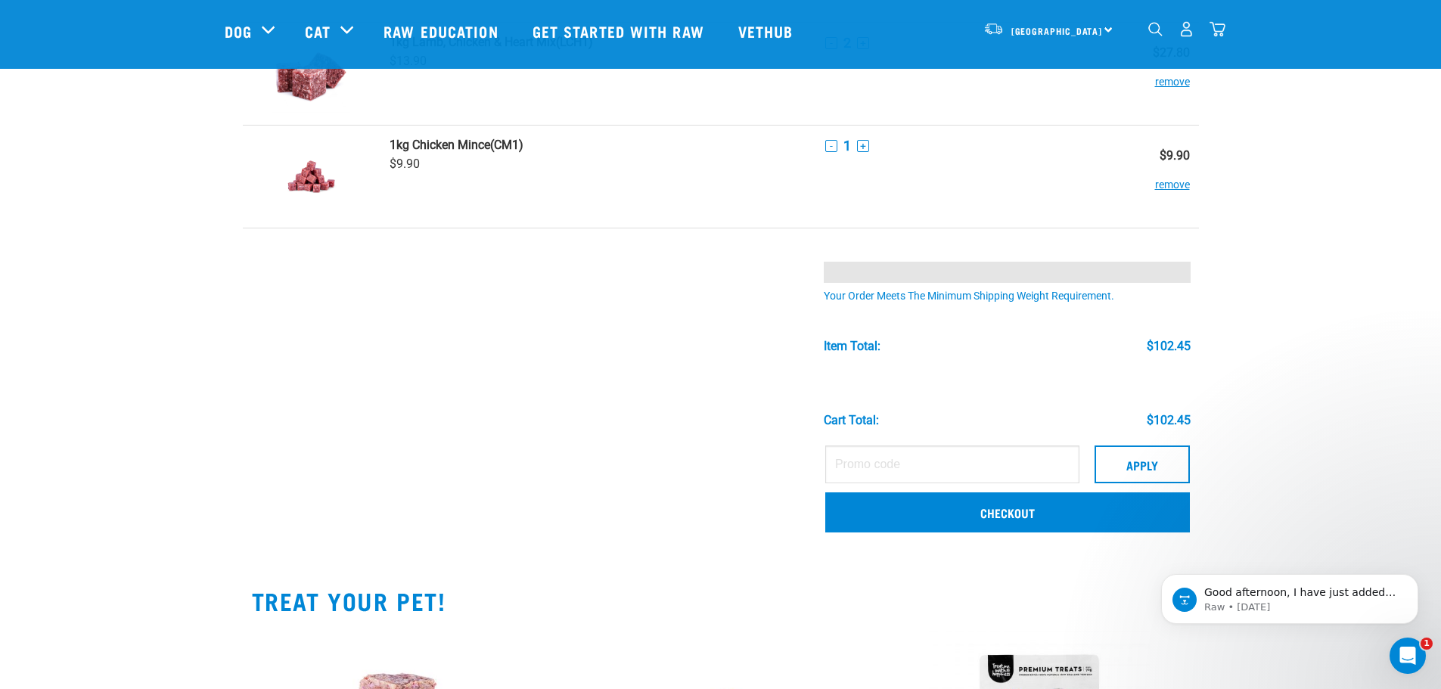
scroll to position [227, 0]
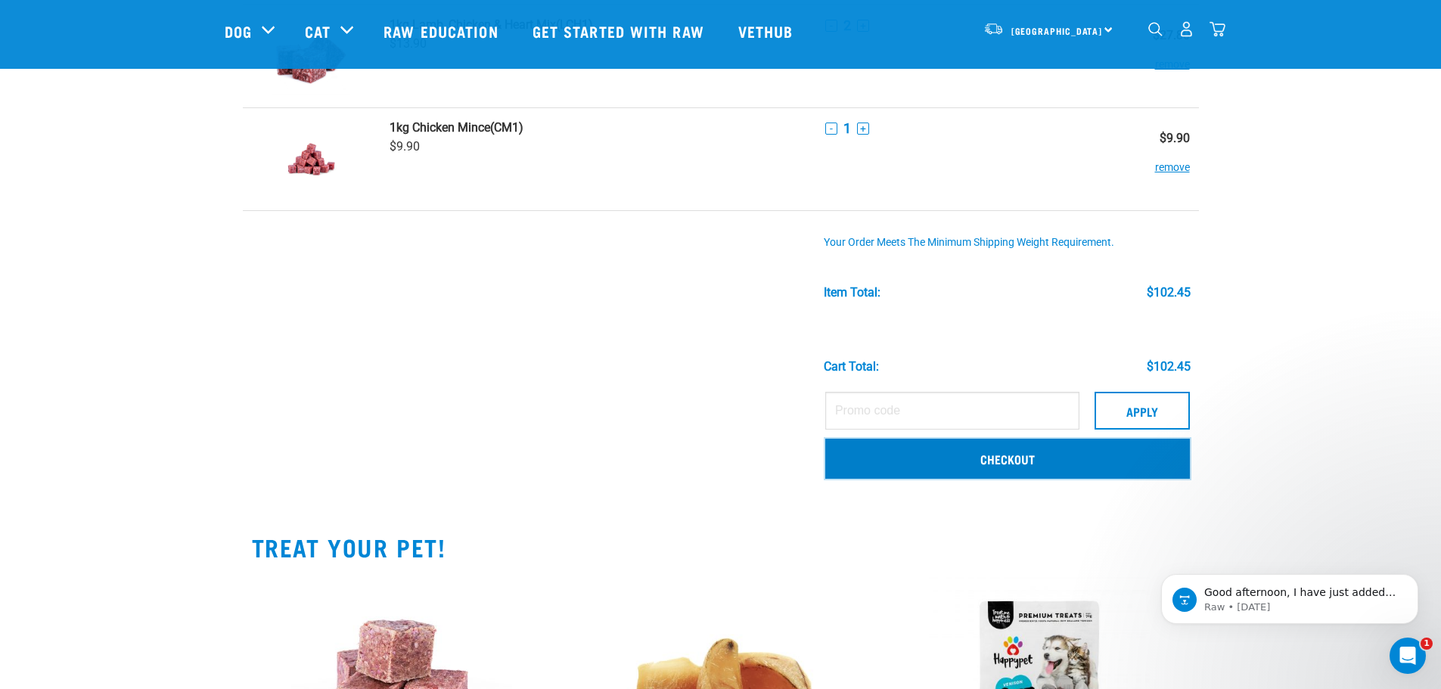
click at [1016, 457] on link "Checkout" at bounding box center [1007, 458] width 364 height 39
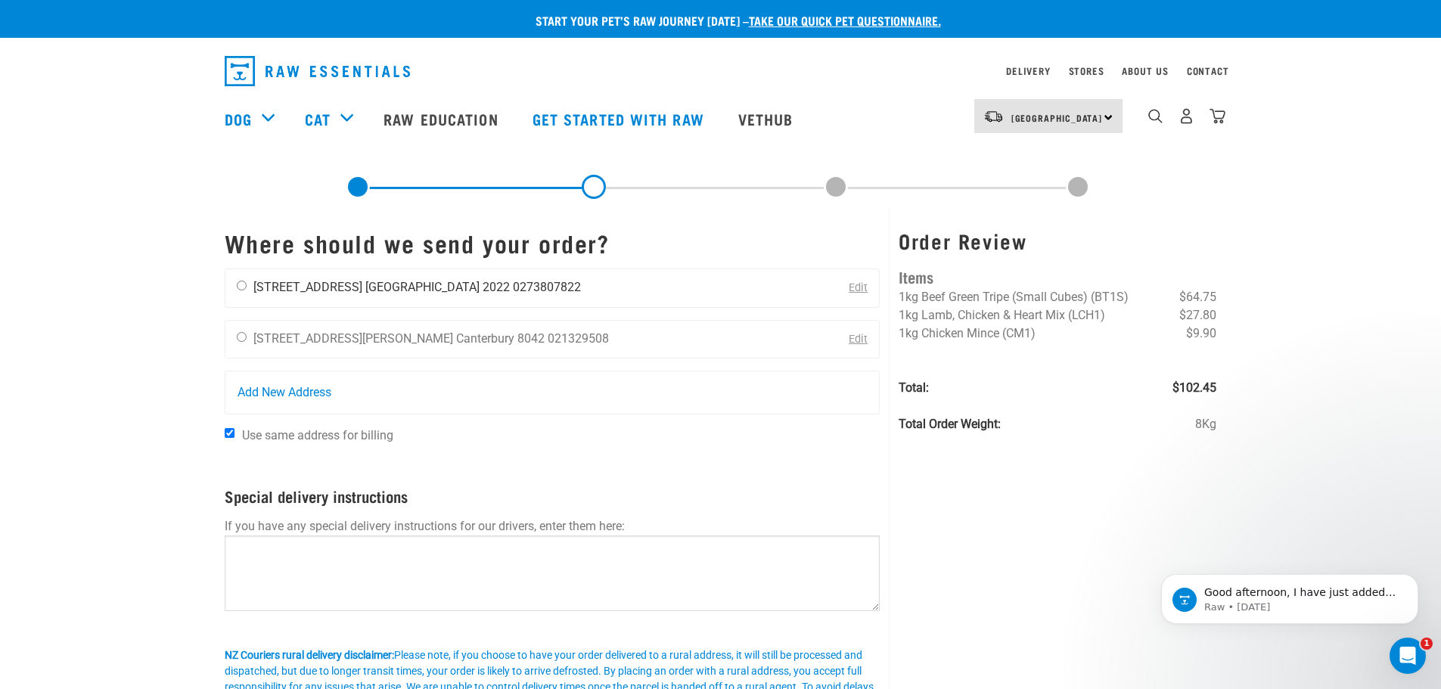
click at [241, 284] on input "radio" at bounding box center [242, 286] width 10 height 10
radio input "true"
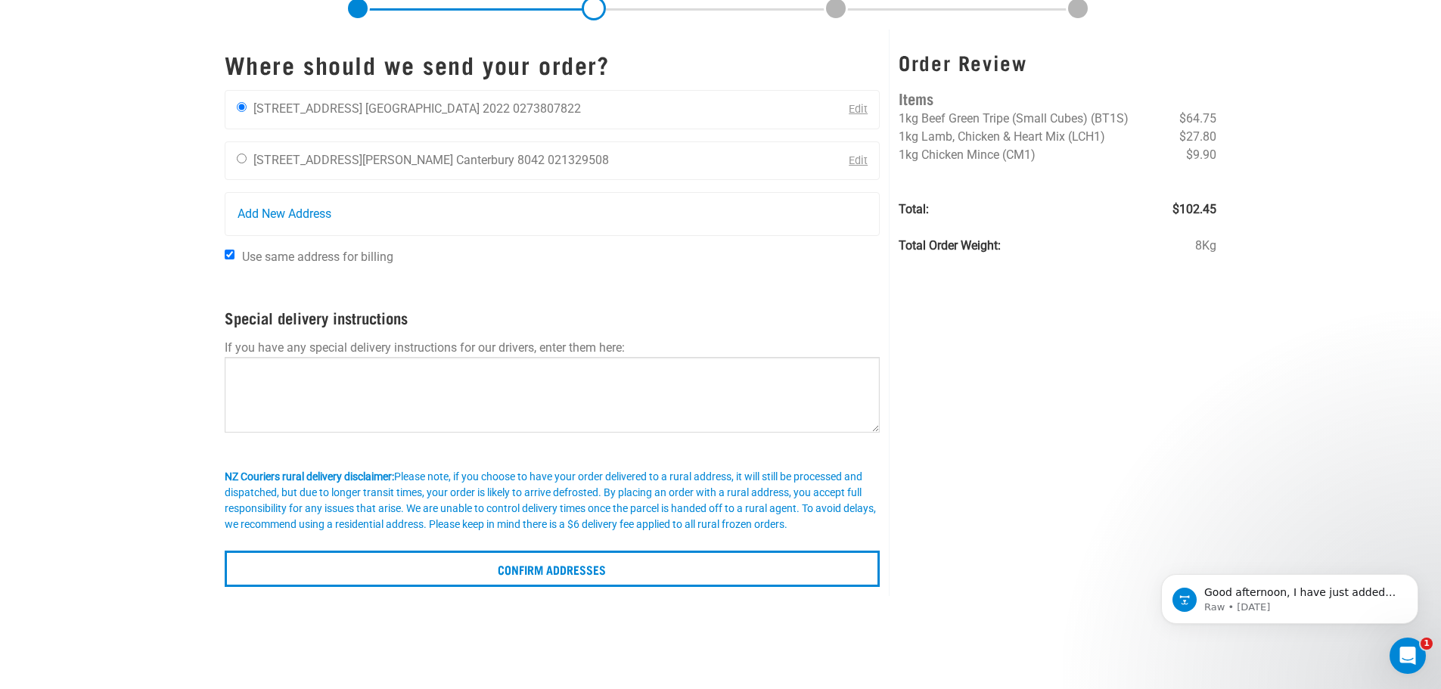
scroll to position [227, 0]
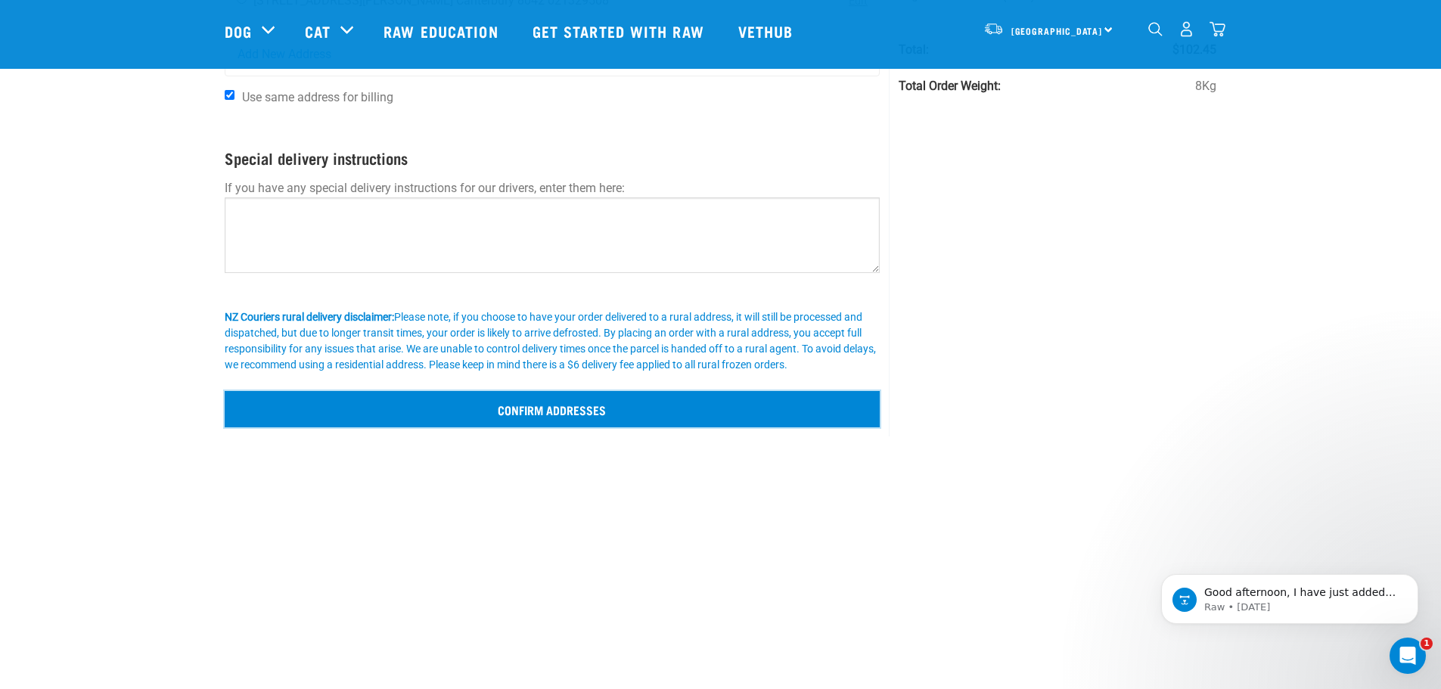
click at [541, 408] on input "Confirm addresses" at bounding box center [553, 409] width 656 height 36
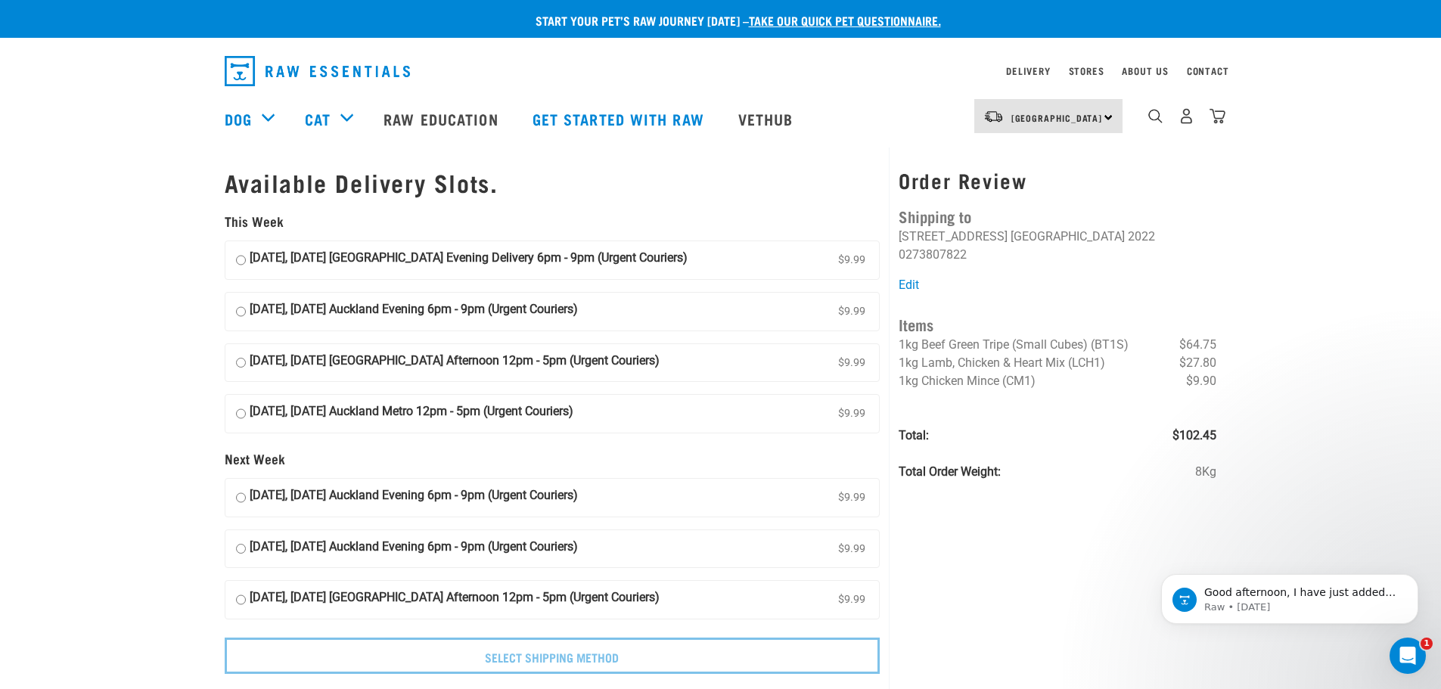
click at [239, 361] on input "11 October, Saturday Auckland Afternoon 12pm - 5pm (Urgent Couriers) $9.99" at bounding box center [241, 363] width 10 height 23
radio input "true"
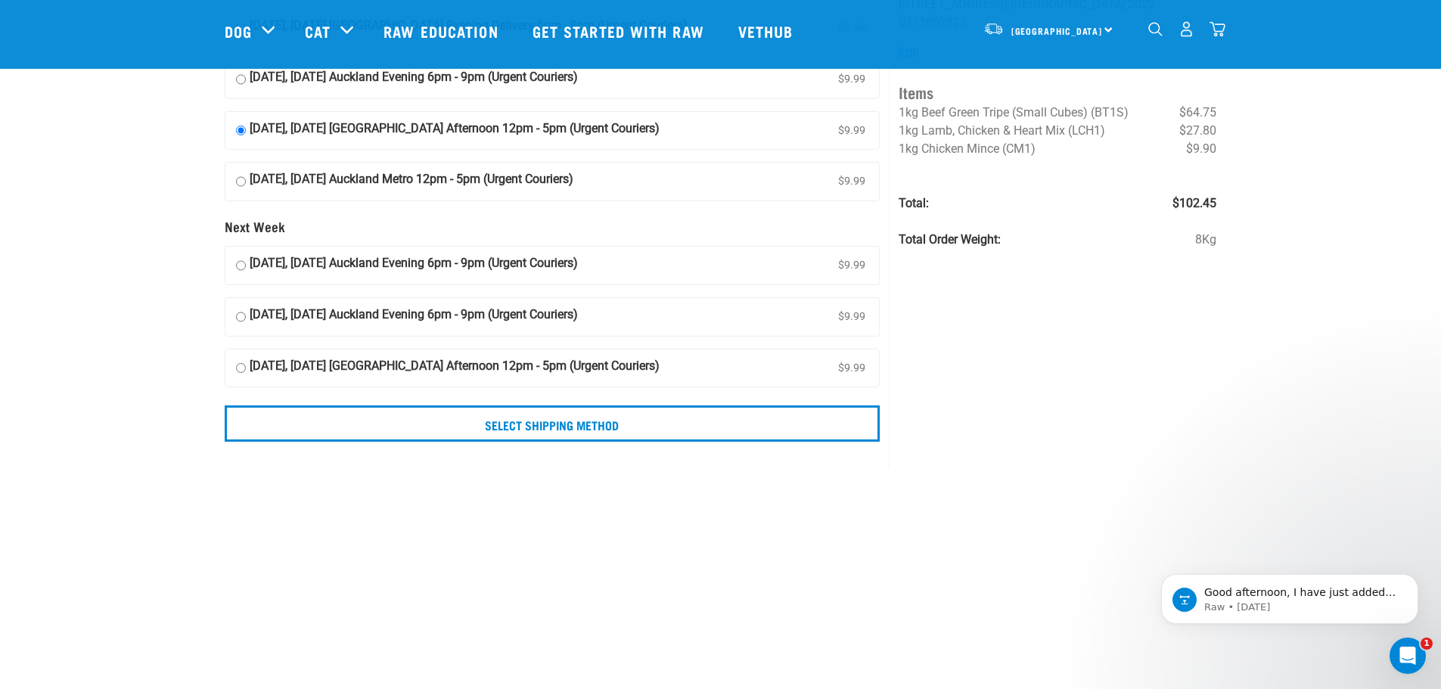
scroll to position [151, 0]
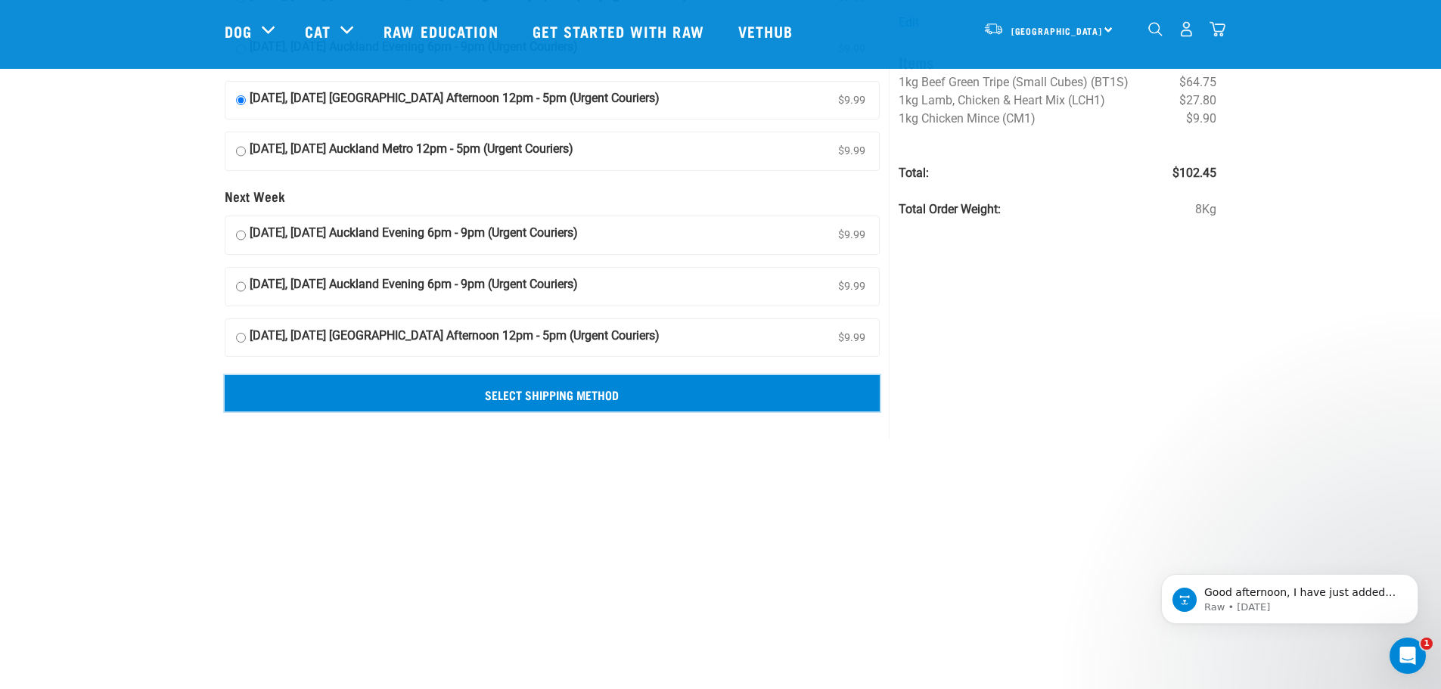
click at [547, 398] on input "Select Shipping Method" at bounding box center [553, 393] width 656 height 36
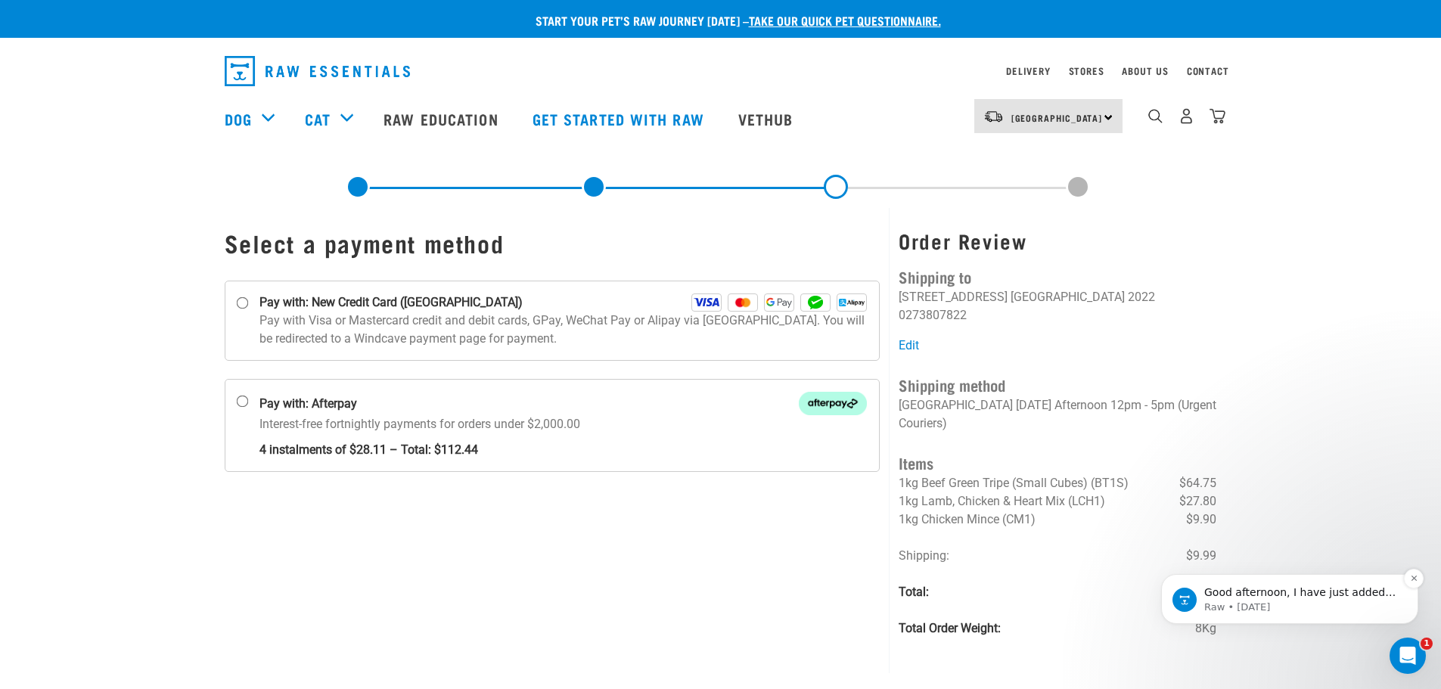
click at [1186, 606] on img "message notification from Raw, 4w ago. Good afternoon, I have just added our la…" at bounding box center [1184, 600] width 24 height 24
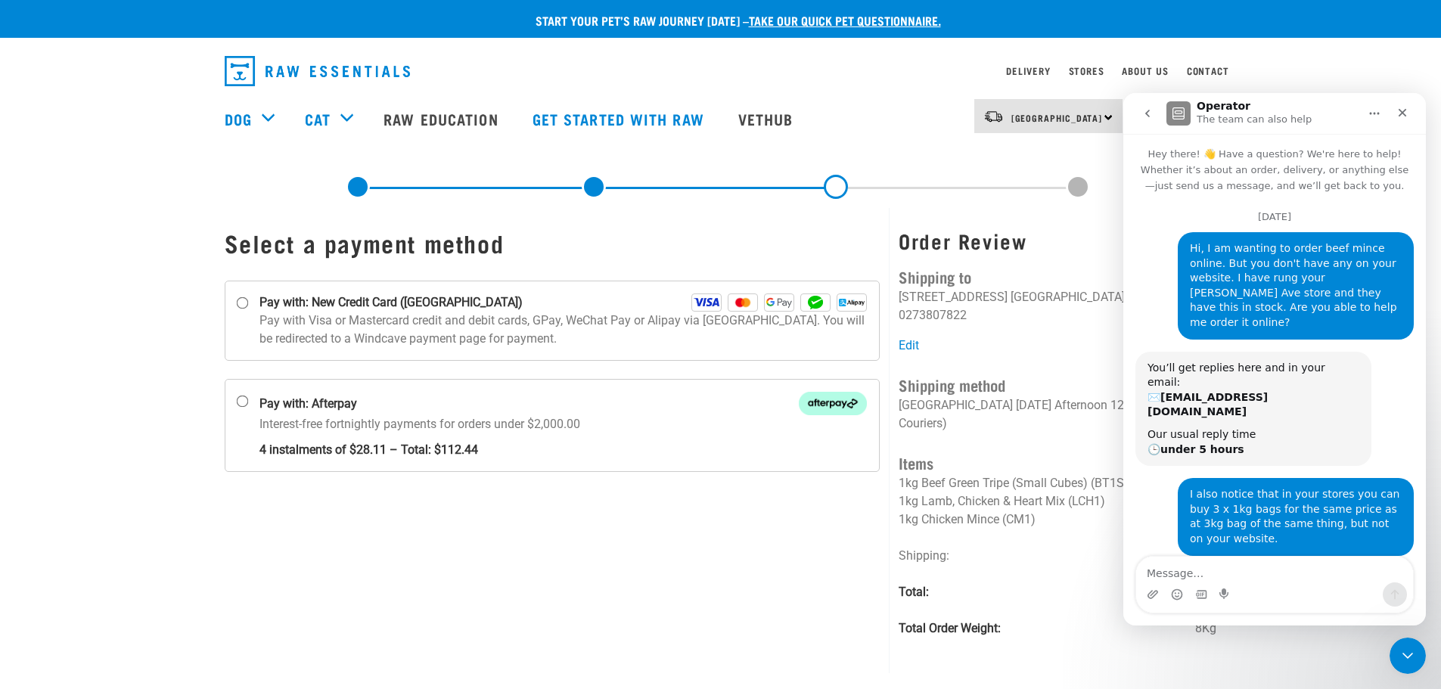
scroll to position [98, 0]
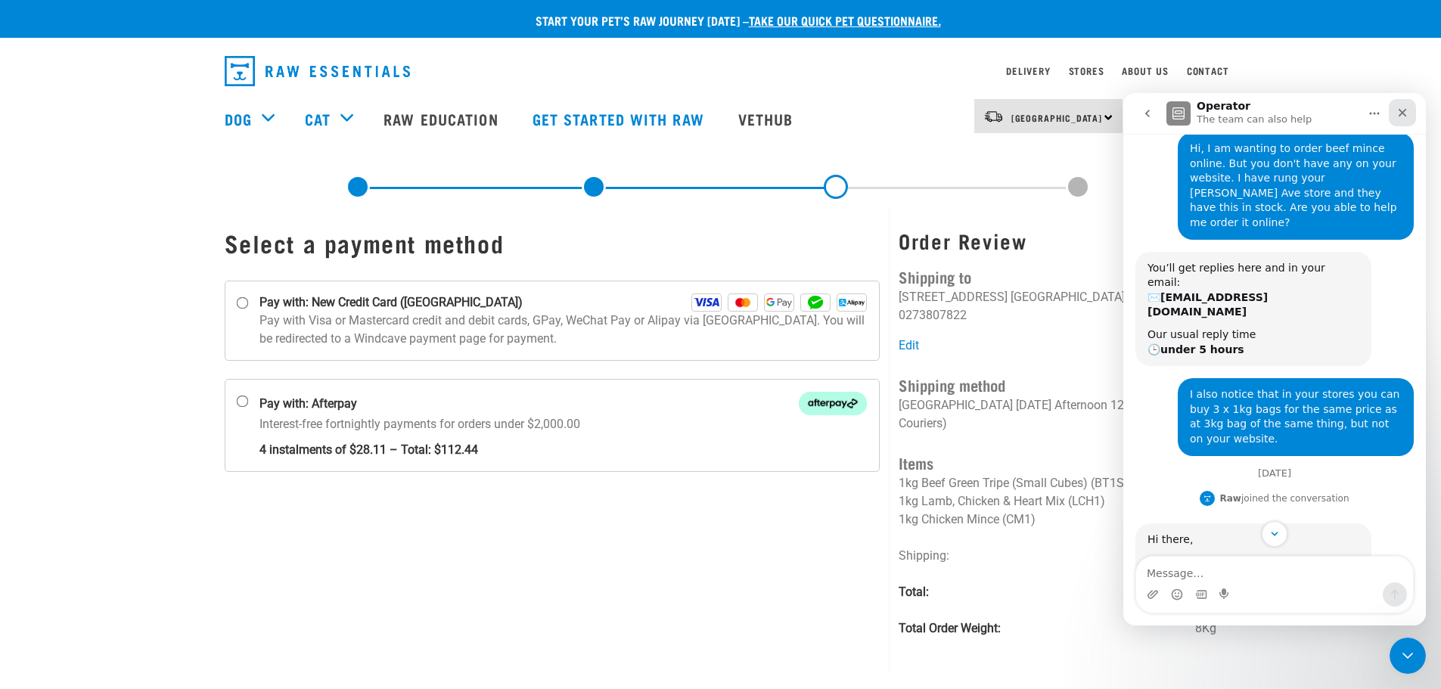
click at [1403, 110] on icon "Close" at bounding box center [1402, 113] width 12 height 12
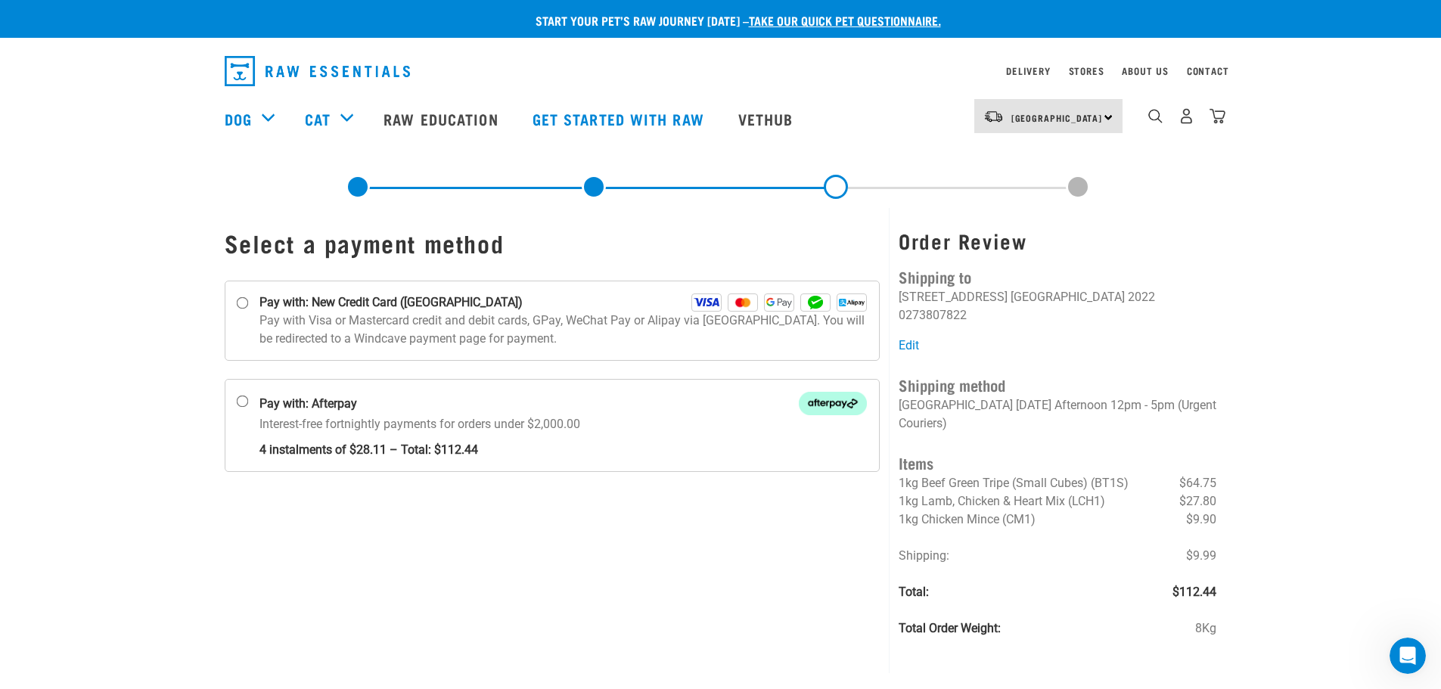
scroll to position [609, 0]
click at [243, 303] on input "Pay with: New Credit Card ([GEOGRAPHIC_DATA])" at bounding box center [242, 303] width 12 height 12
radio input "true"
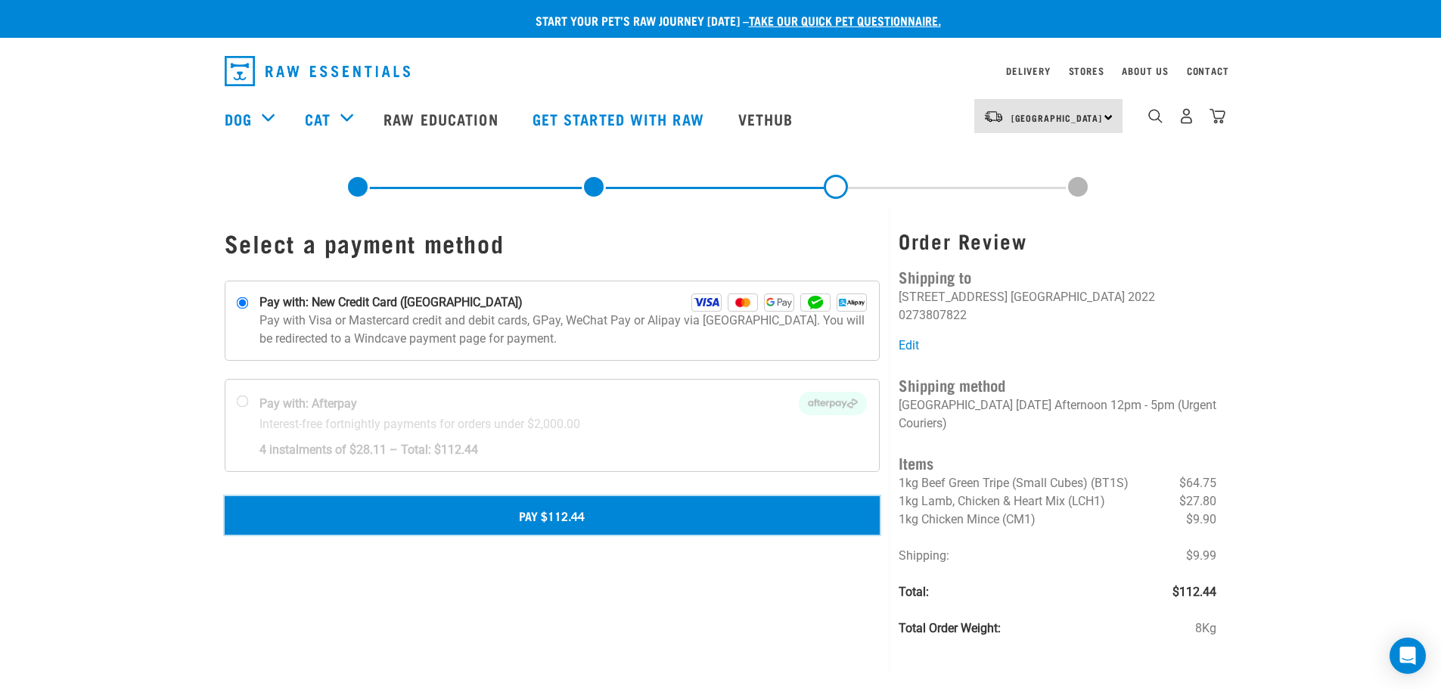
click at [560, 517] on button "Pay $112.44" at bounding box center [553, 515] width 656 height 38
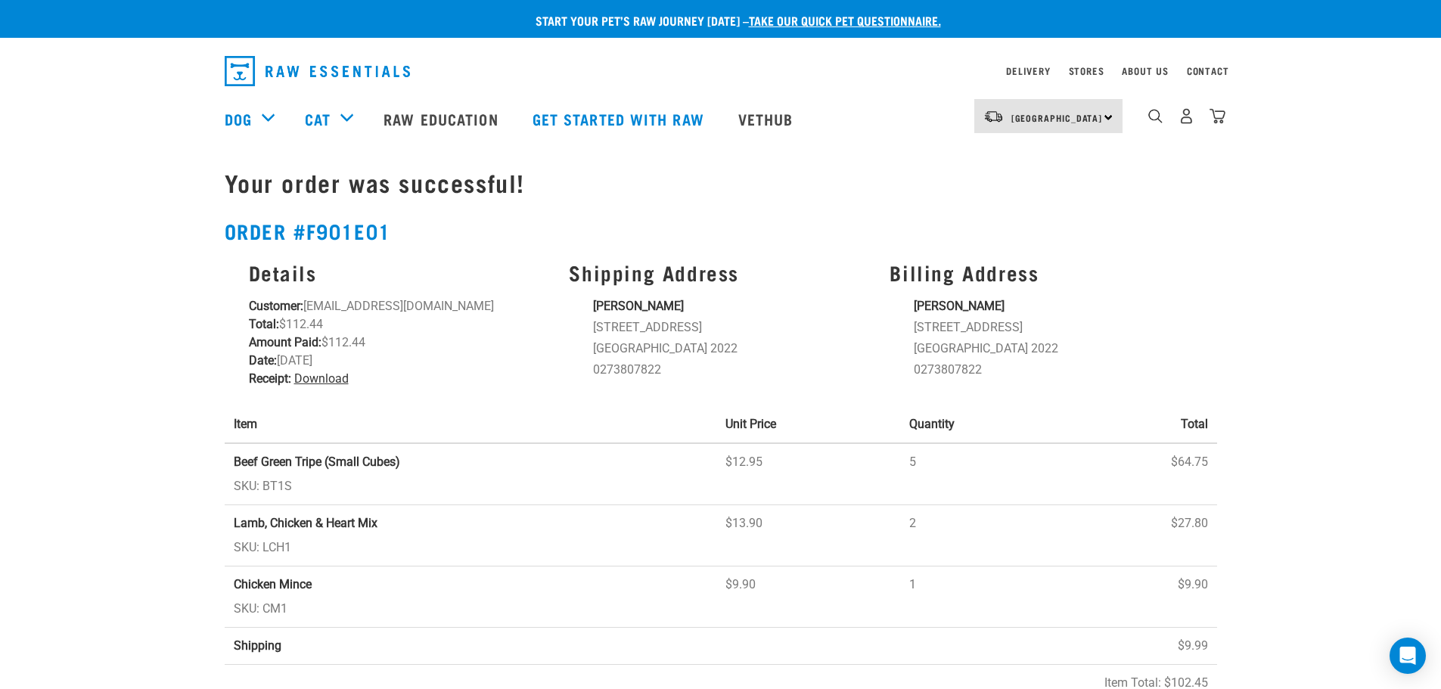
click at [319, 374] on link "Download" at bounding box center [321, 378] width 54 height 14
